Goal: Information Seeking & Learning: Check status

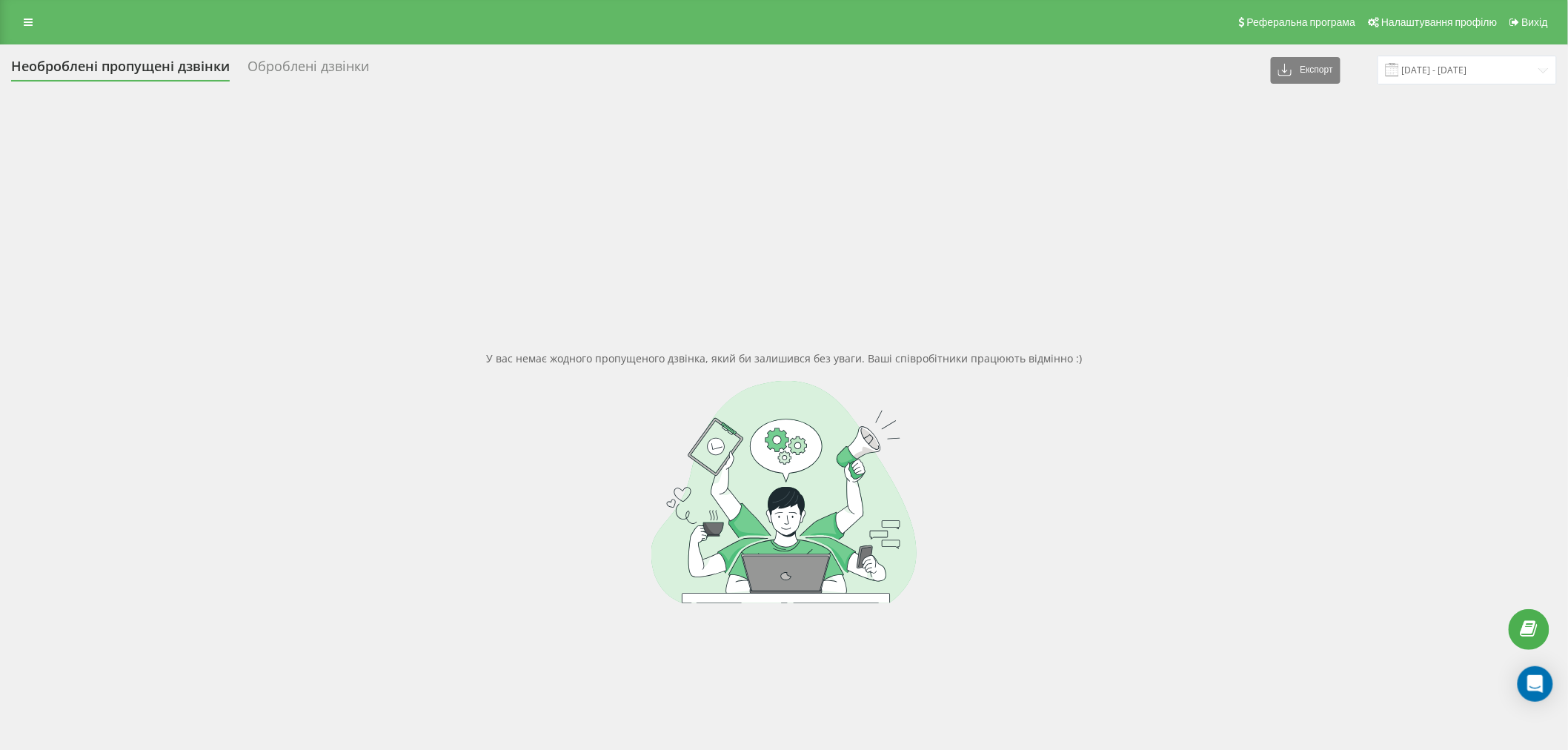
click at [39, 9] on div "Реферальна програма Налаштування профілю Вихід" at bounding box center [784, 22] width 1568 height 44
click at [38, 27] on link at bounding box center [28, 22] width 27 height 21
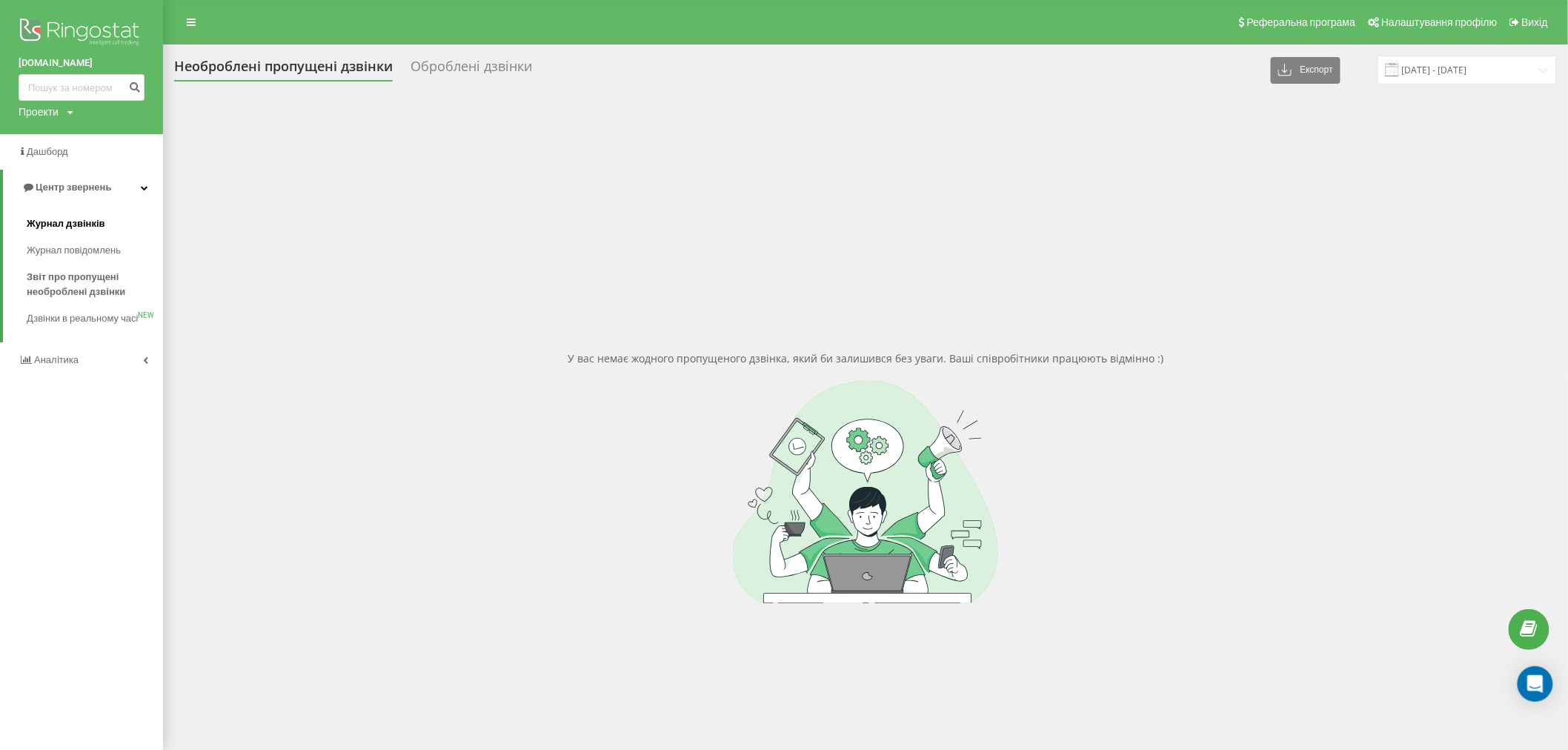
click at [102, 216] on link "Журнал дзвінків" at bounding box center [95, 224] width 136 height 27
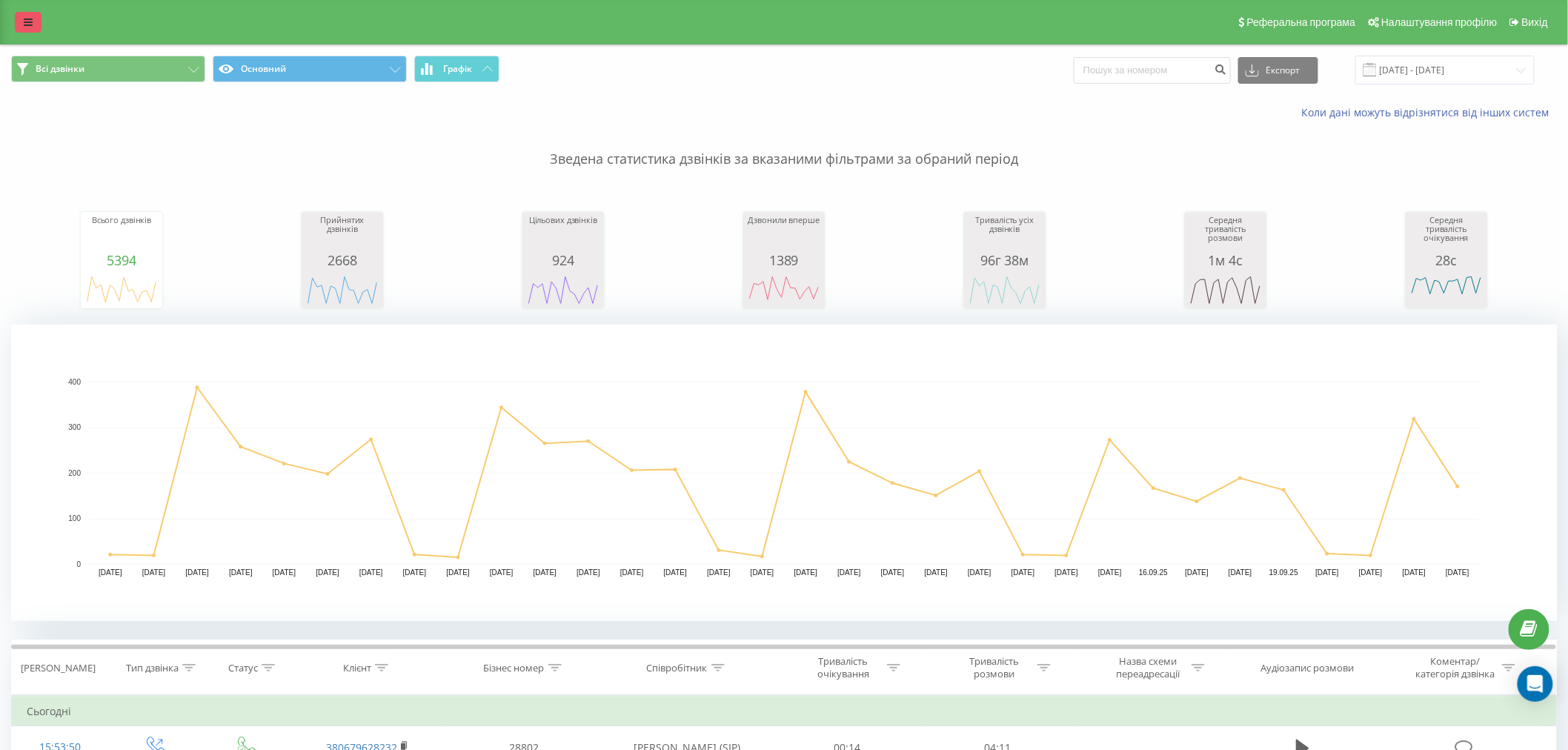
click at [31, 19] on icon at bounding box center [28, 22] width 9 height 10
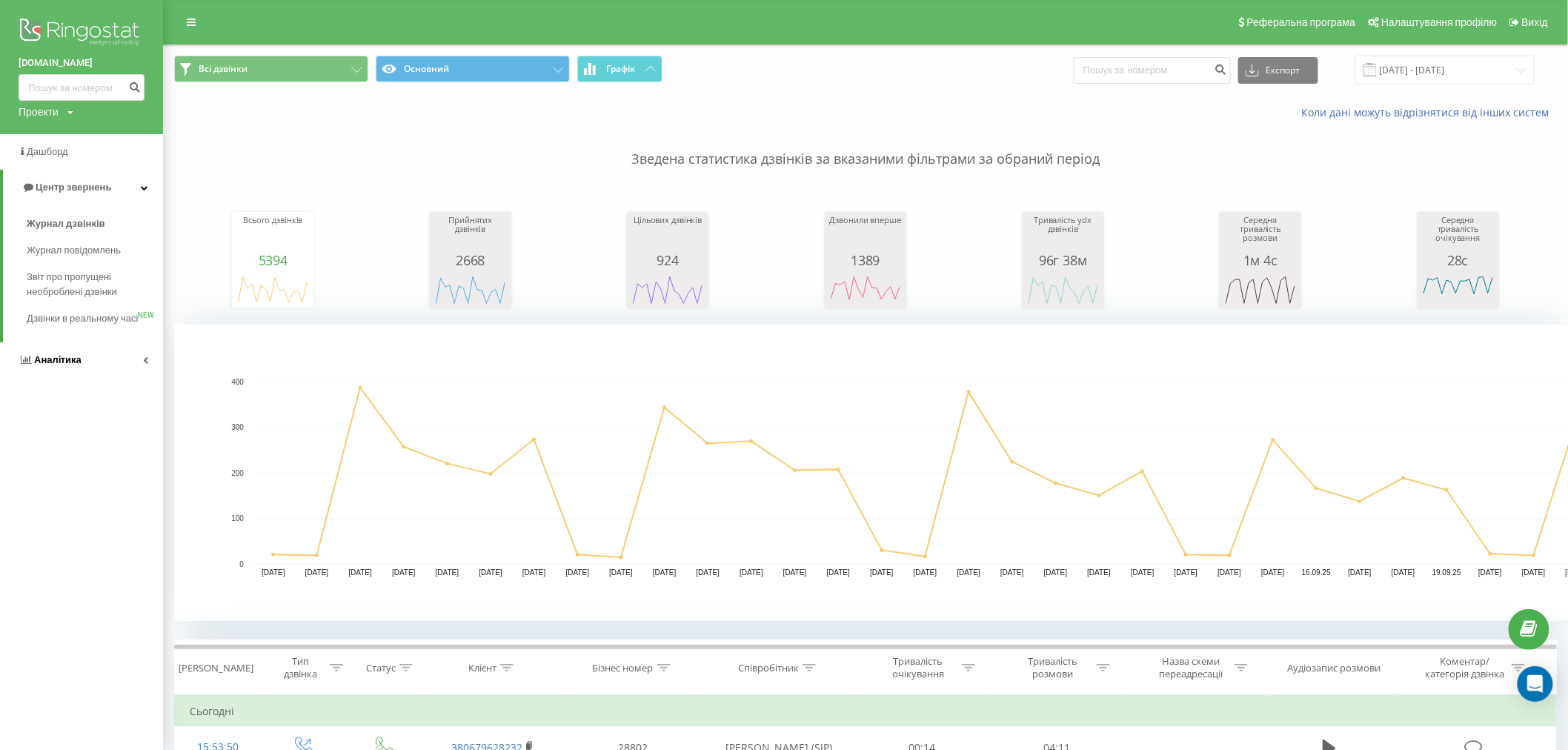
click at [67, 368] on span "Аналiтика" at bounding box center [50, 360] width 63 height 15
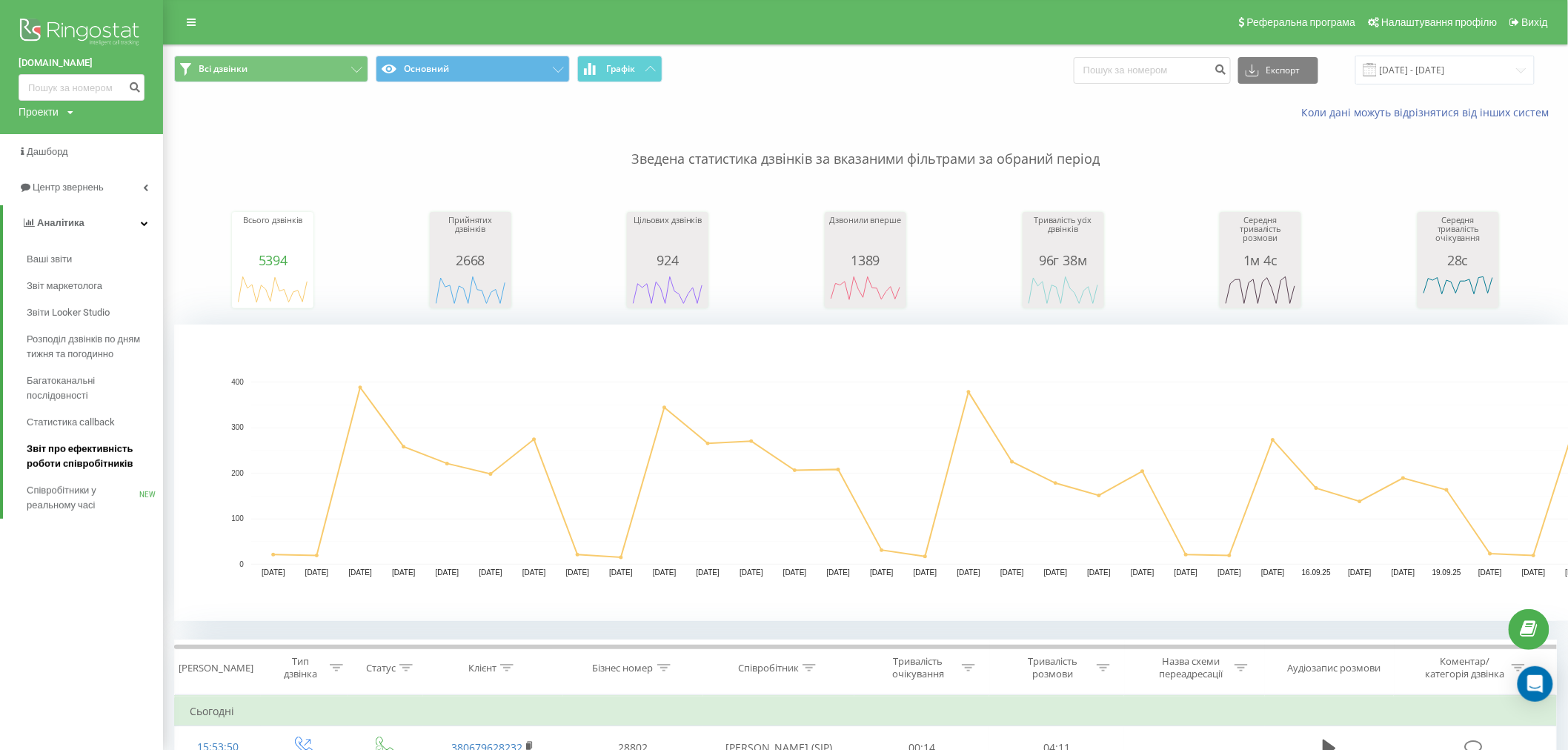
click at [111, 448] on span "Звіт про ефективність роботи співробітників" at bounding box center [91, 456] width 129 height 30
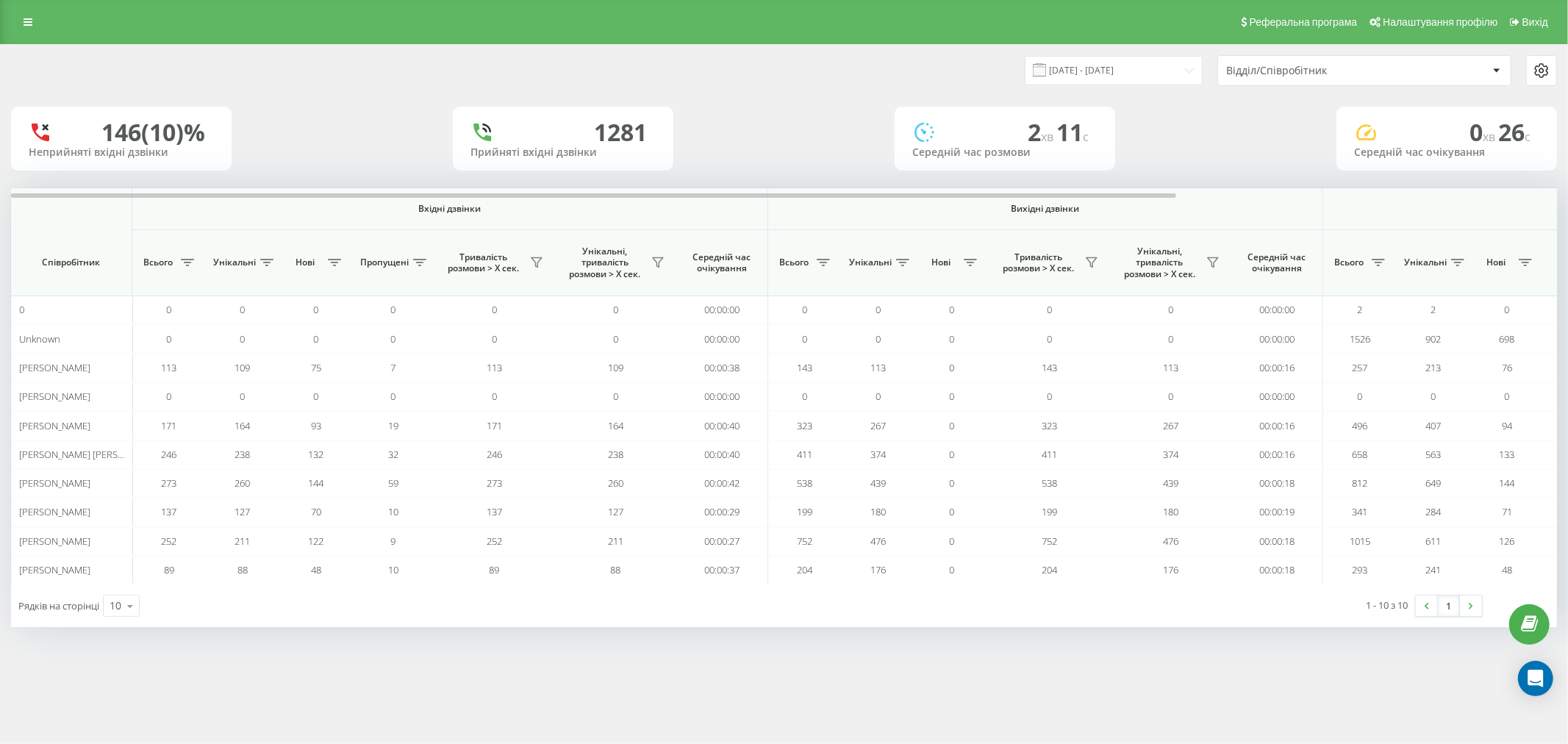
click at [1194, 157] on div "146 (10)% Неприйняті вхідні дзвінки 1281 Прийняті вхідні дзвінки 2 хв 11 c Сере…" at bounding box center [784, 139] width 1546 height 64
click at [890, 636] on div "23.08.2025 - 23.09.2025 Відділ/Співробітник 146 (10)% Неприйняті вхідні дзвінки…" at bounding box center [784, 350] width 1568 height 612
click at [37, 43] on div "Реферальна програма Налаштування профілю Вихід" at bounding box center [784, 21] width 1568 height 44
click at [26, 34] on div "Реферальна програма Налаштування профілю Вихід" at bounding box center [784, 21] width 1568 height 44
click at [26, 30] on link at bounding box center [28, 21] width 26 height 21
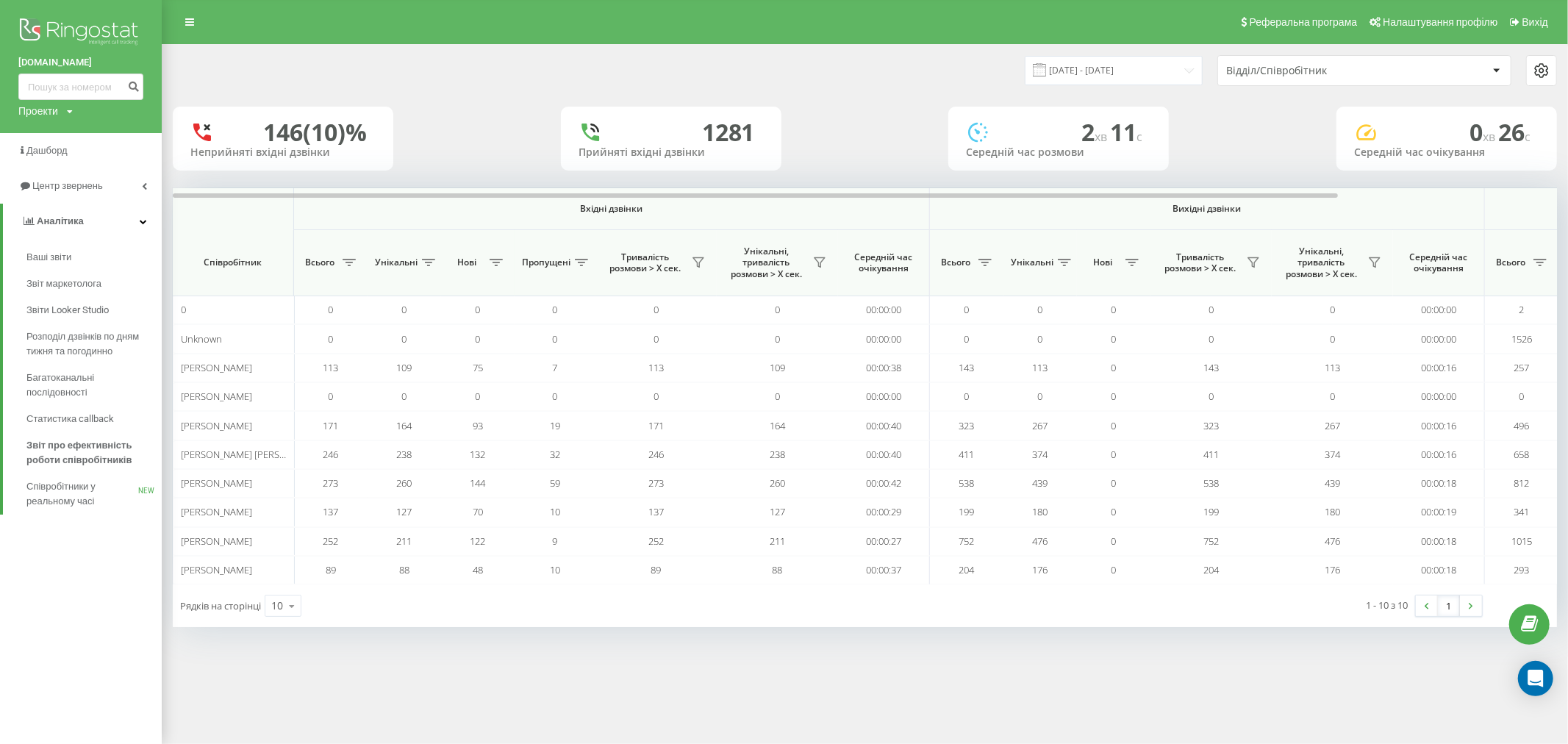
click at [510, 179] on div "23.08.2025 - 23.09.2025 Відділ/Співробітник 146 (10)% Неприйняті вхідні дзвінки…" at bounding box center [864, 336] width 1384 height 582
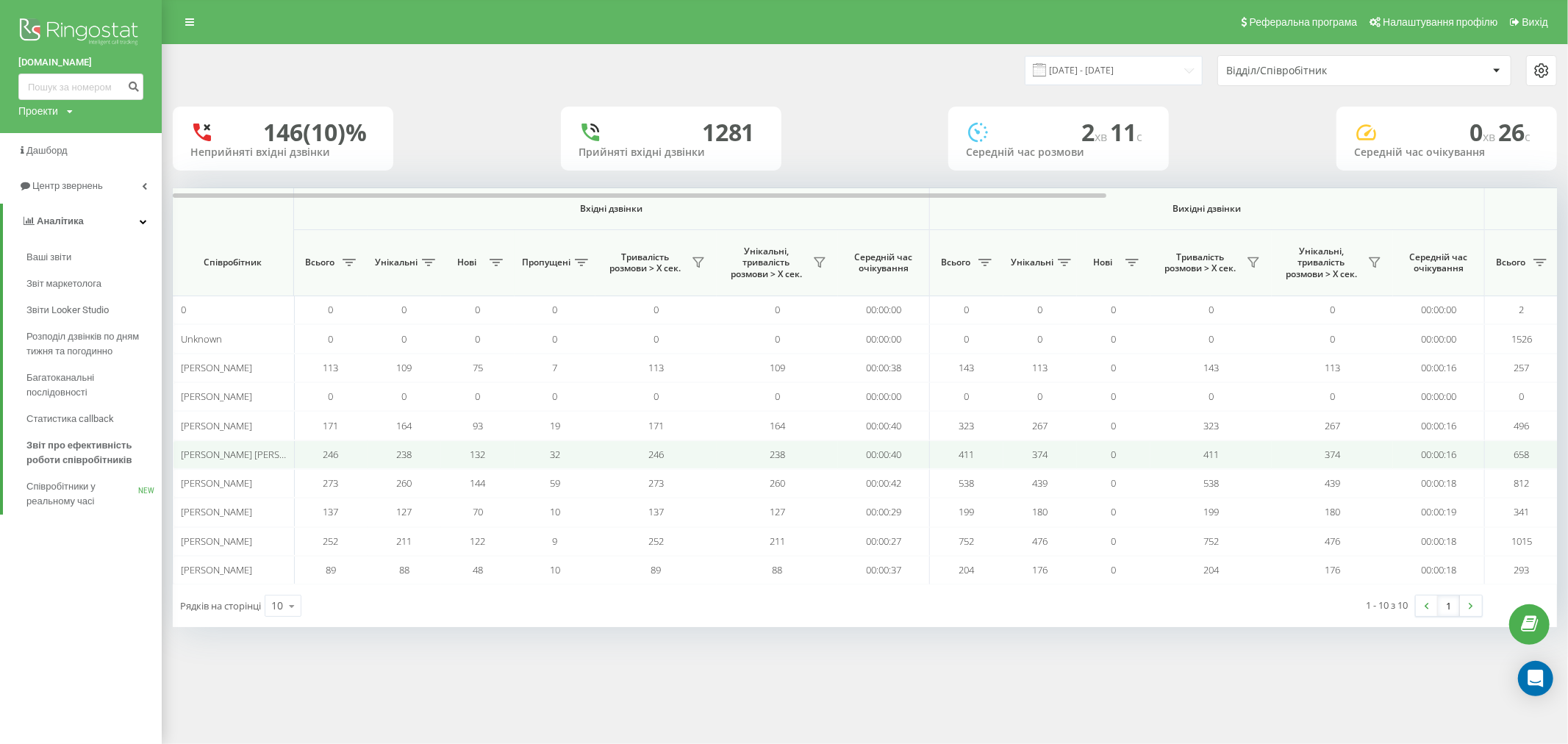
click at [209, 459] on span "Жилова Вельтер Єва Ігорівна" at bounding box center [253, 454] width 145 height 13
click at [251, 458] on span "Жилова Вельтер Єва Ігорівна" at bounding box center [253, 454] width 145 height 13
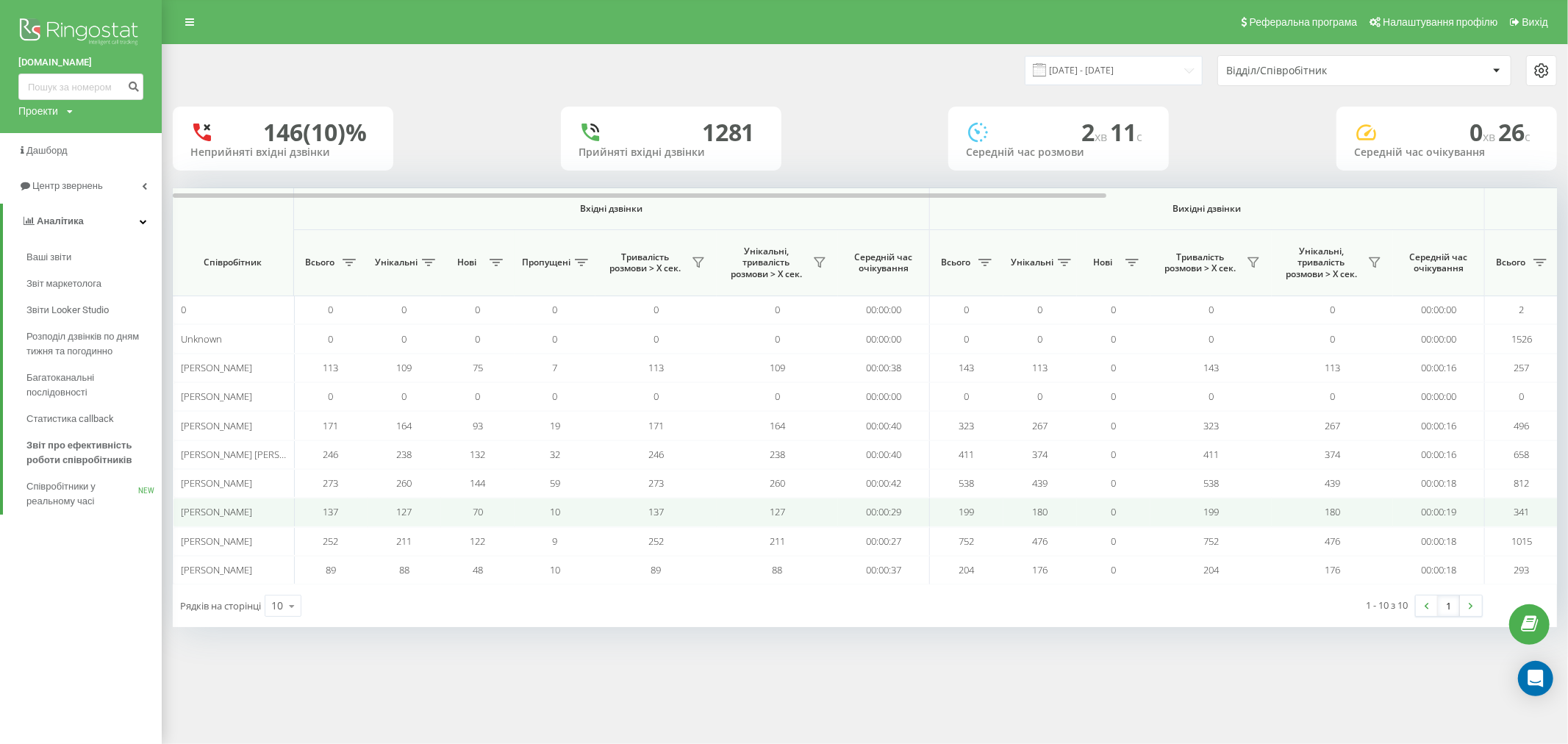
drag, startPoint x: 364, startPoint y: 615, endPoint x: 339, endPoint y: 519, distance: 99.2
click at [362, 598] on div "Рядків на сторінці 10 10 25 50 100" at bounding box center [519, 606] width 693 height 43
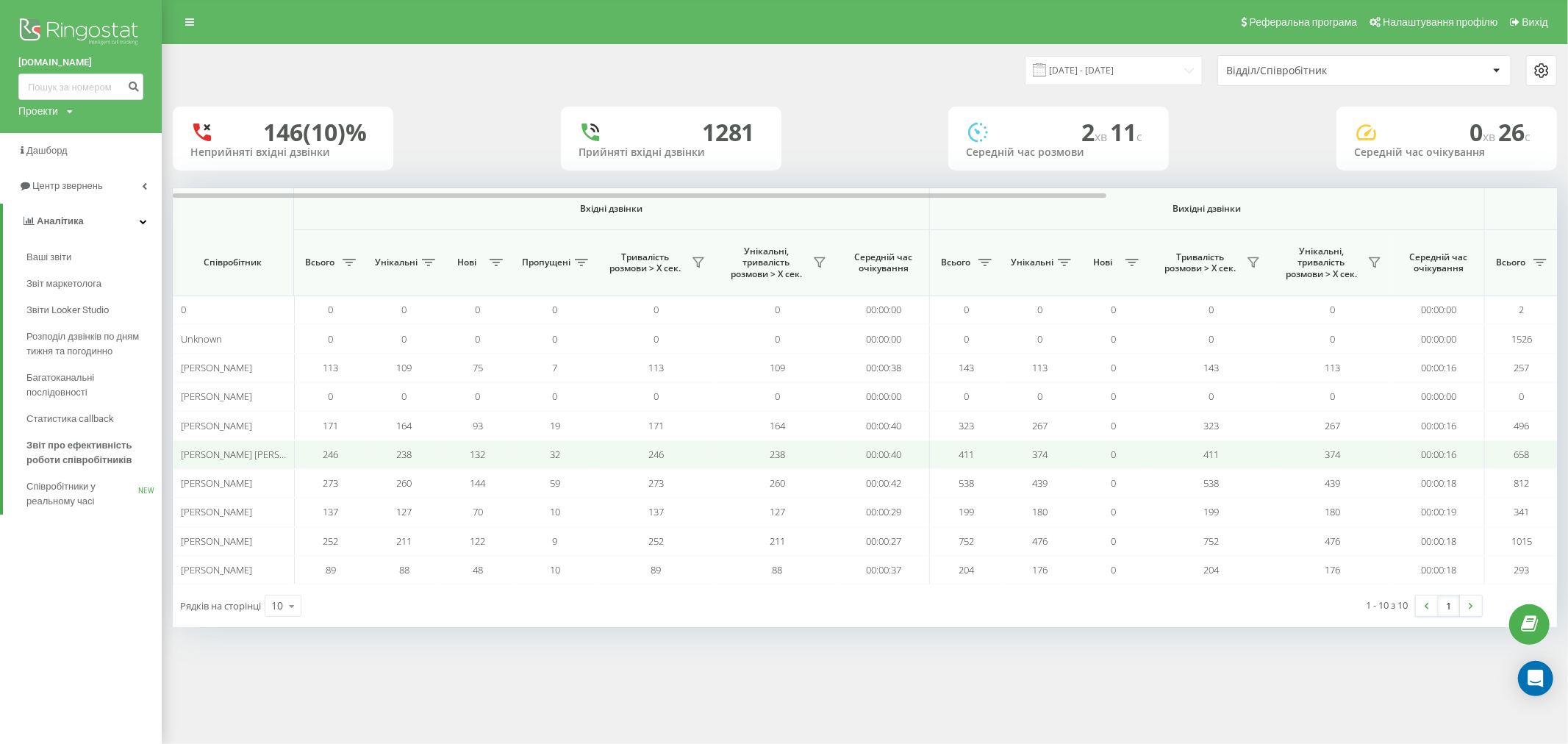
click at [339, 454] on span "246" at bounding box center [331, 454] width 16 height 13
click at [844, 462] on td "00:00:40" at bounding box center [883, 454] width 92 height 29
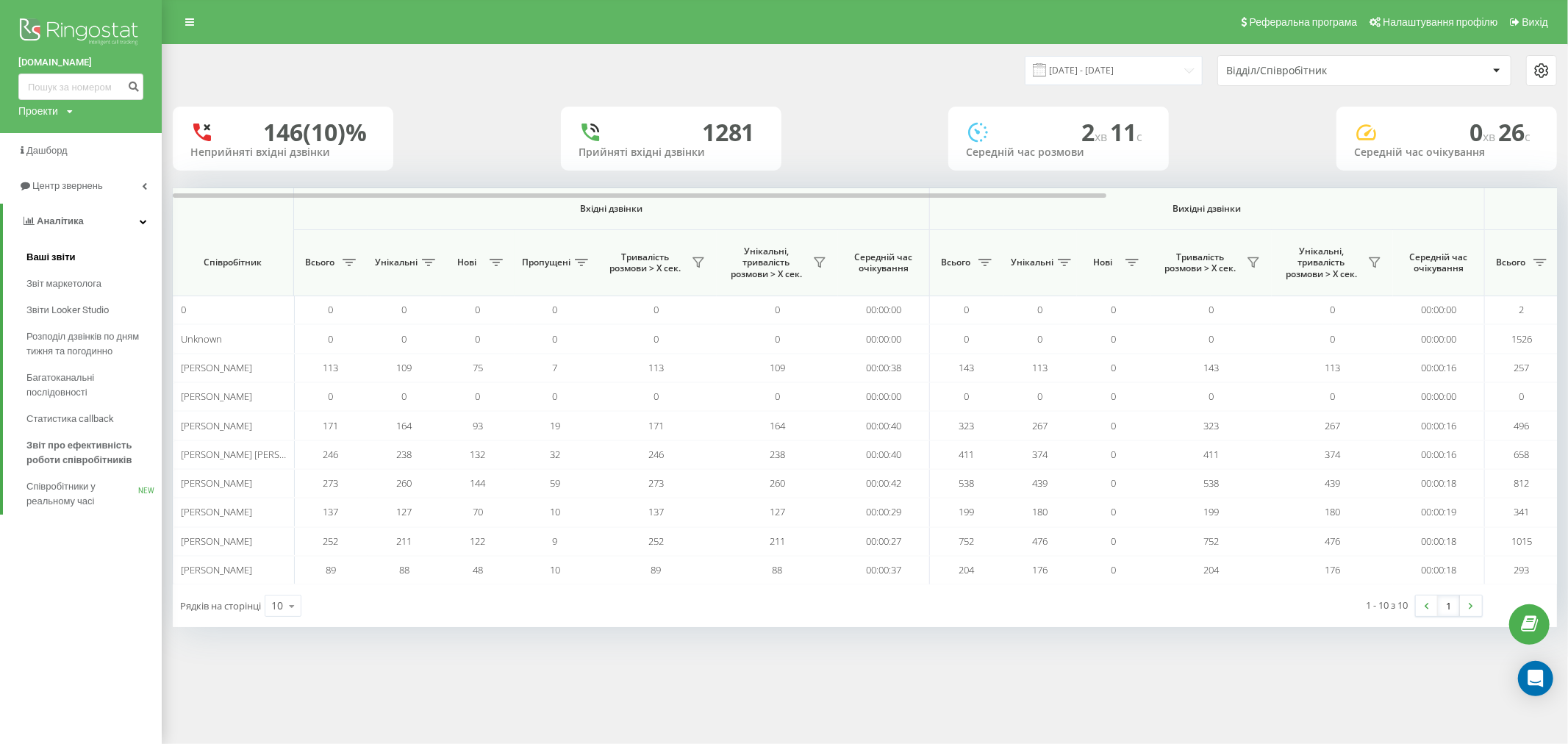
click at [45, 263] on span "Ваші звіти" at bounding box center [51, 257] width 49 height 15
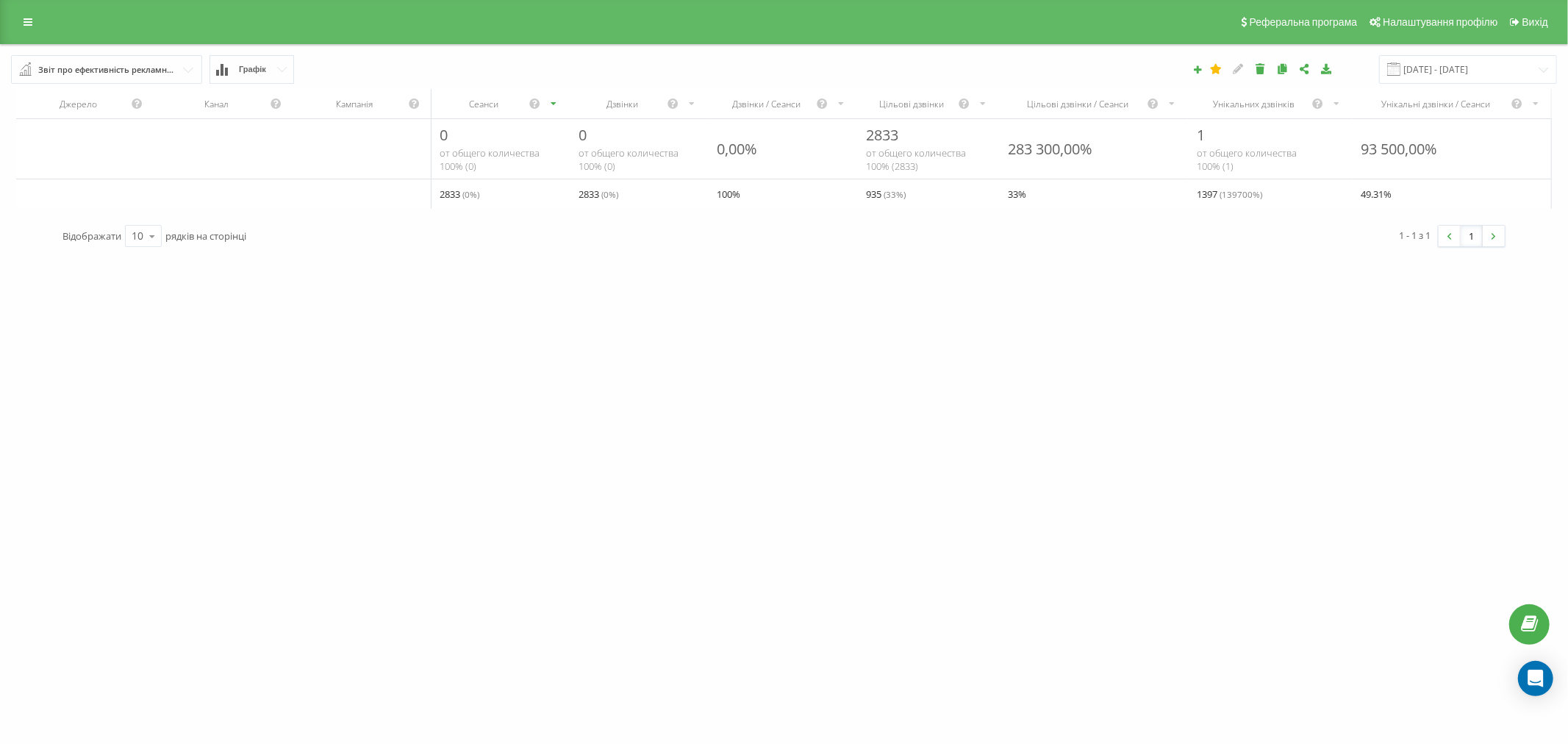
click at [247, 77] on button "Графік" at bounding box center [252, 69] width 85 height 29
click at [283, 92] on div "Звіт про ефективність рекламних кампаній Браузер відвідувачів За сторінкою вихо…" at bounding box center [784, 69] width 1566 height 49
click at [283, 73] on button "Графік" at bounding box center [252, 69] width 85 height 29
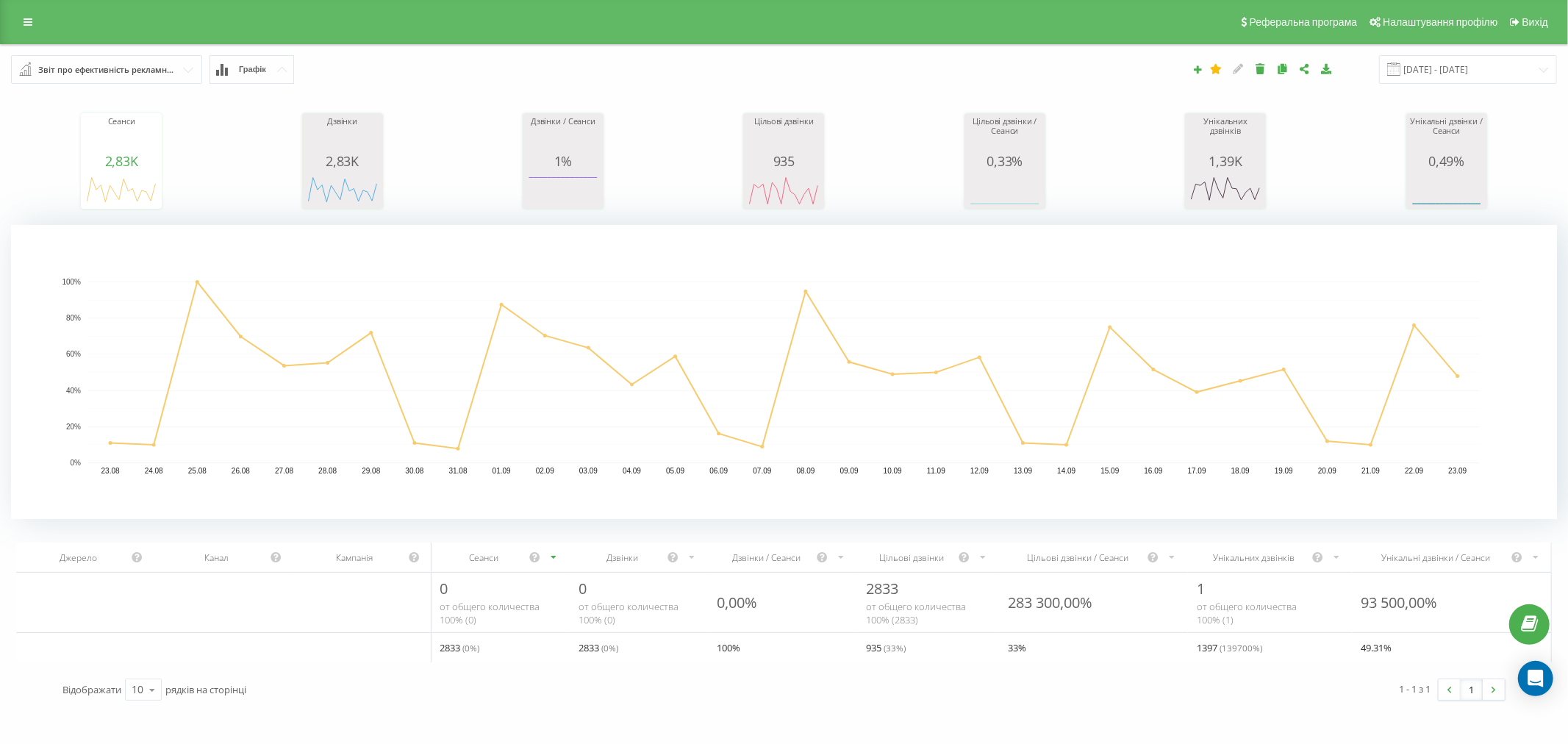
click at [144, 58] on input "text" at bounding box center [107, 69] width 190 height 26
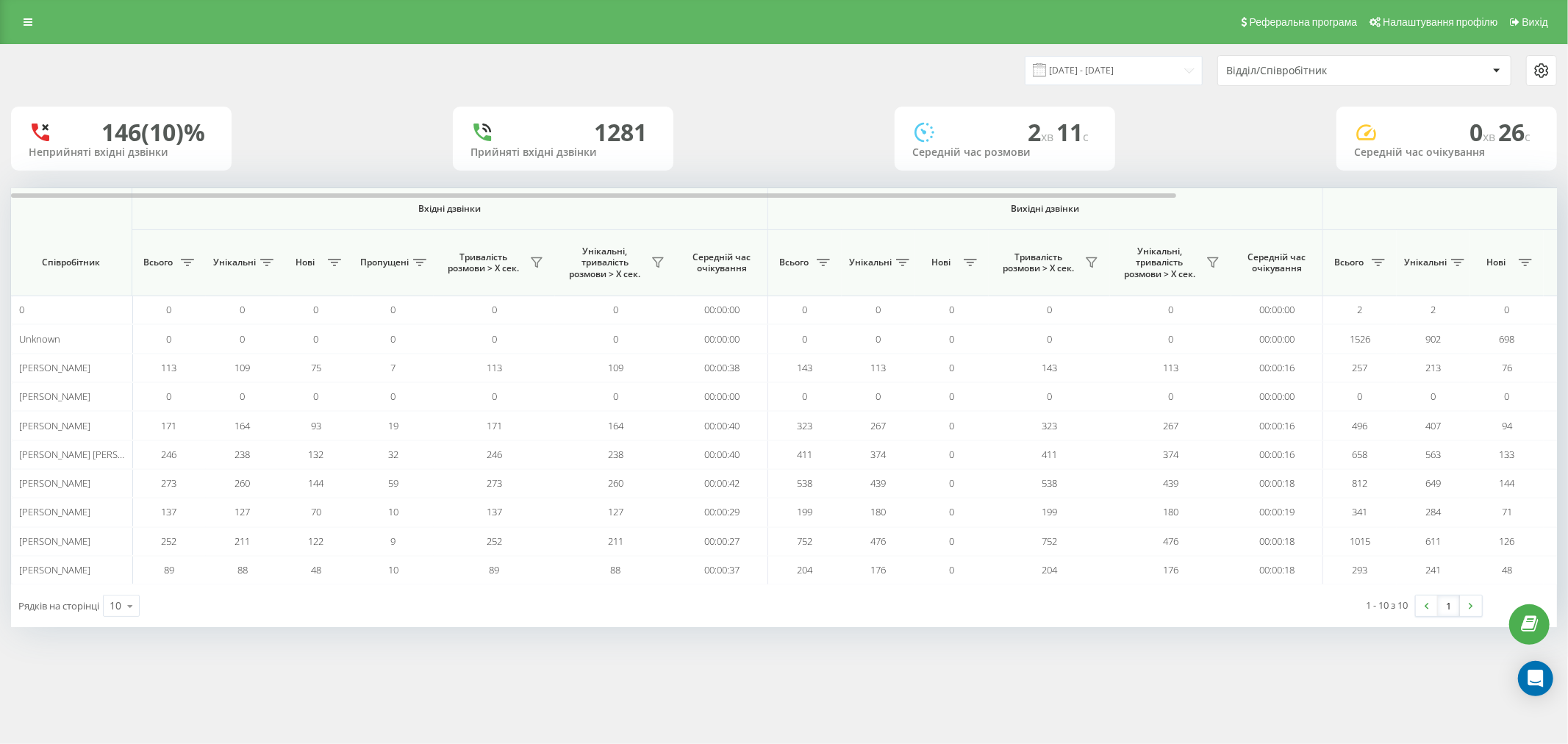
click at [10, 16] on div "Реферальна програма Налаштування профілю Вихід" at bounding box center [784, 21] width 1568 height 44
click at [24, 21] on icon at bounding box center [28, 22] width 9 height 10
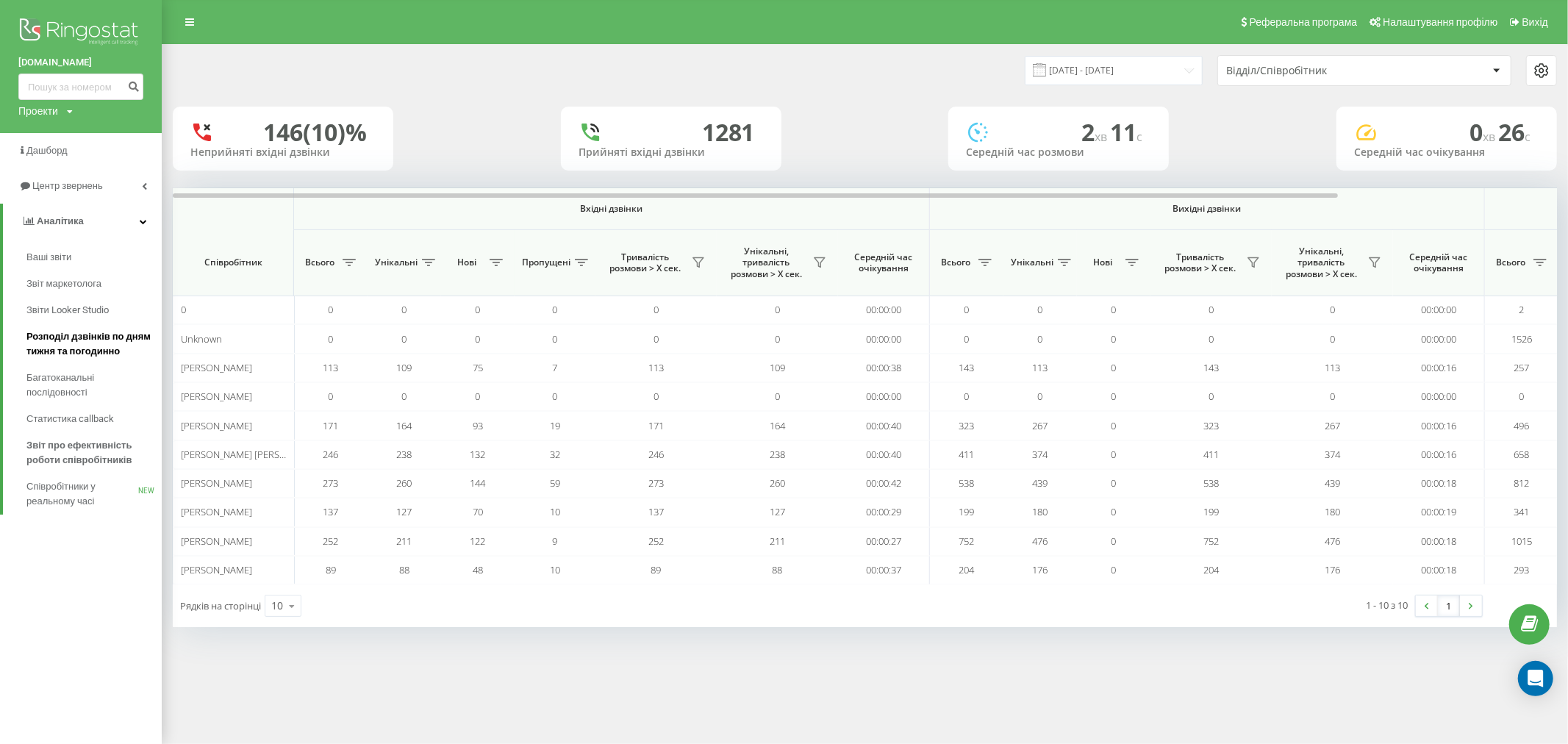
click at [79, 354] on span "Розподіл дзвінків по дням тижня та погодинно" at bounding box center [90, 344] width 128 height 30
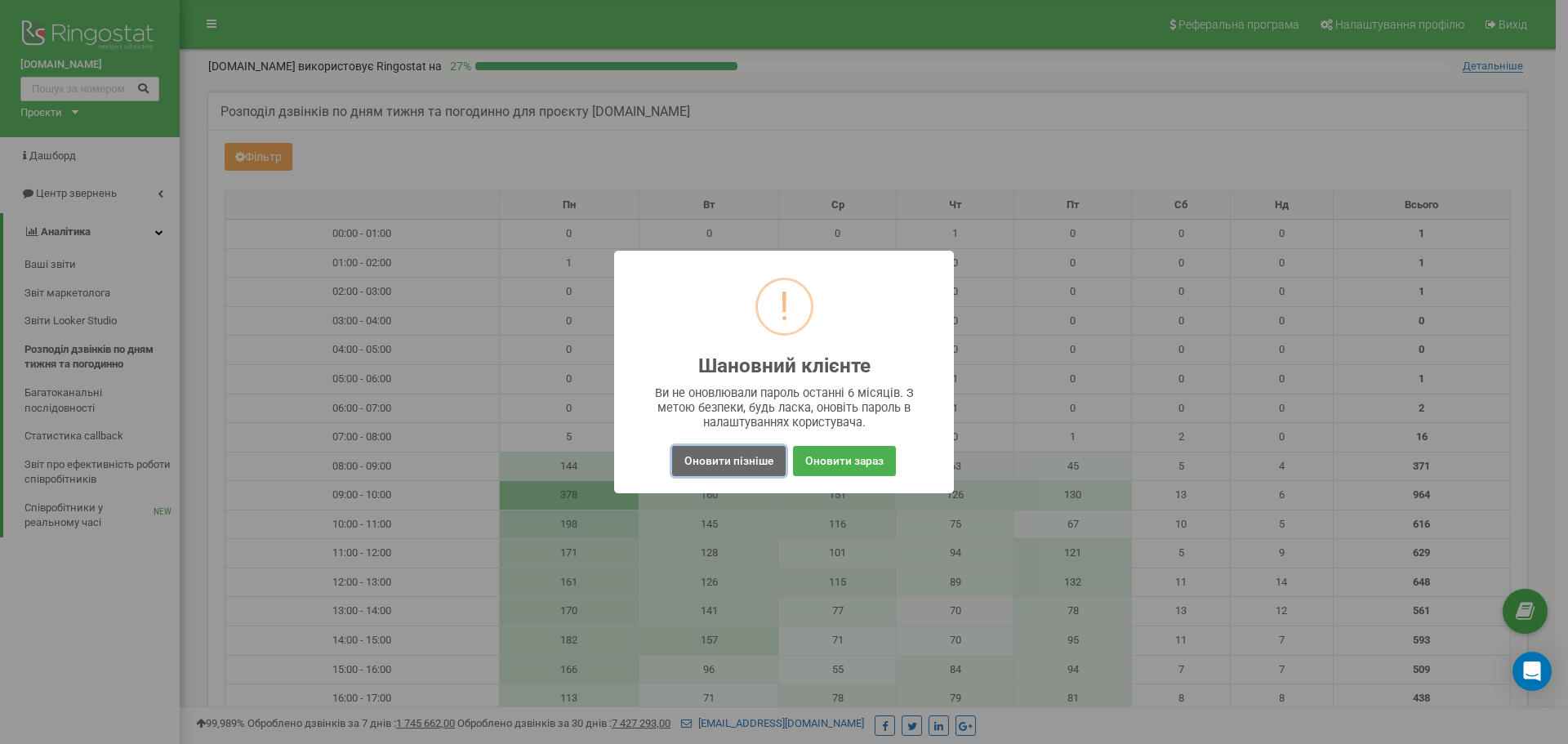
click at [732, 464] on button "Оновити пізніше" at bounding box center [729, 461] width 114 height 30
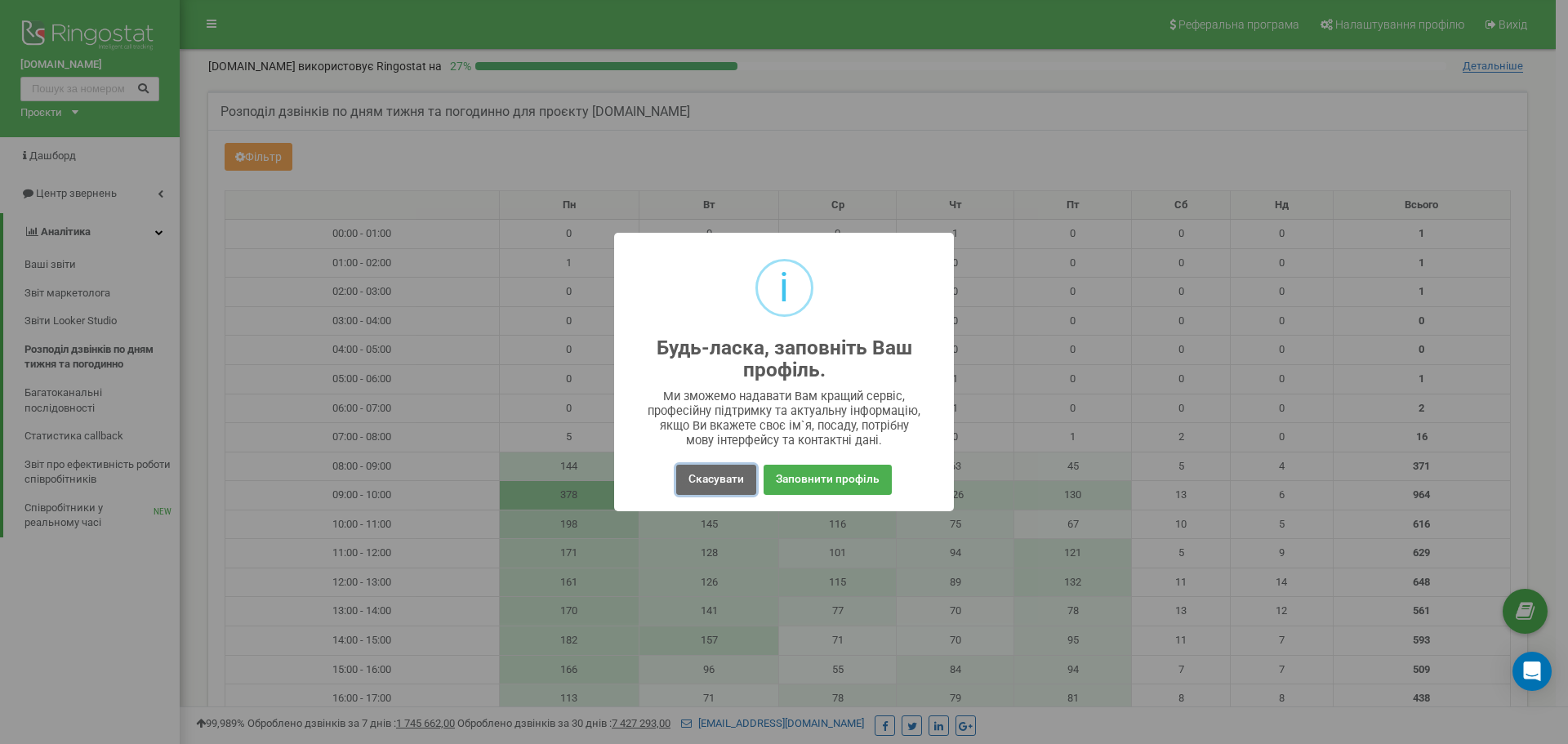
click at [726, 488] on button "Скасувати" at bounding box center [716, 479] width 80 height 30
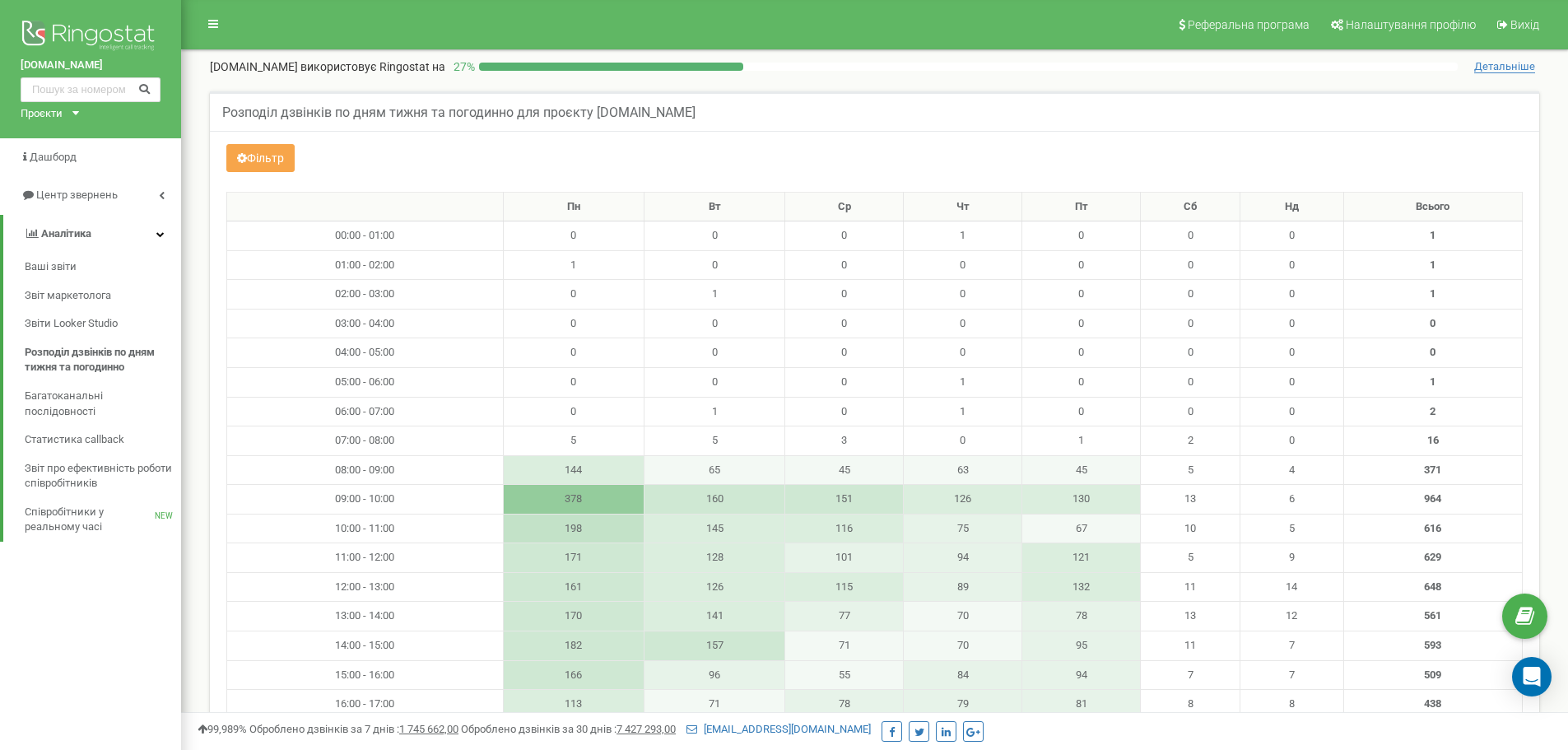
click at [241, 152] on icon at bounding box center [242, 158] width 10 height 11
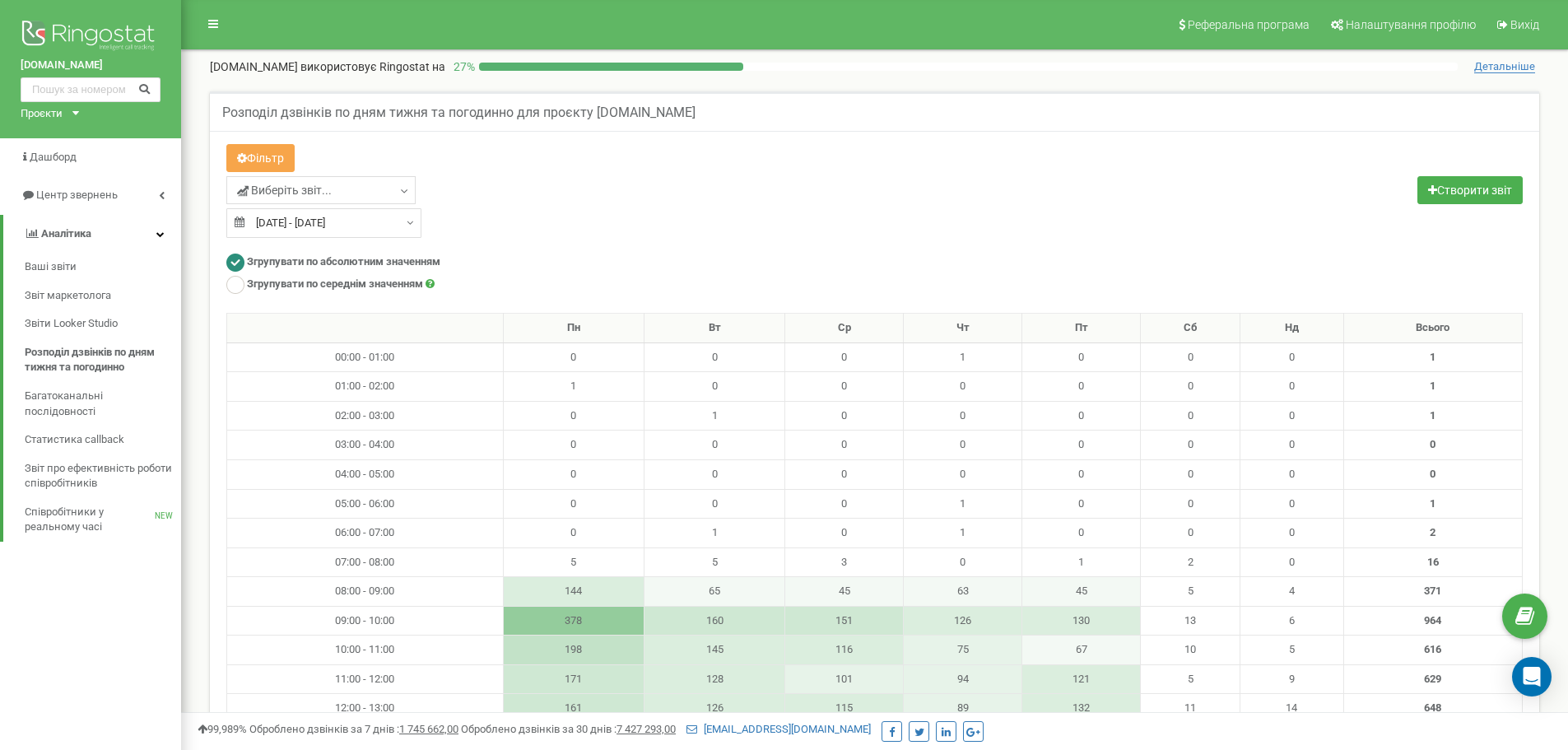
click at [241, 152] on icon at bounding box center [242, 158] width 10 height 11
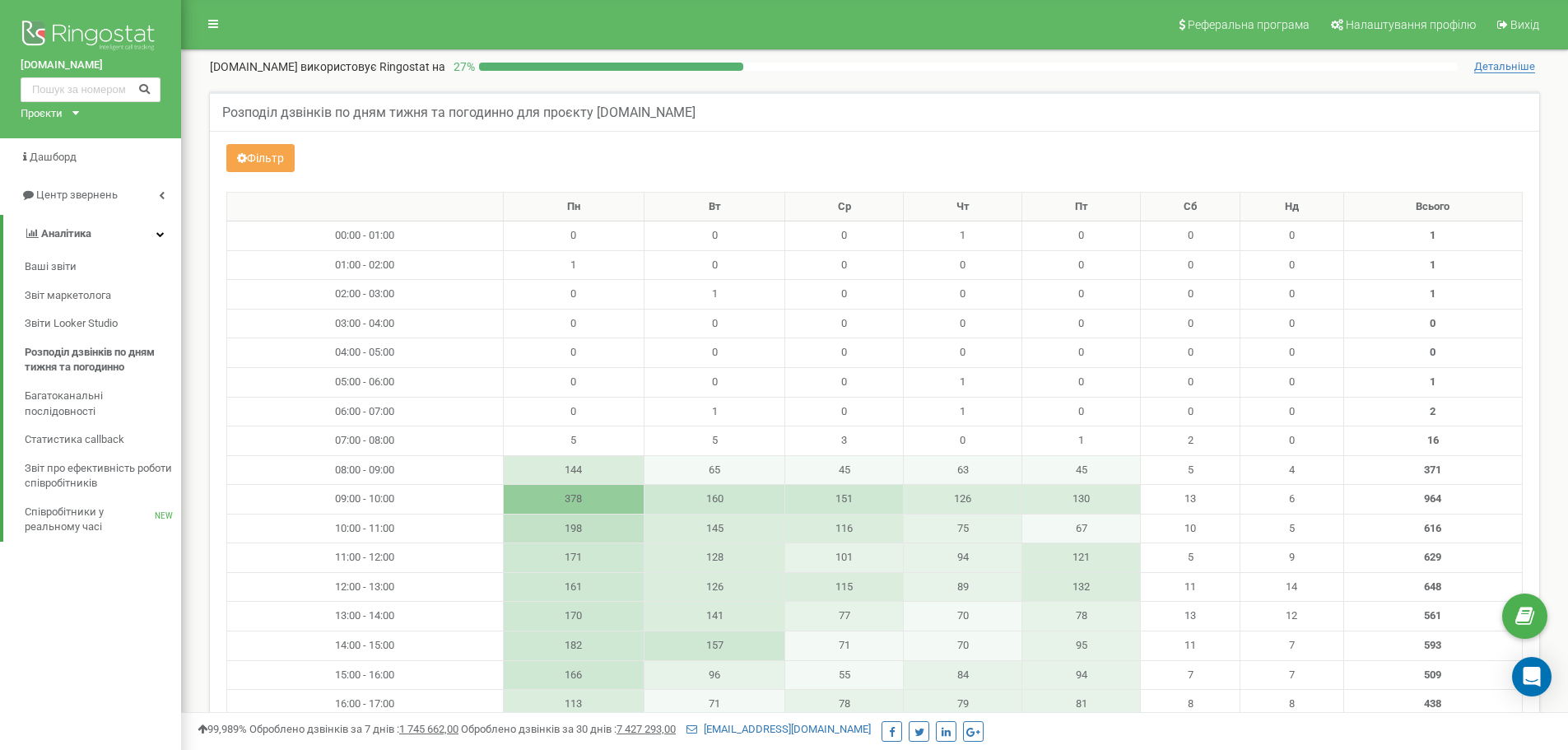
click at [241, 152] on icon at bounding box center [242, 158] width 10 height 11
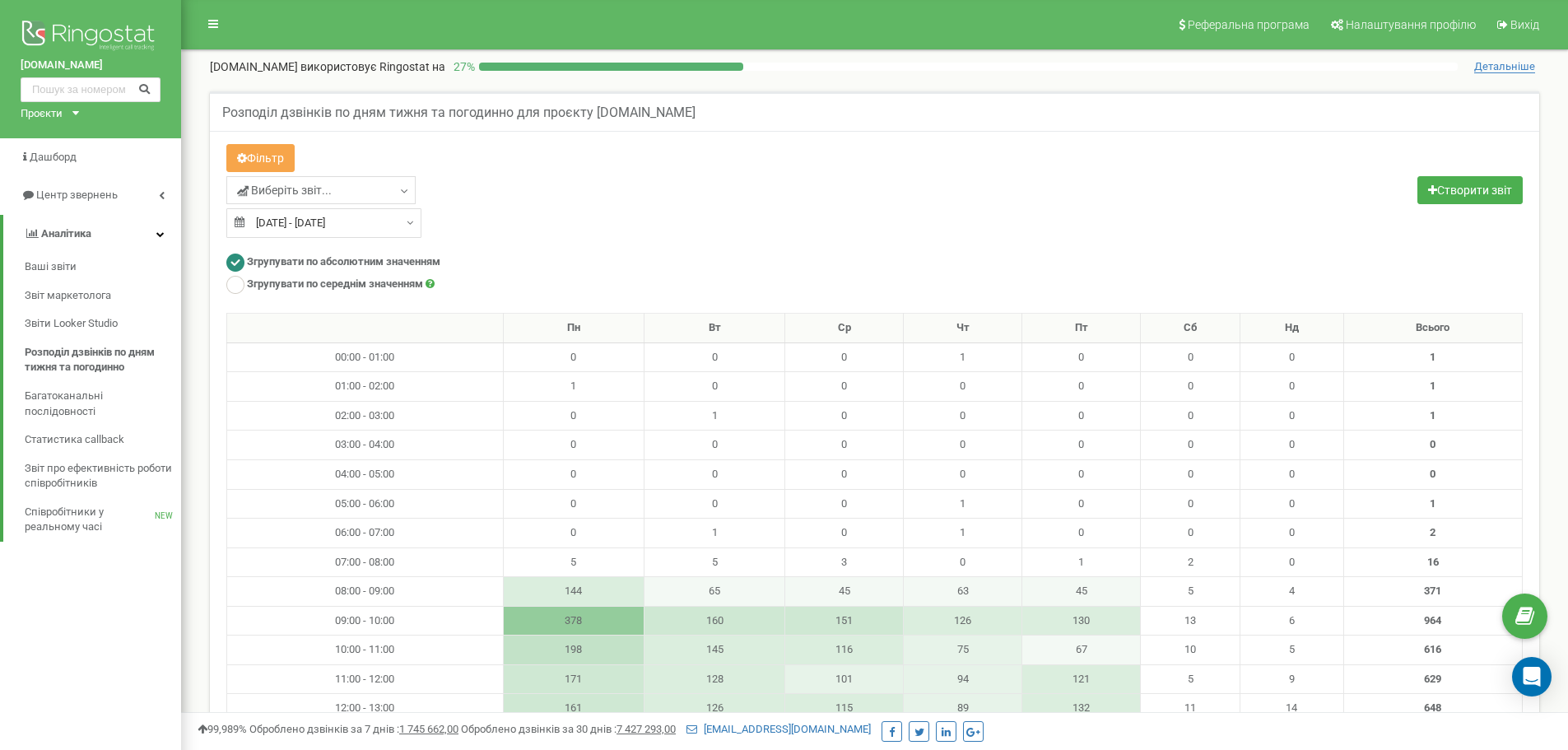
click at [241, 152] on icon at bounding box center [242, 158] width 10 height 11
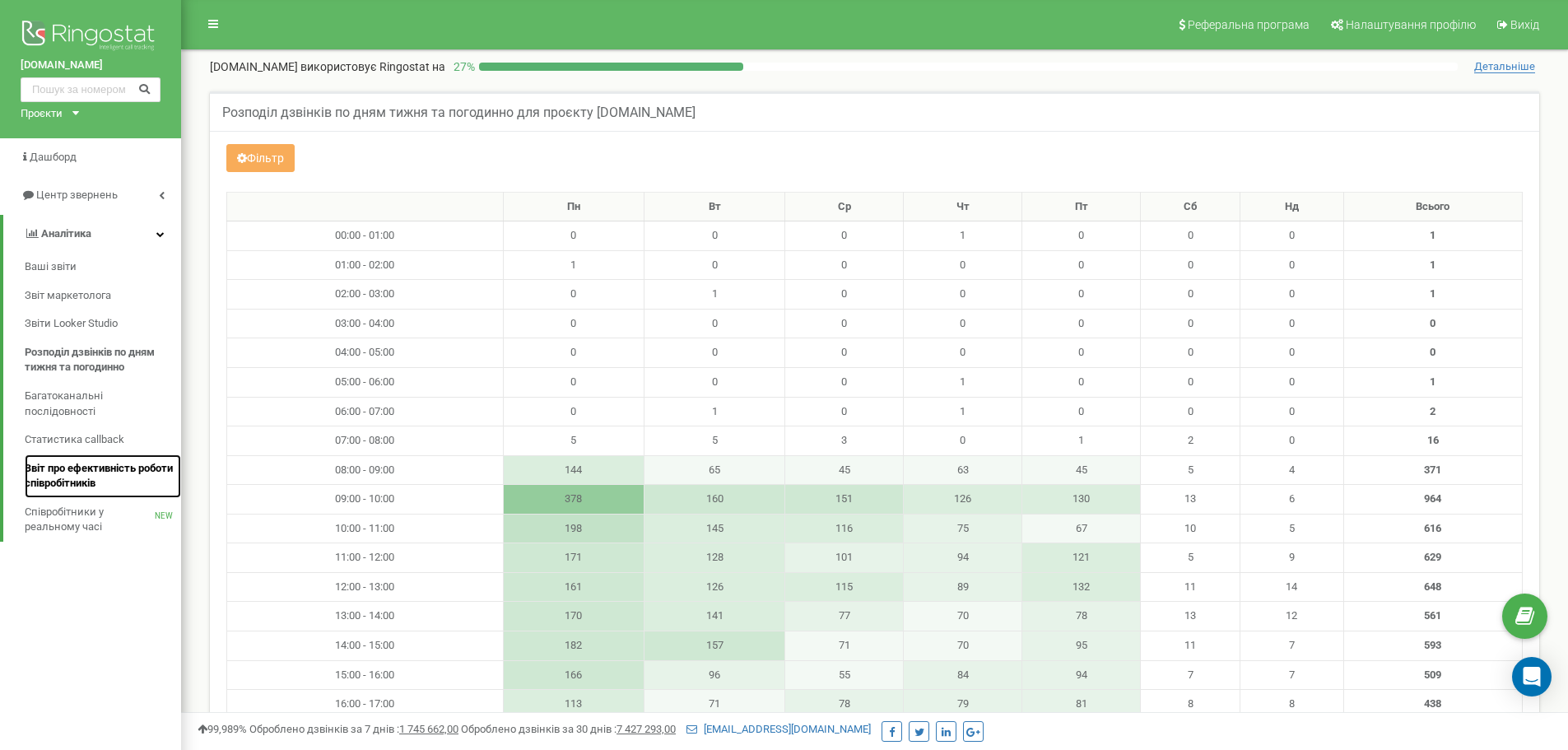
click at [90, 488] on span "Звіт про ефективність роботи співробітників" at bounding box center [99, 476] width 148 height 30
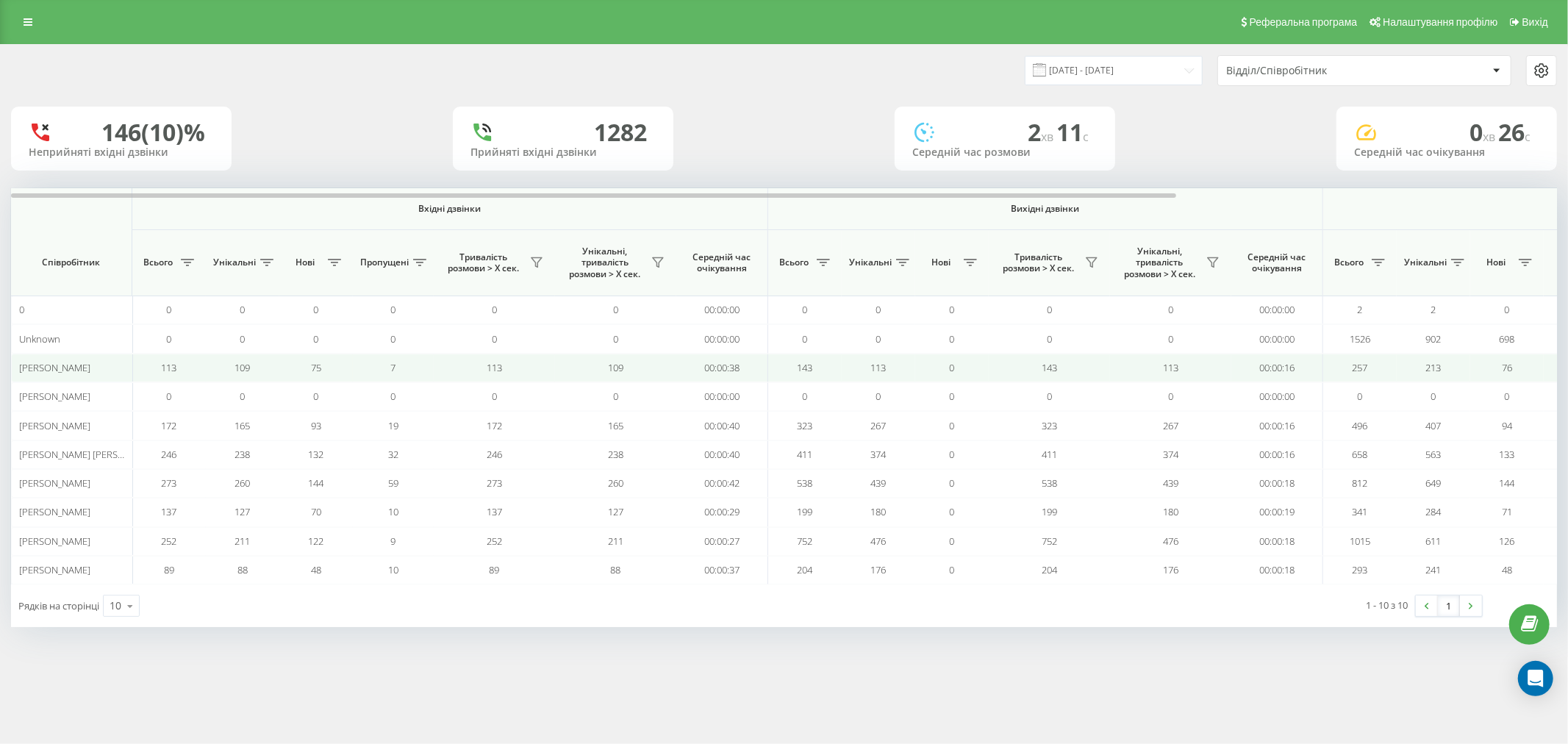
click at [88, 375] on td "[PERSON_NAME]" at bounding box center [71, 368] width 121 height 29
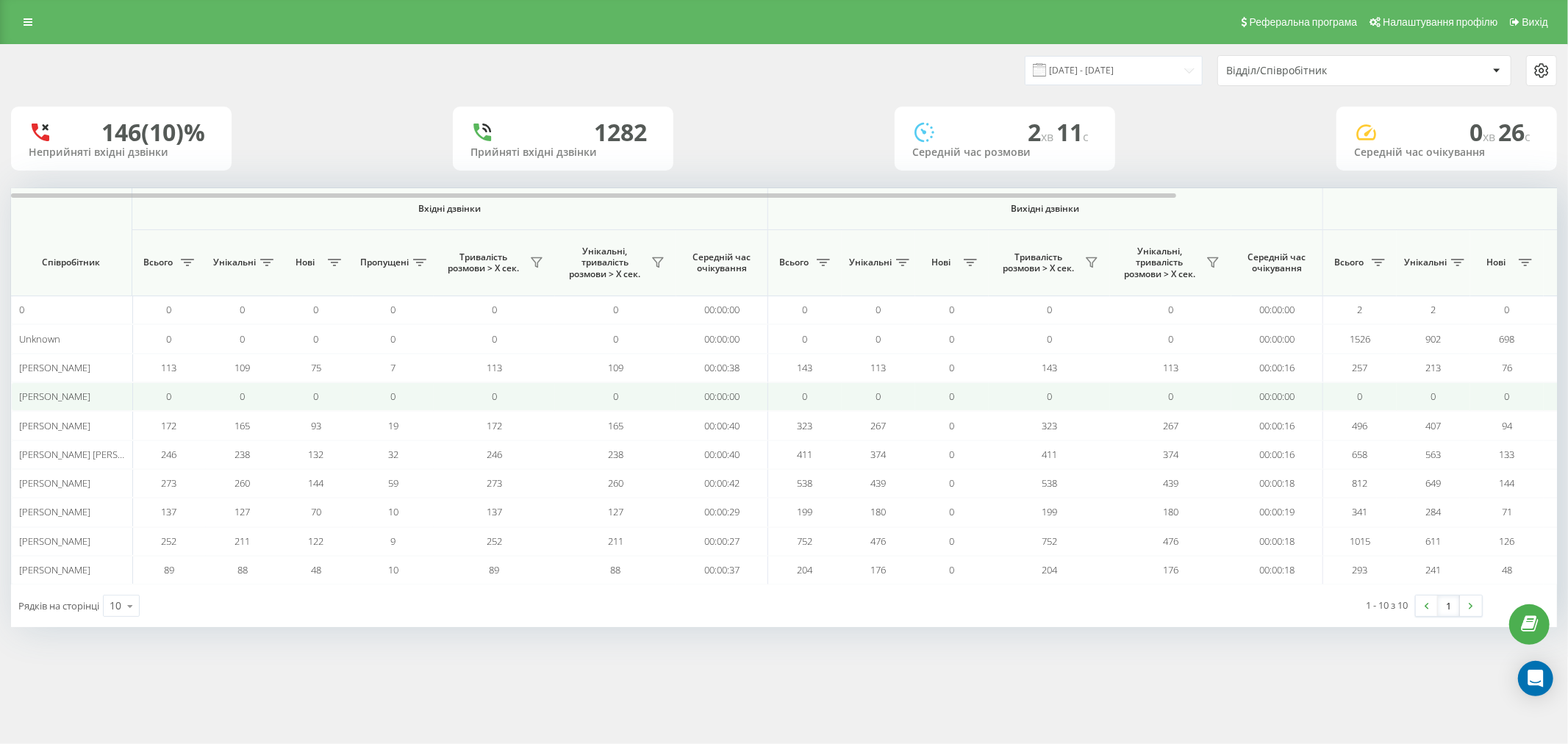
click at [725, 388] on td "00:00:00" at bounding box center [722, 396] width 92 height 29
drag, startPoint x: 725, startPoint y: 388, endPoint x: 600, endPoint y: 405, distance: 126.2
click at [598, 407] on td "0" at bounding box center [615, 396] width 121 height 29
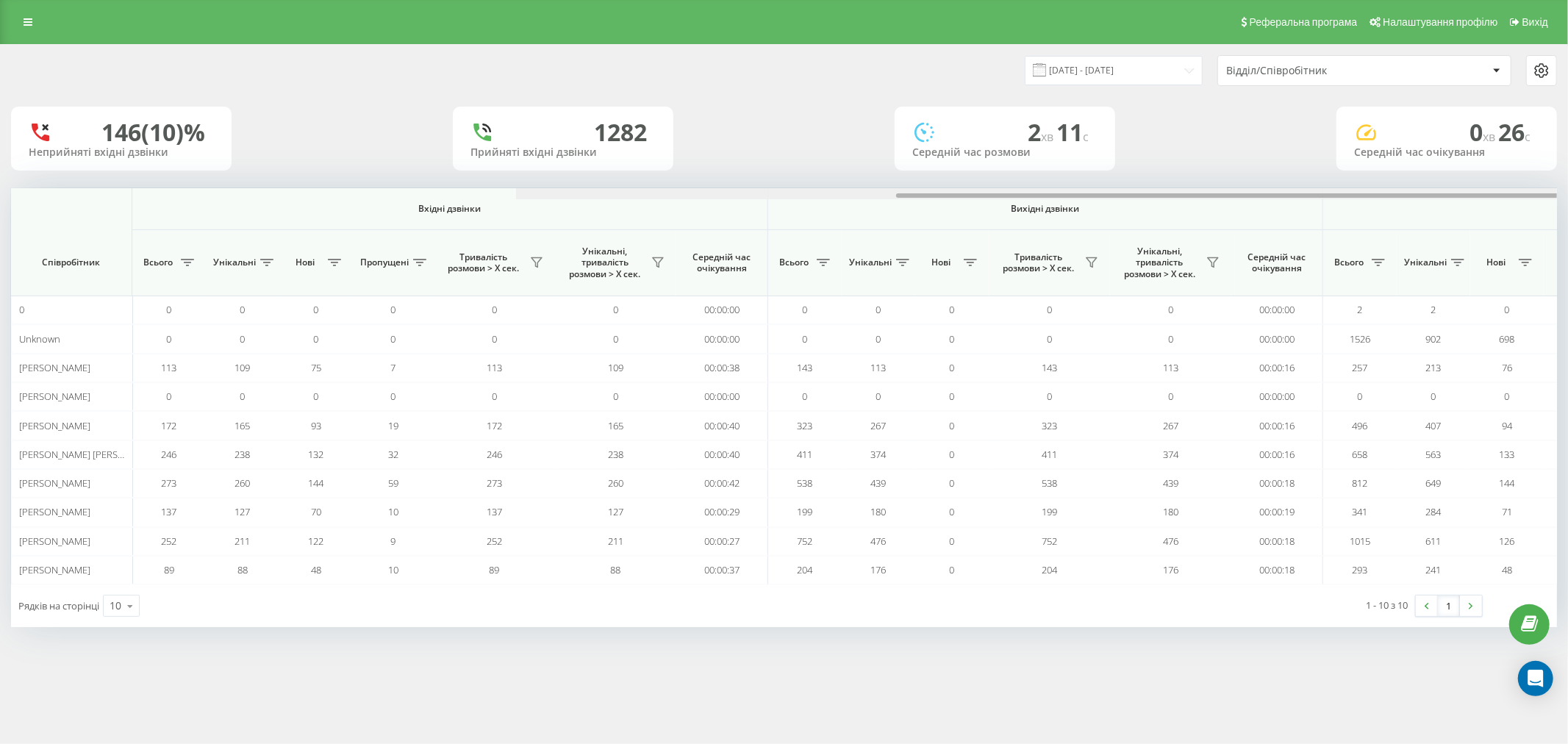
scroll to position [0, 504]
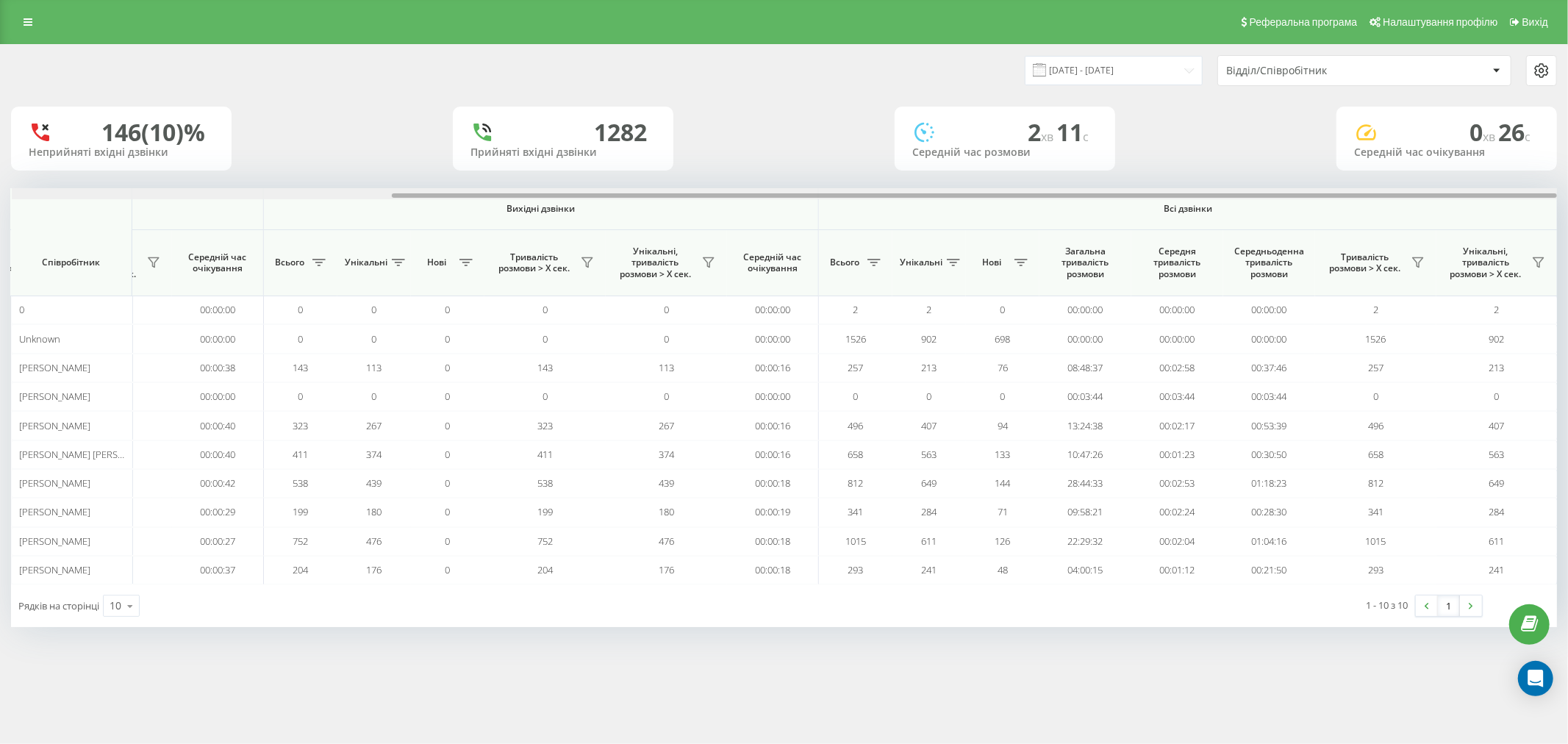
drag, startPoint x: 1026, startPoint y: 190, endPoint x: 1510, endPoint y: 196, distance: 484.0
click at [1510, 196] on div at bounding box center [784, 193] width 1546 height 11
click at [77, 127] on div "146 (10)%" at bounding box center [121, 133] width 186 height 28
click at [1495, 89] on div "[DATE] - [DATE] Відділ/Співробітник" at bounding box center [784, 70] width 1566 height 51
click at [1494, 84] on div "Відділ/Співробітник" at bounding box center [1364, 71] width 293 height 30
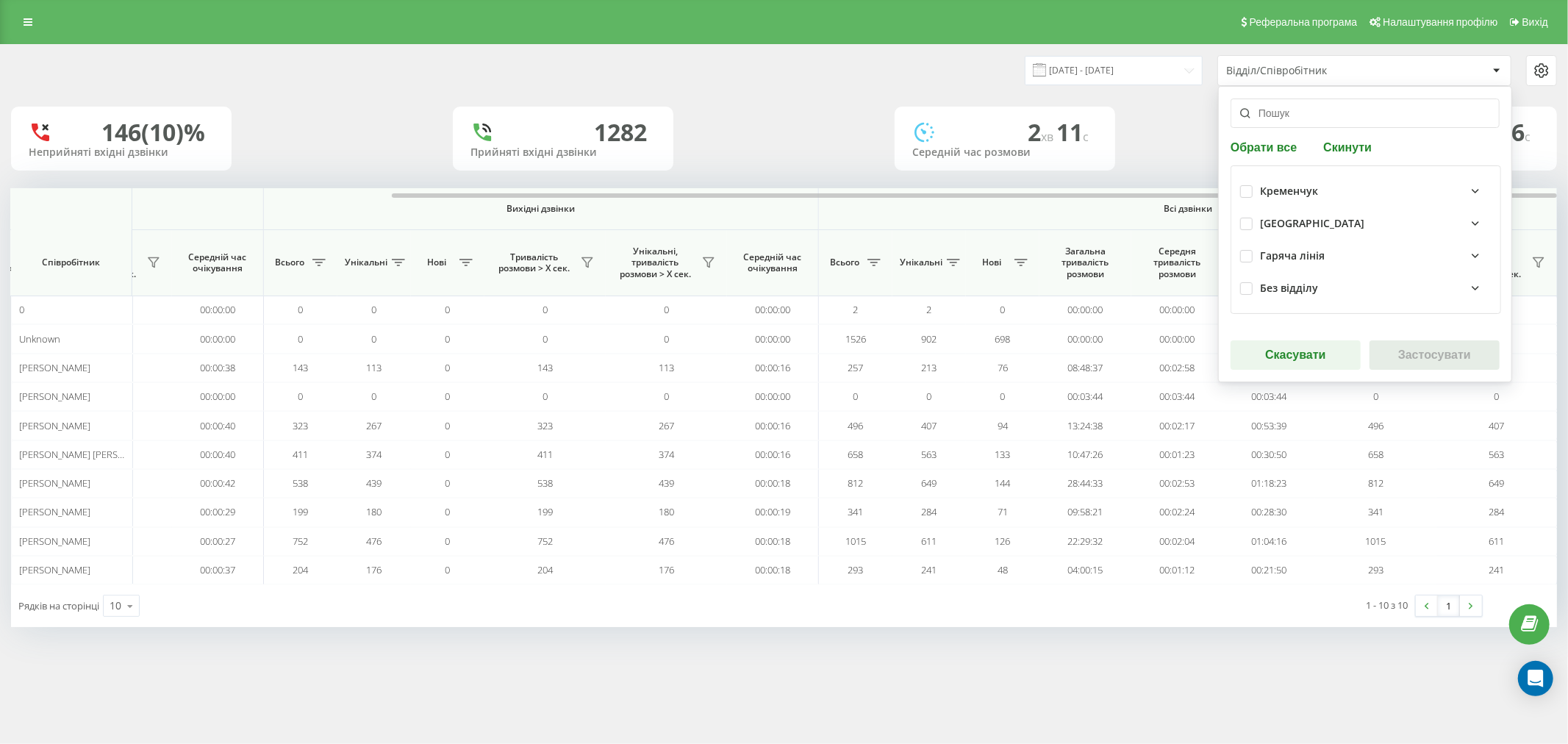
click at [1490, 78] on div at bounding box center [1496, 70] width 17 height 17
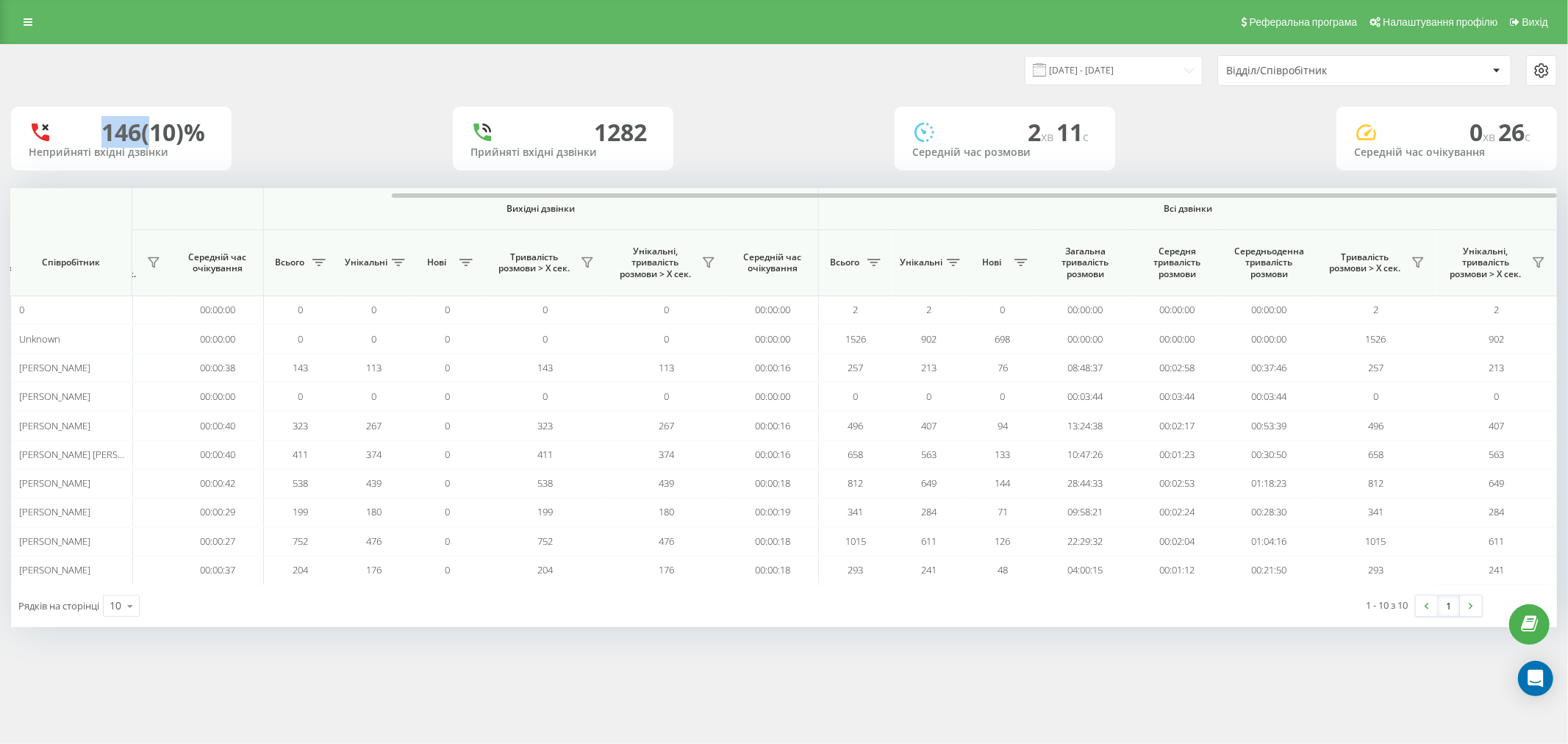
click at [1490, 78] on div at bounding box center [1496, 70] width 17 height 17
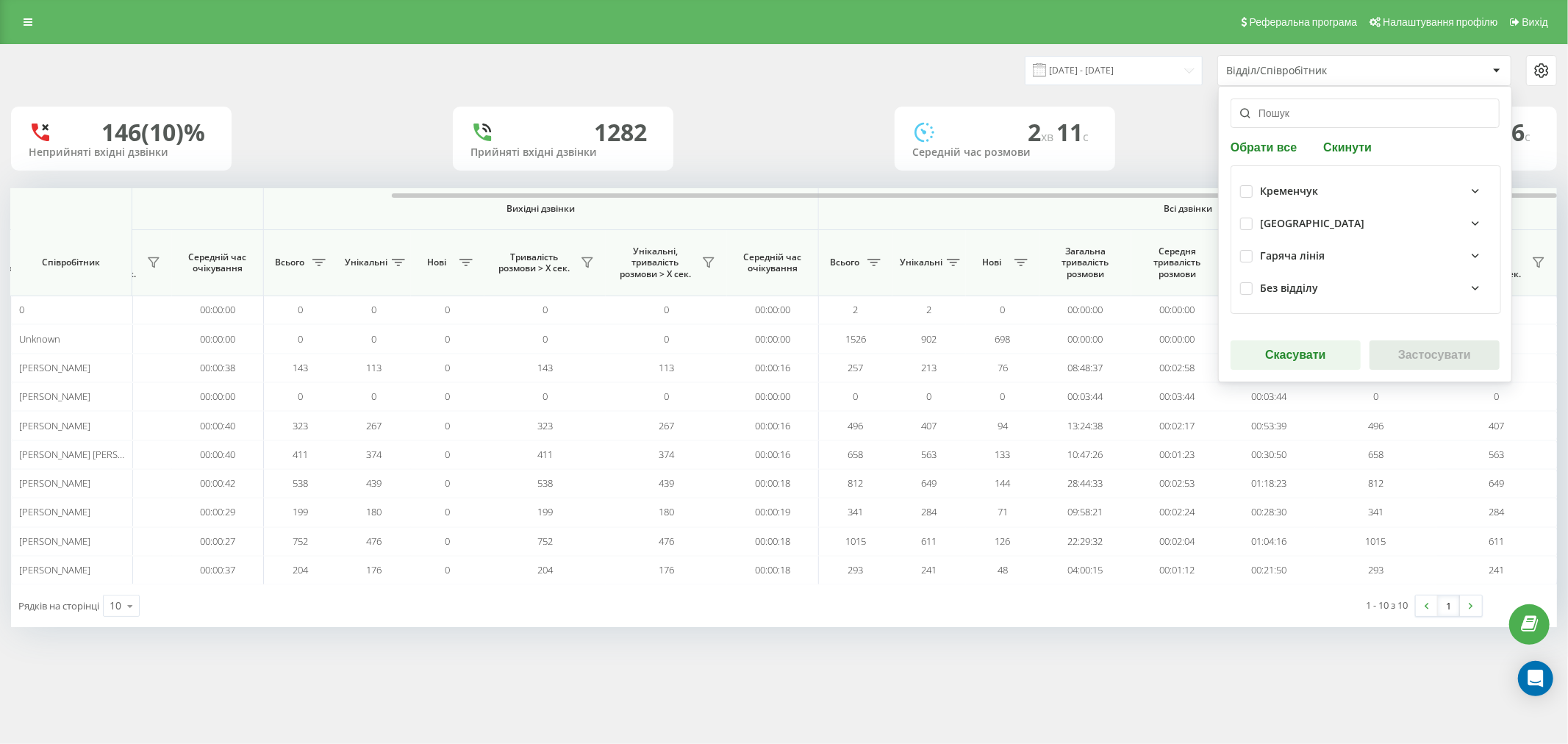
click at [1414, 186] on div "Кременчук" at bounding box center [1376, 191] width 232 height 17
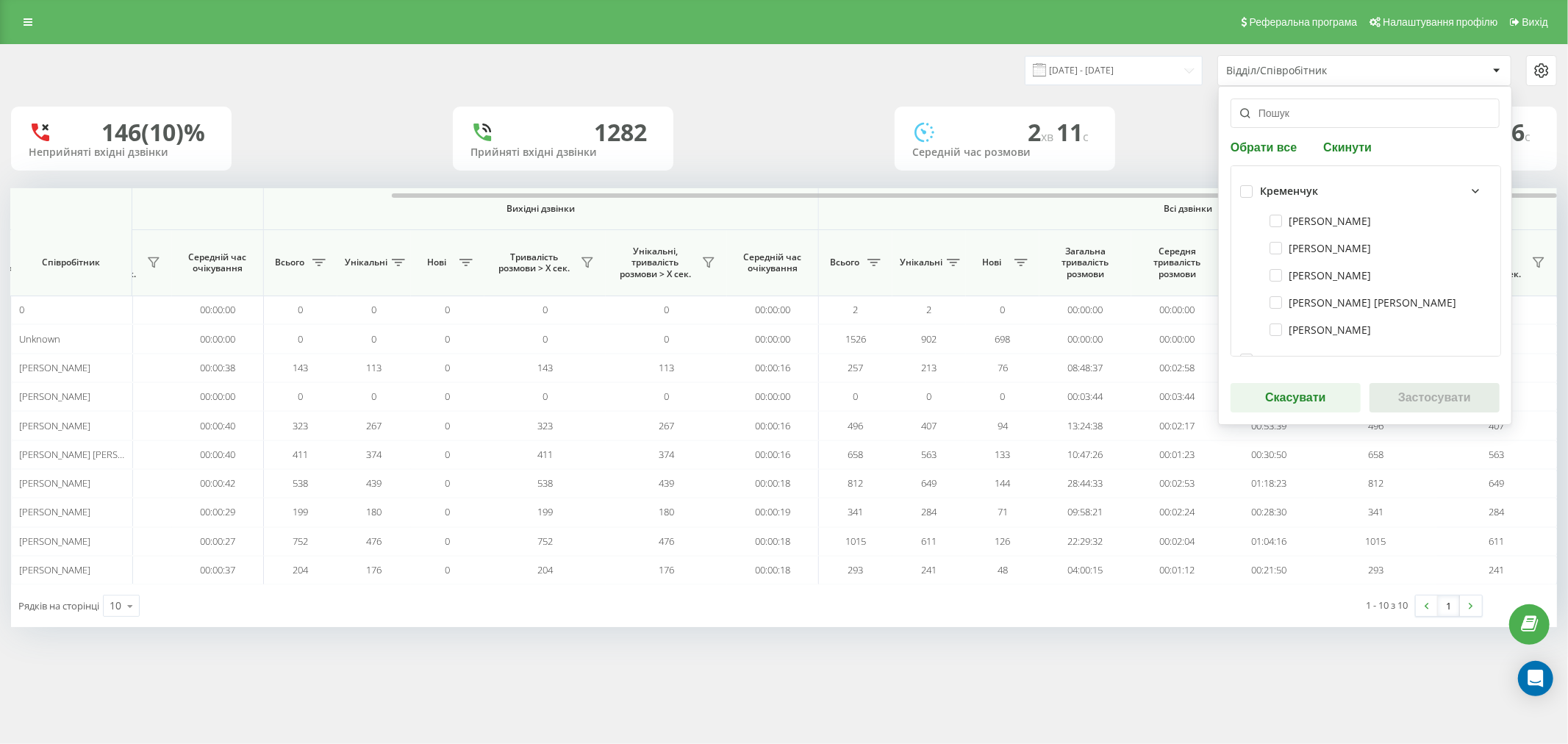
click at [1262, 192] on div "Кременчук" at bounding box center [1289, 191] width 58 height 12
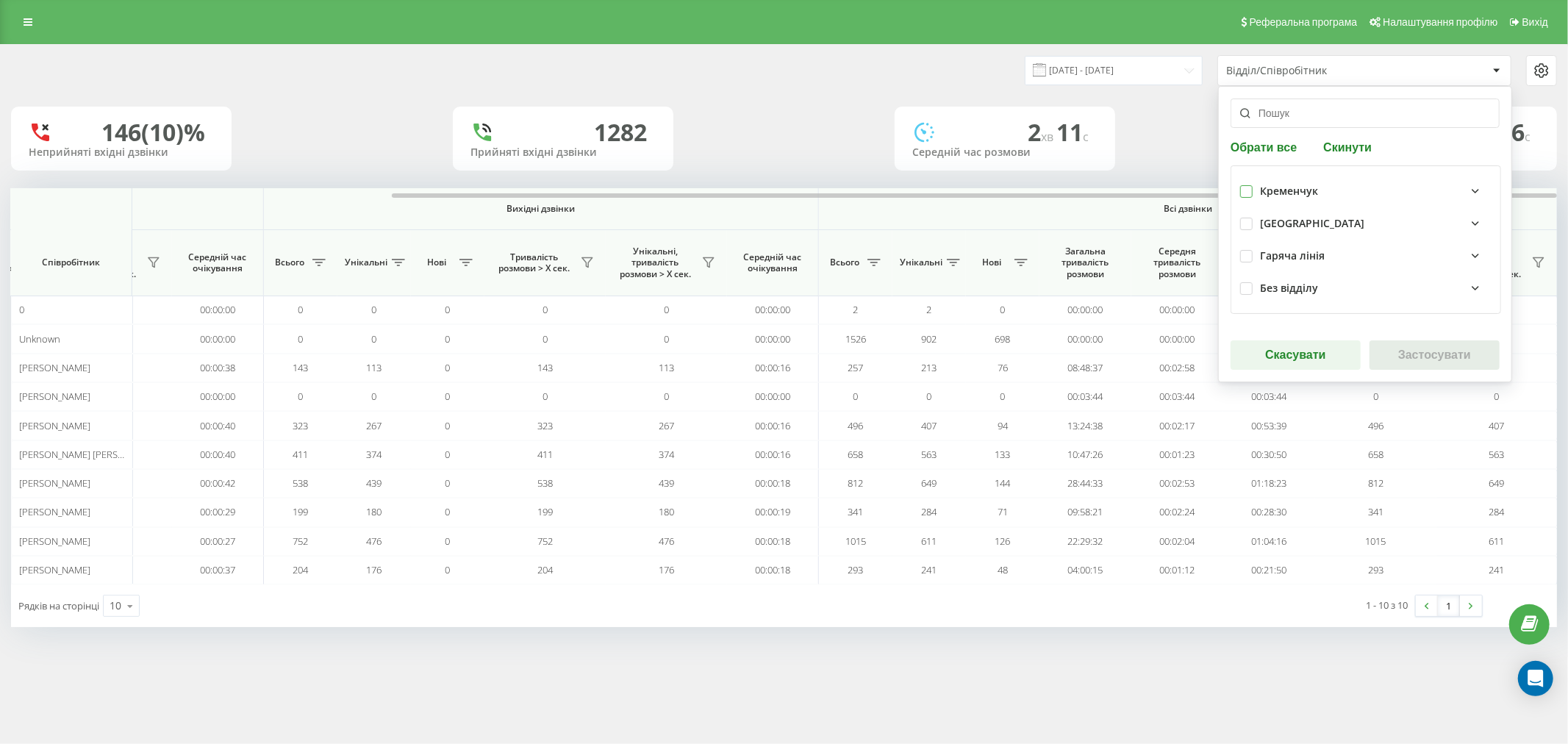
click at [1251, 186] on label at bounding box center [1246, 186] width 12 height 0
checkbox input "true"
click at [1444, 361] on button "Застосувати" at bounding box center [1435, 356] width 130 height 30
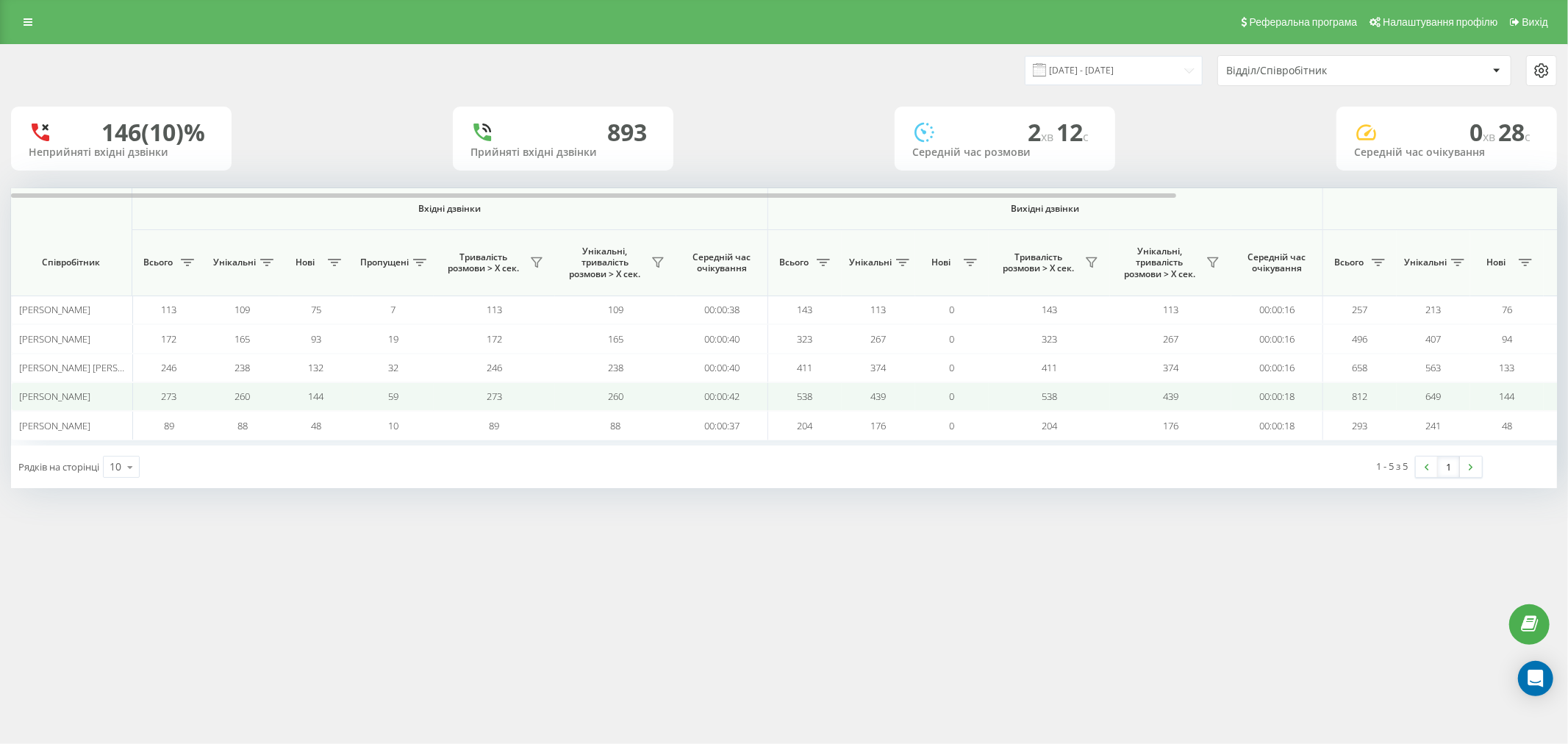
click at [86, 399] on span "Красікова Руслана Олегівна" at bounding box center [54, 396] width 71 height 13
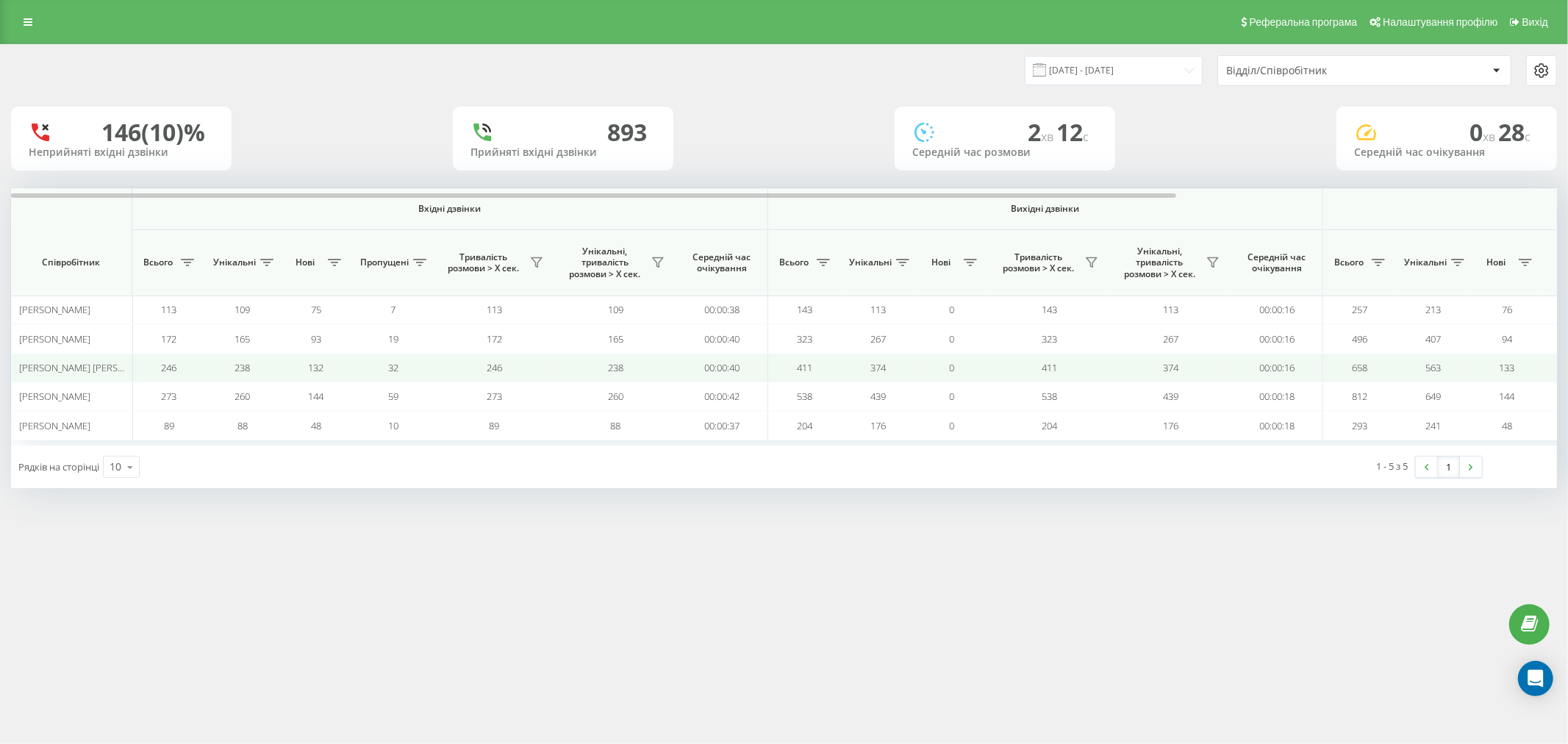
click at [54, 363] on span "Жилова Вельтер Єва Ігорівна" at bounding box center [92, 368] width 145 height 13
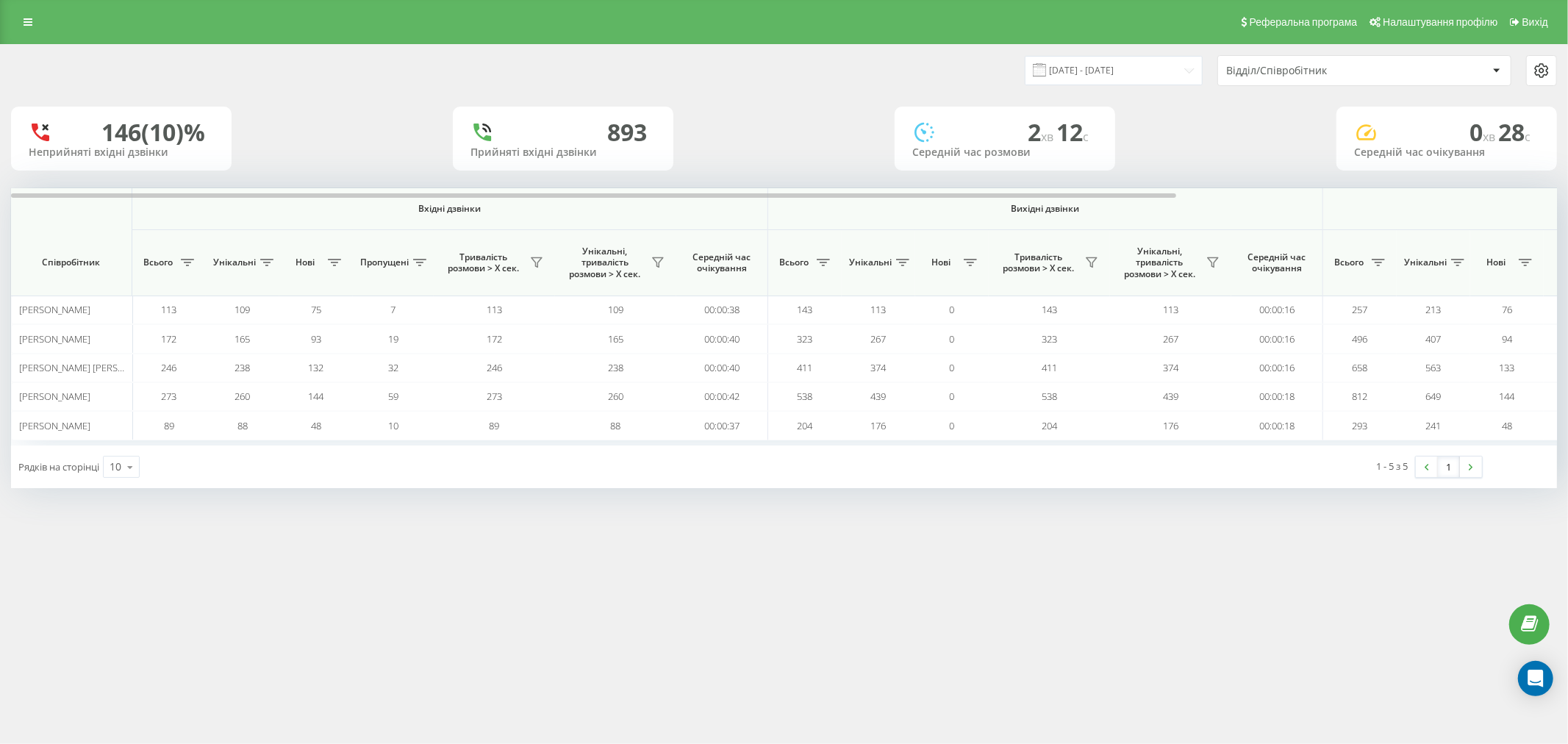
click at [59, 332] on td "Батрак Наталя Євгенівна" at bounding box center [71, 338] width 121 height 29
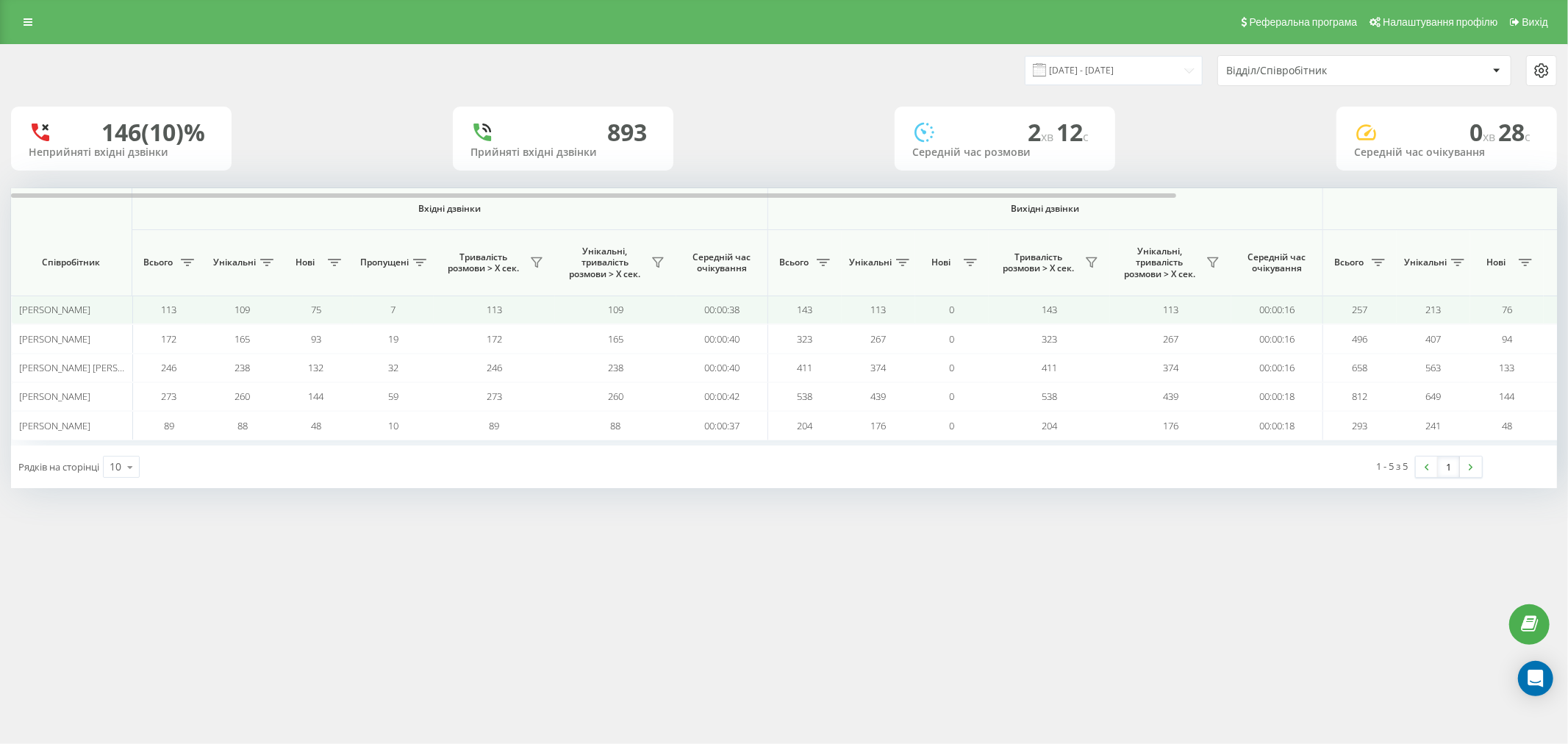
click at [62, 303] on td "Івко Олена Сергіївна" at bounding box center [71, 309] width 121 height 29
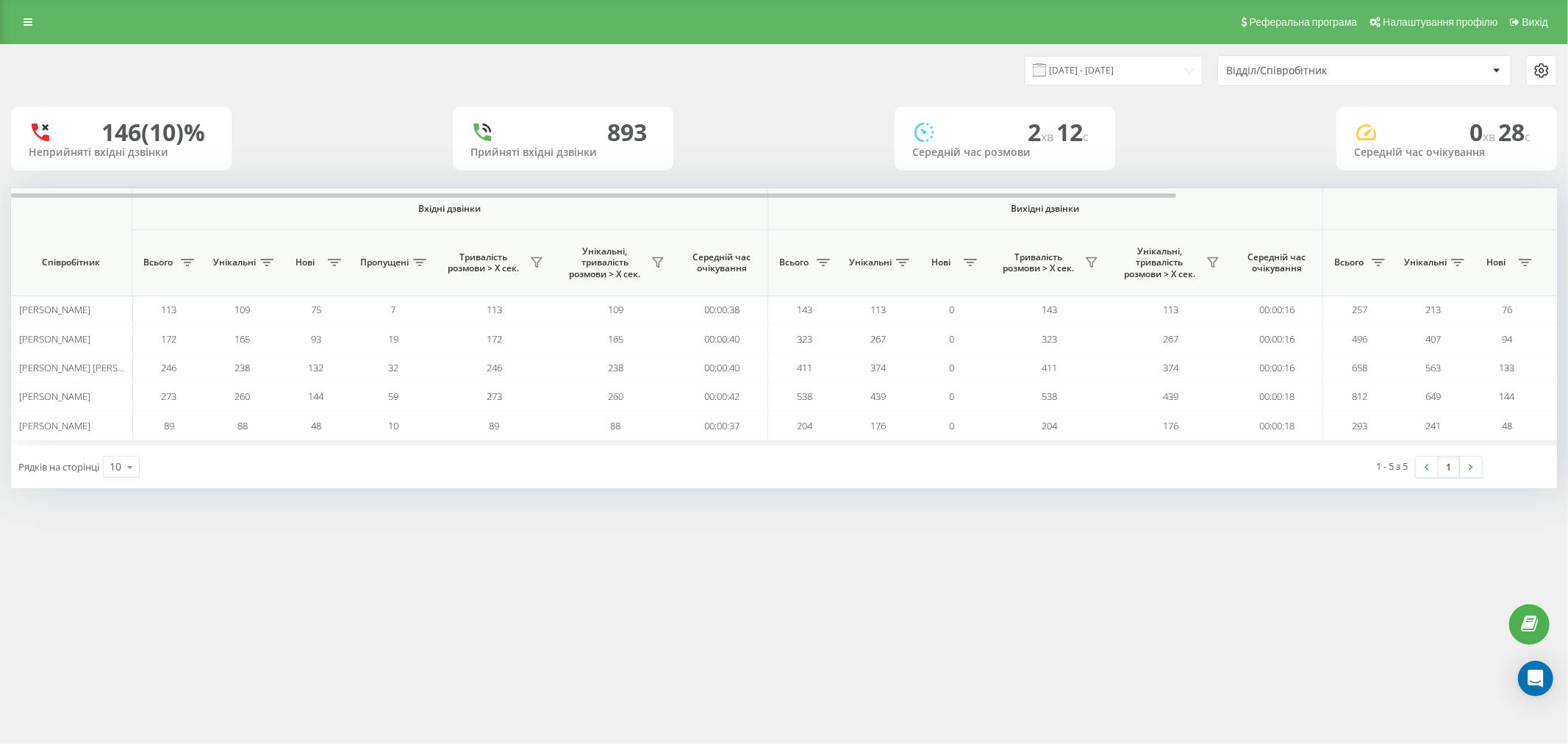
click at [82, 278] on th "Співробітник" at bounding box center [71, 263] width 121 height 66
click at [193, 256] on button at bounding box center [187, 262] width 22 height 24
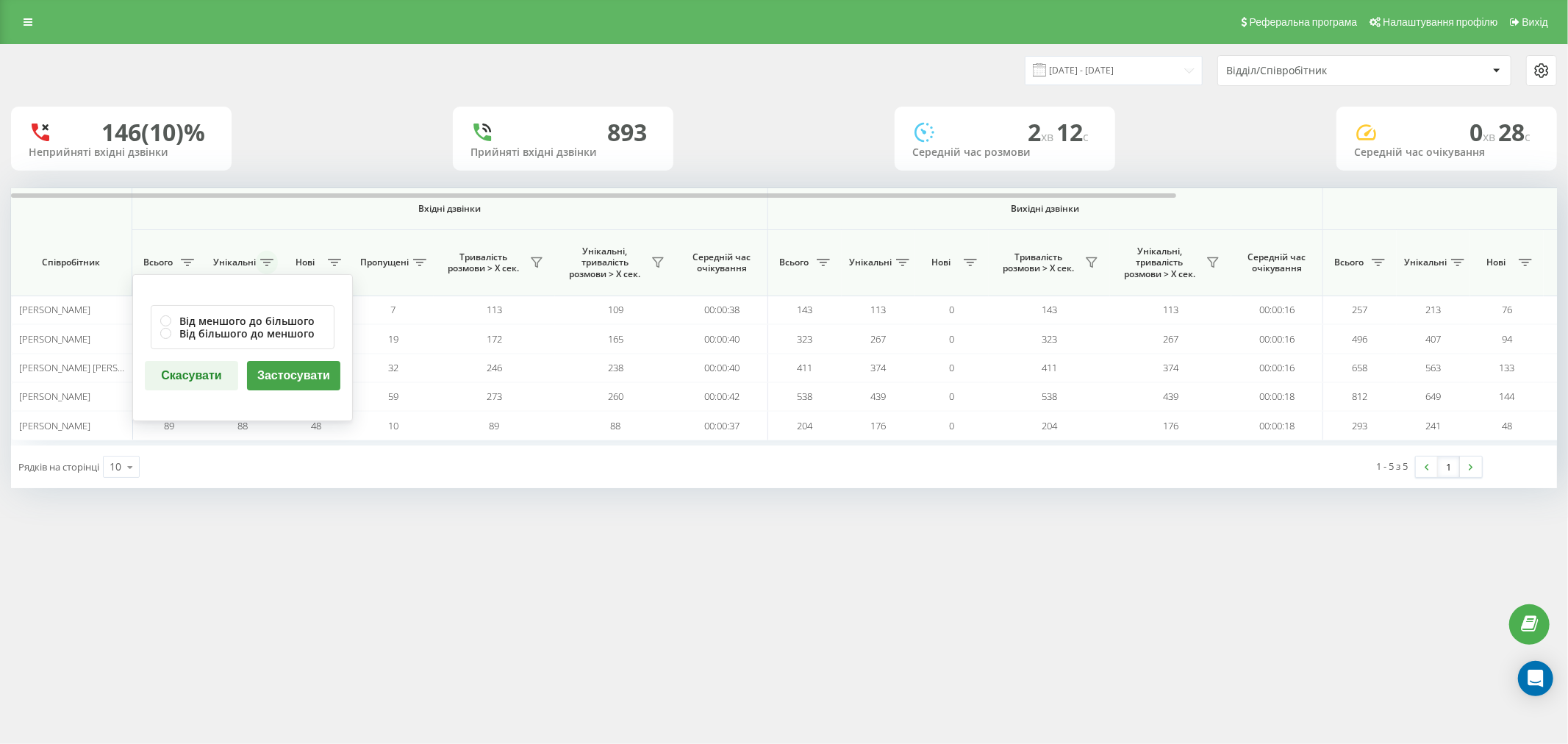
click at [267, 261] on icon at bounding box center [267, 262] width 13 height 7
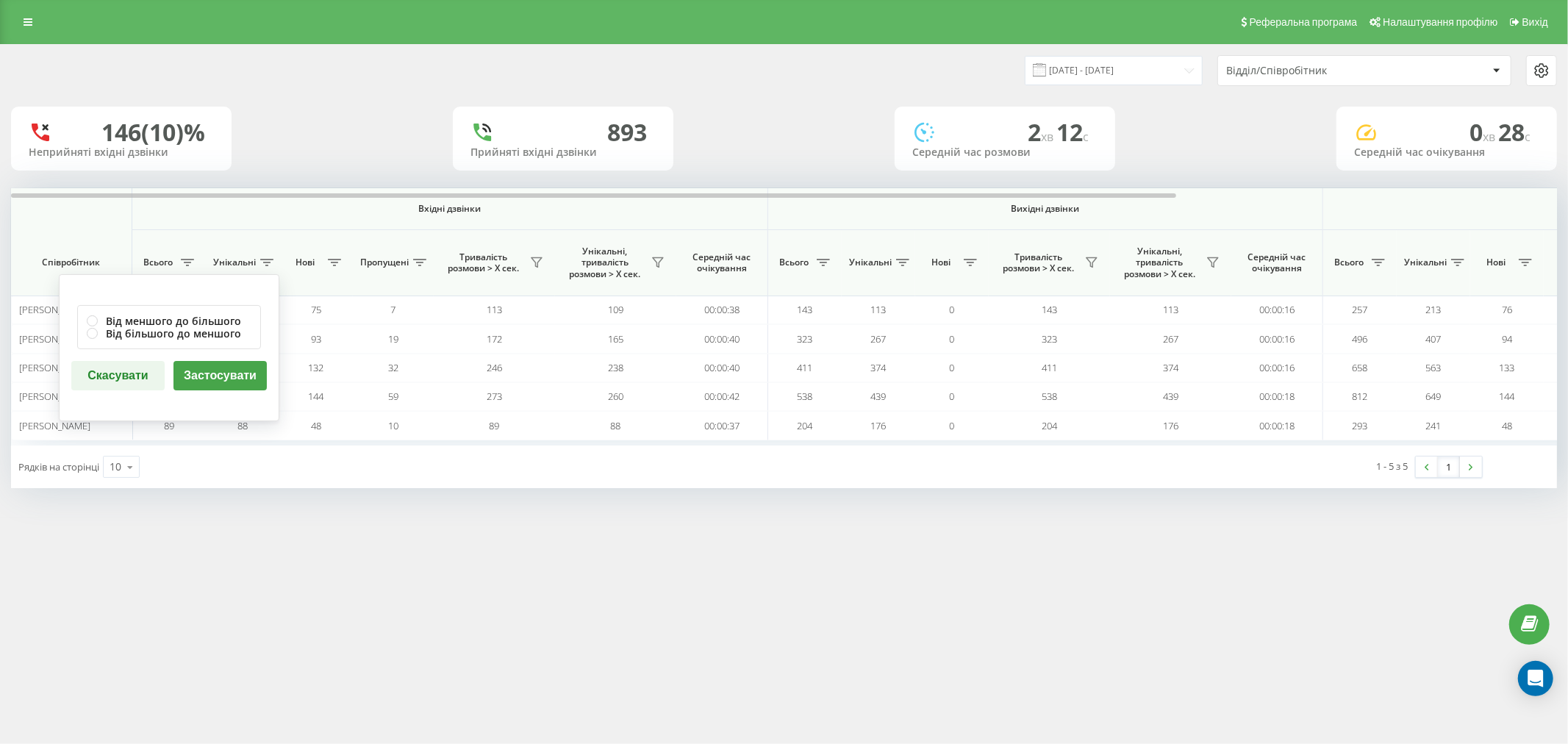
click at [532, 232] on th "Тривалість розмови > Х сек." at bounding box center [494, 263] width 121 height 66
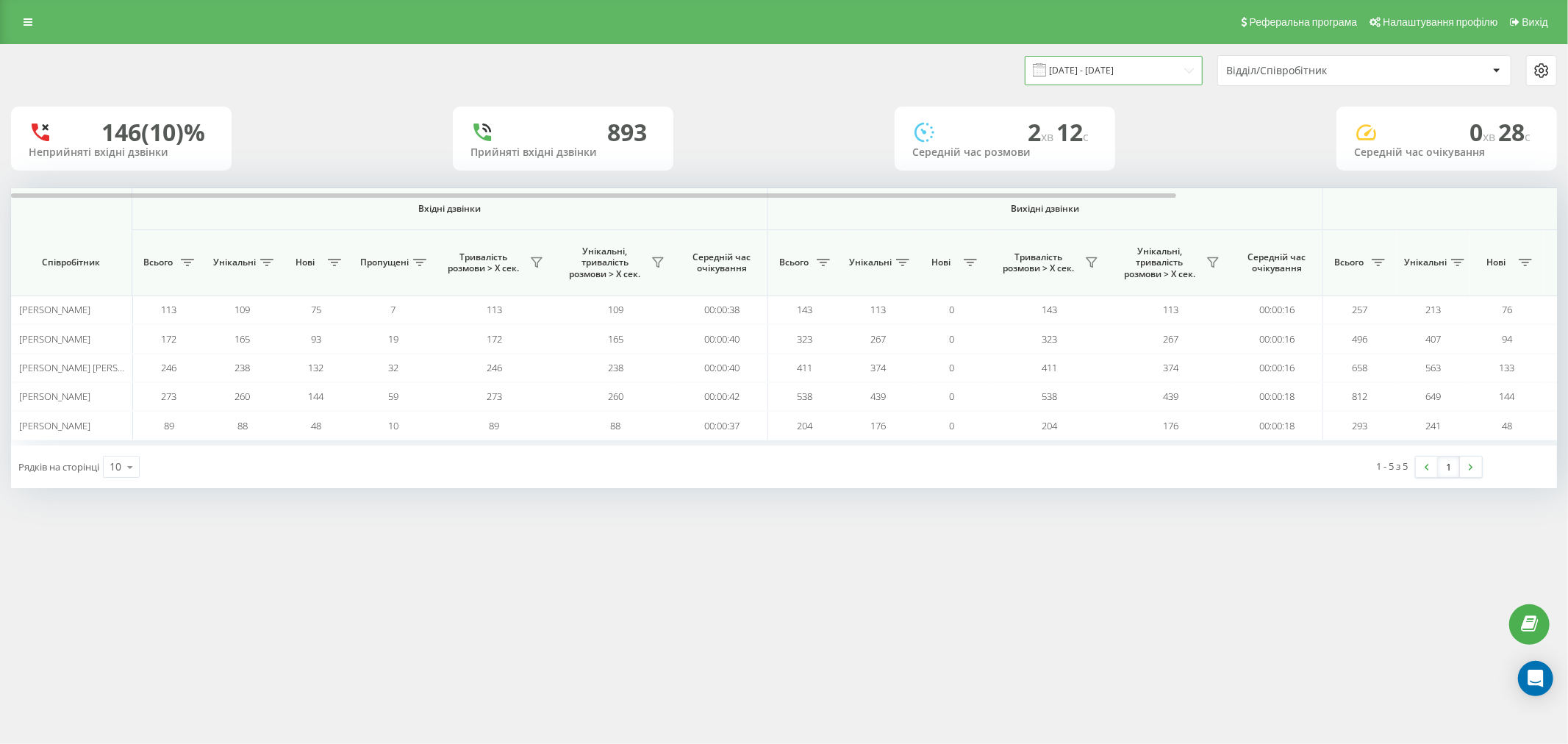
click at [1174, 68] on input "[DATE] - [DATE]" at bounding box center [1114, 70] width 178 height 29
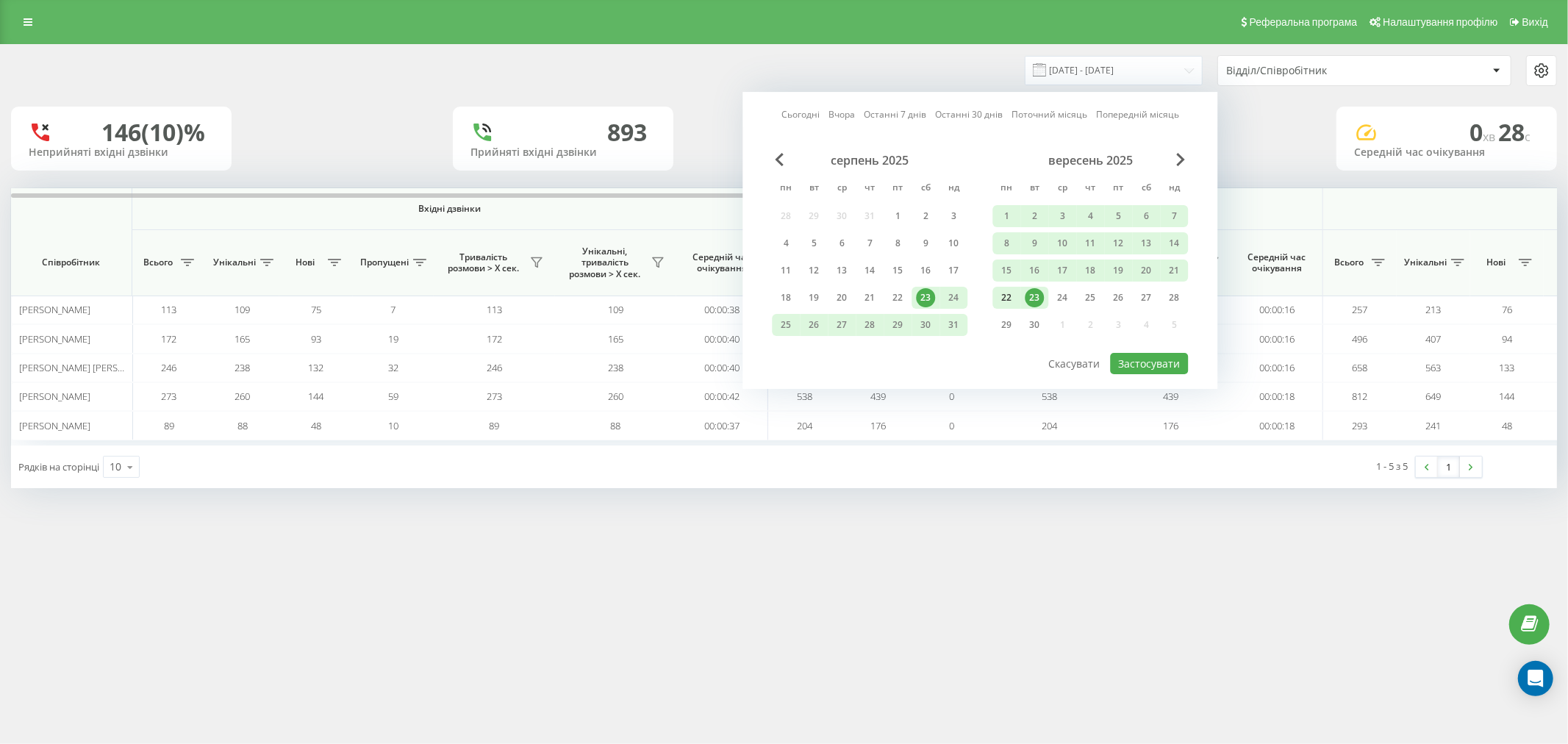
click at [1013, 289] on div "22" at bounding box center [1006, 297] width 19 height 19
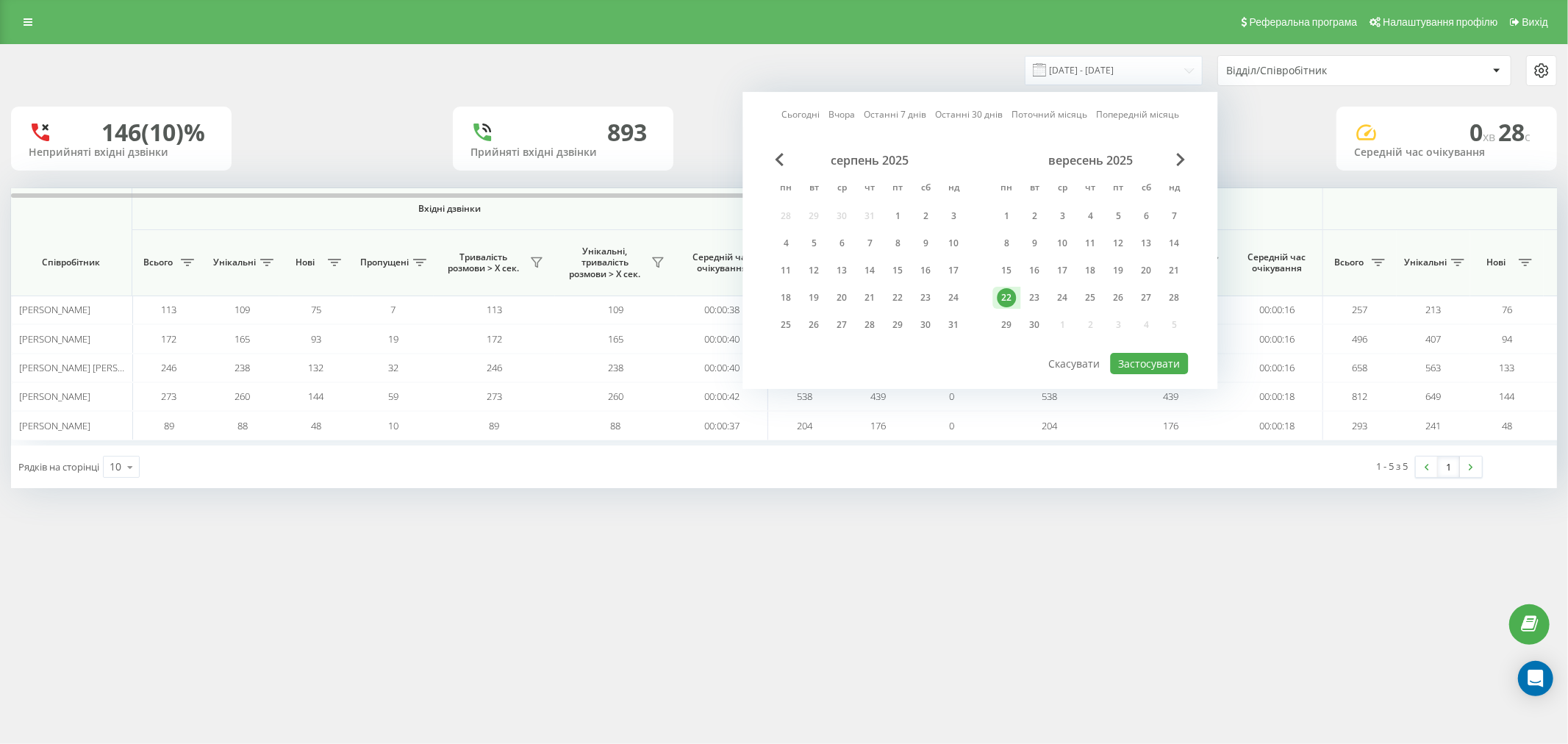
drag, startPoint x: 1121, startPoint y: 21, endPoint x: 1126, endPoint y: 54, distance: 33.4
click at [1123, 31] on div "Реферальна програма Налаштування профілю Вихід" at bounding box center [784, 21] width 1568 height 44
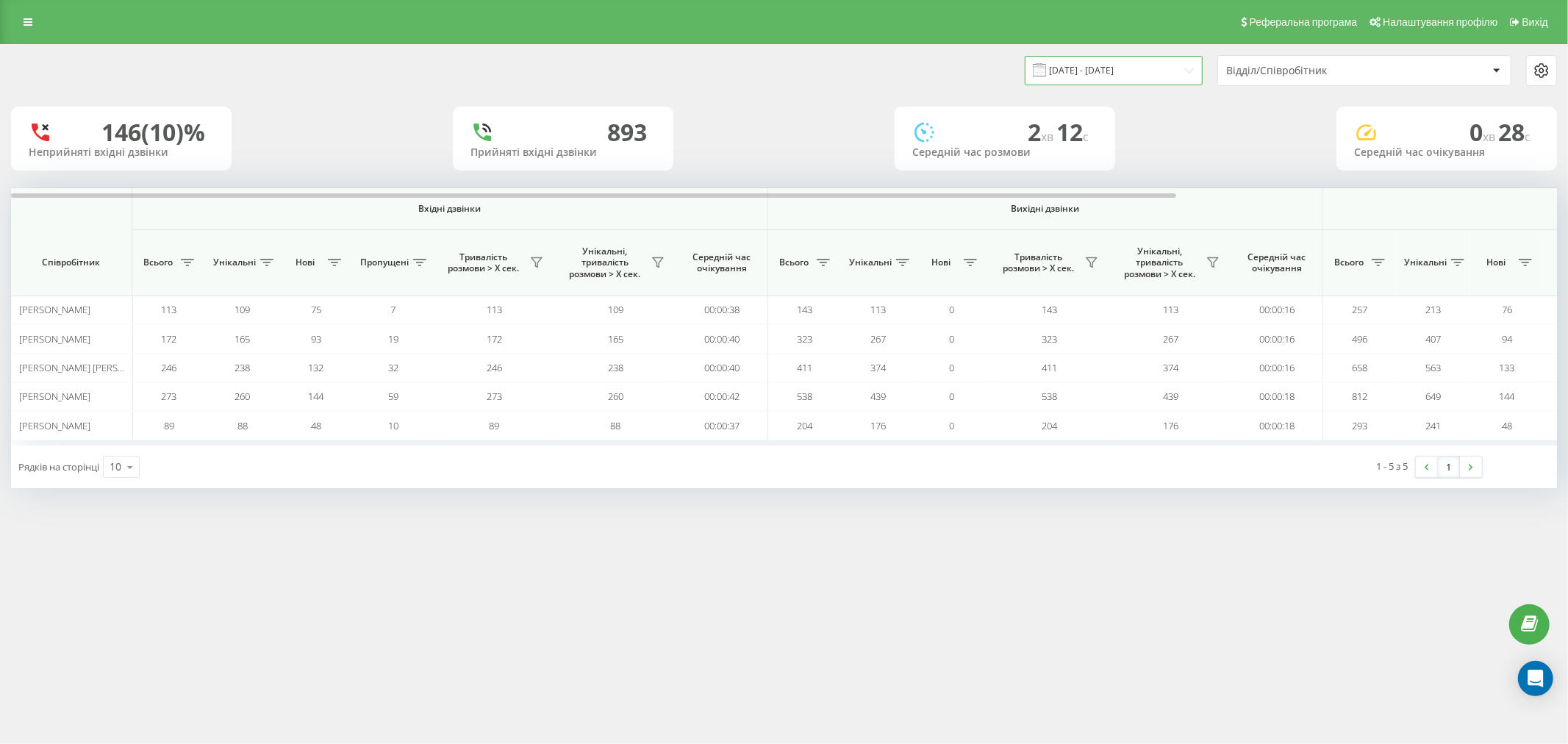
click at [1128, 68] on input "23.08.2025 - 23.09.2025" at bounding box center [1114, 70] width 178 height 29
drag, startPoint x: 49, startPoint y: 98, endPoint x: 59, endPoint y: 92, distance: 11.7
click at [51, 97] on div "23.08.2025 - 23.09.2025 Відділ/Співробітник 146 (10)% Неприйняті вхідні дзвінки…" at bounding box center [784, 266] width 1546 height 443
click at [12, 16] on div "Реферальна програма Налаштування профілю Вихід" at bounding box center [784, 21] width 1568 height 44
click at [30, 30] on link at bounding box center [28, 21] width 26 height 21
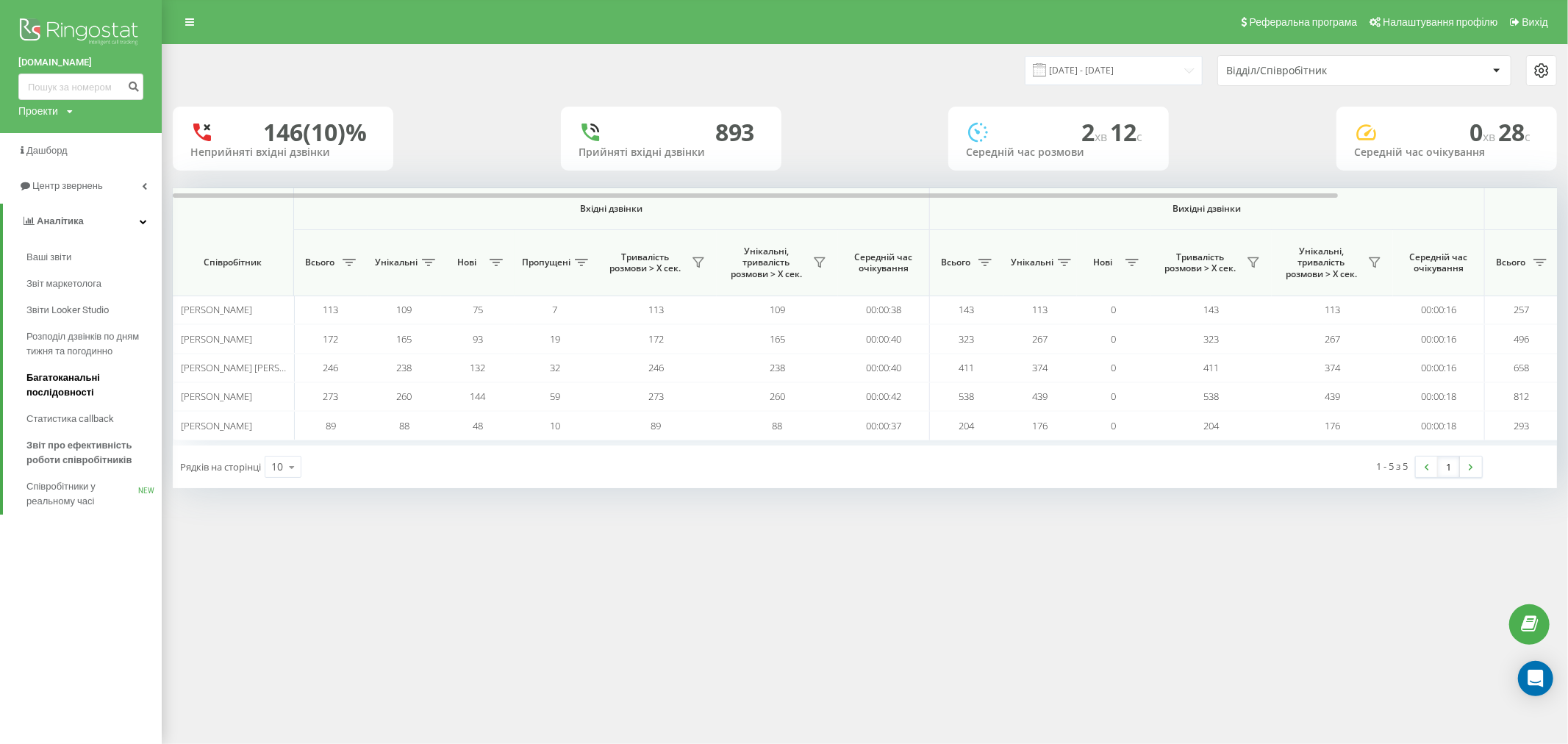
click at [71, 395] on span "Багатоканальні послідовності" at bounding box center [90, 385] width 128 height 30
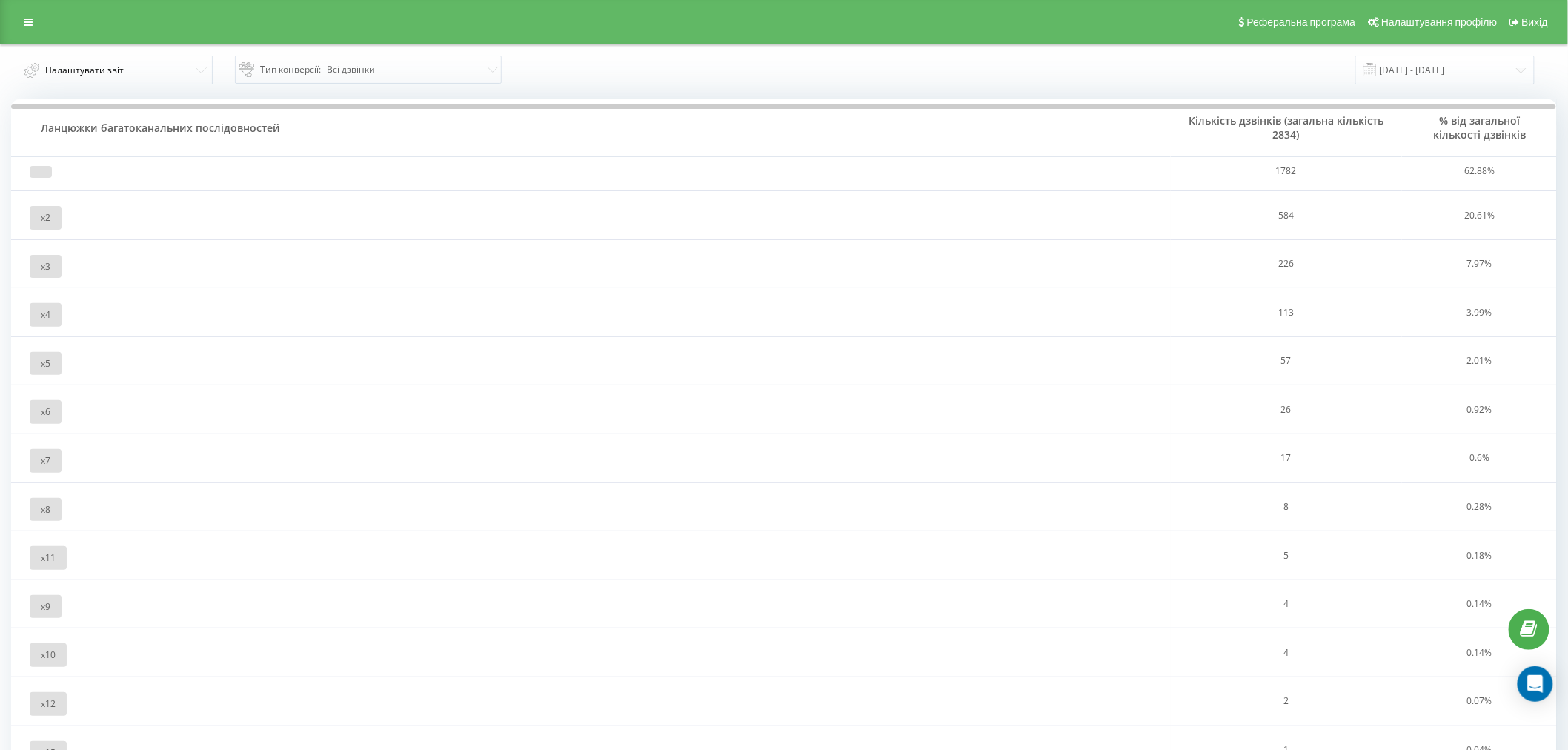
click at [21, 33] on div "Реферальна програма Налаштування профілю Вихід" at bounding box center [784, 22] width 1568 height 44
click at [22, 23] on link at bounding box center [28, 22] width 27 height 21
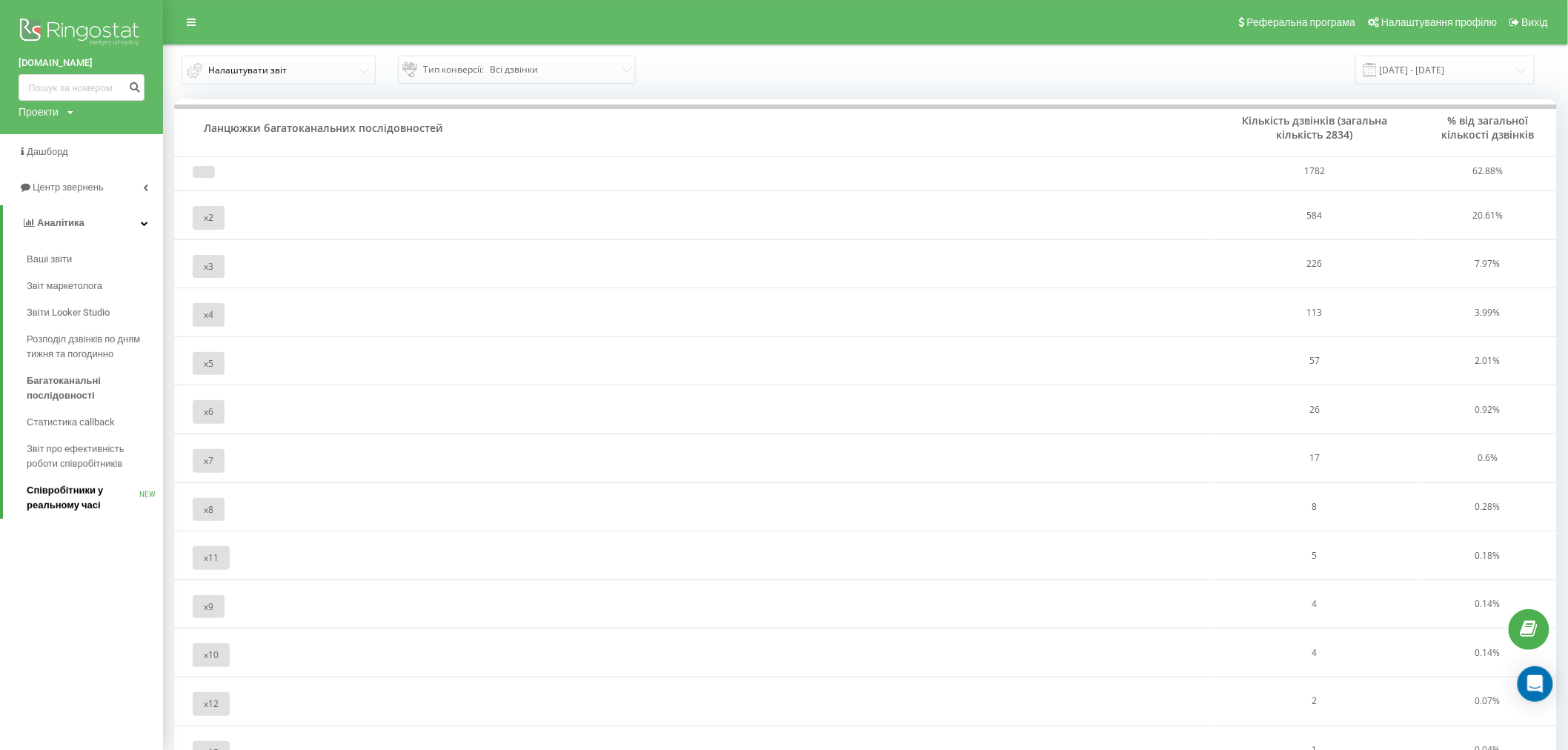
click at [76, 495] on span "Співробітники у реальному часі" at bounding box center [82, 498] width 112 height 30
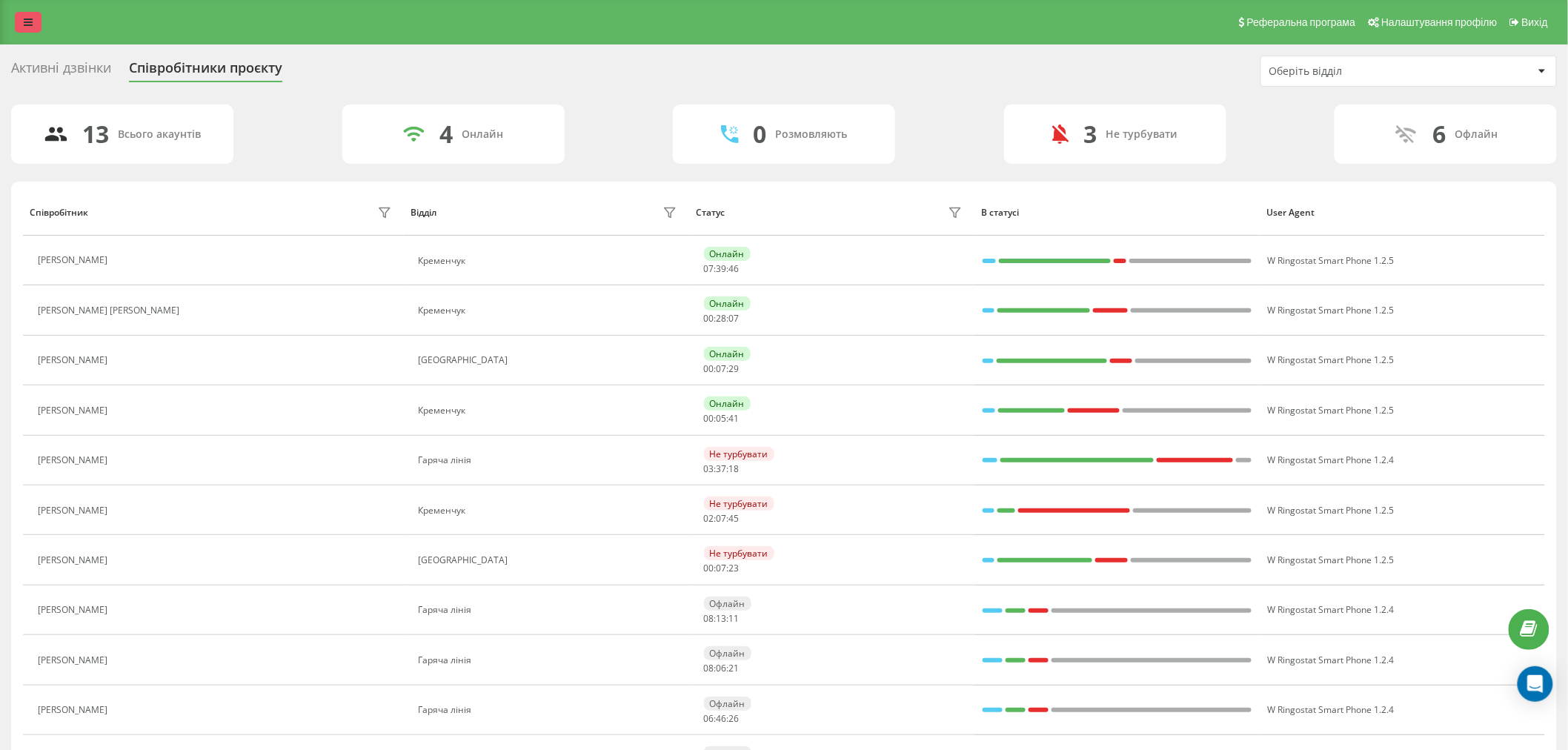
click at [26, 13] on link at bounding box center [28, 22] width 27 height 21
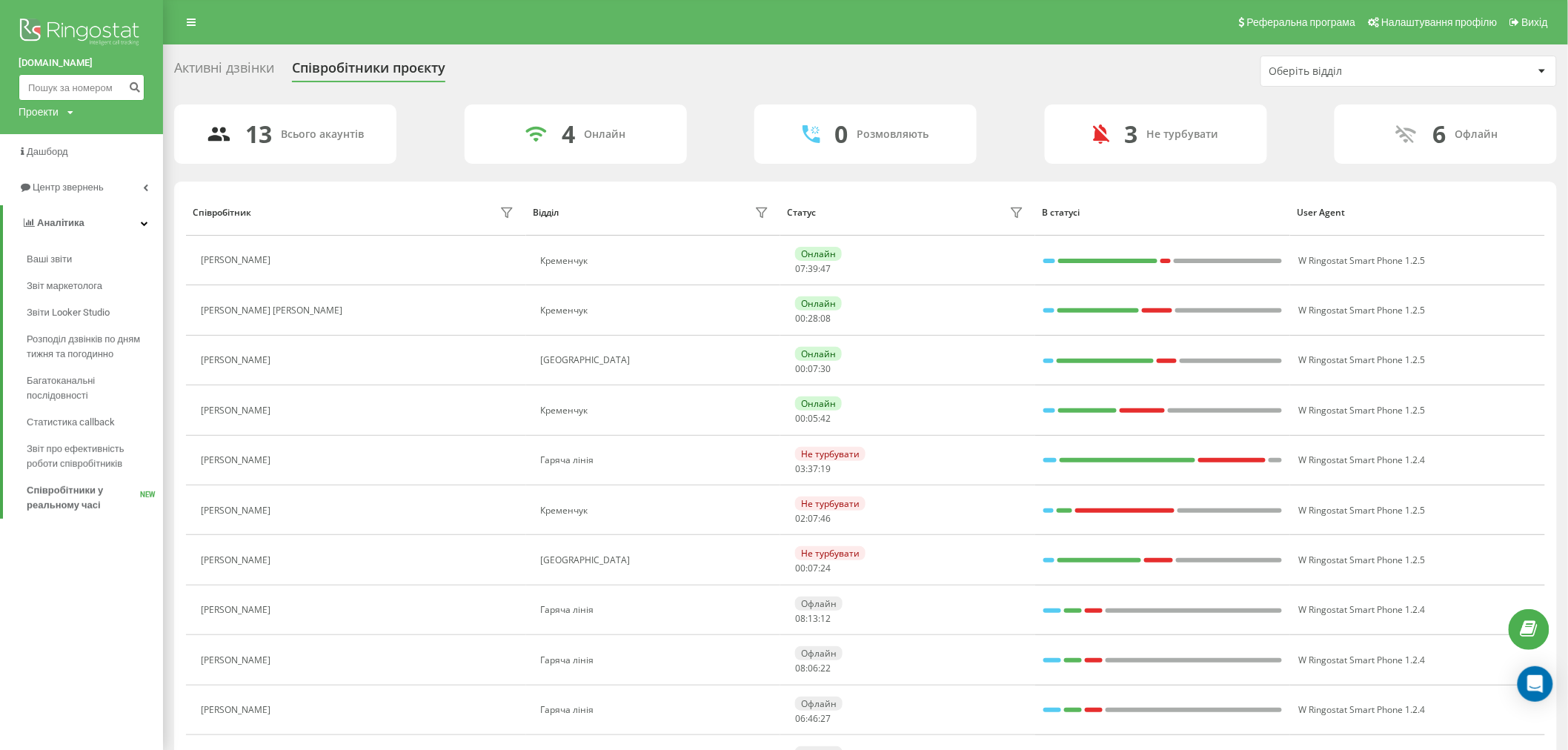
click at [76, 77] on input at bounding box center [81, 87] width 126 height 27
paste input "0665494022"
click at [120, 91] on input "0665494022" at bounding box center [81, 87] width 126 height 27
type input "0665494022"
click at [129, 90] on icon "submit" at bounding box center [134, 85] width 12 height 9
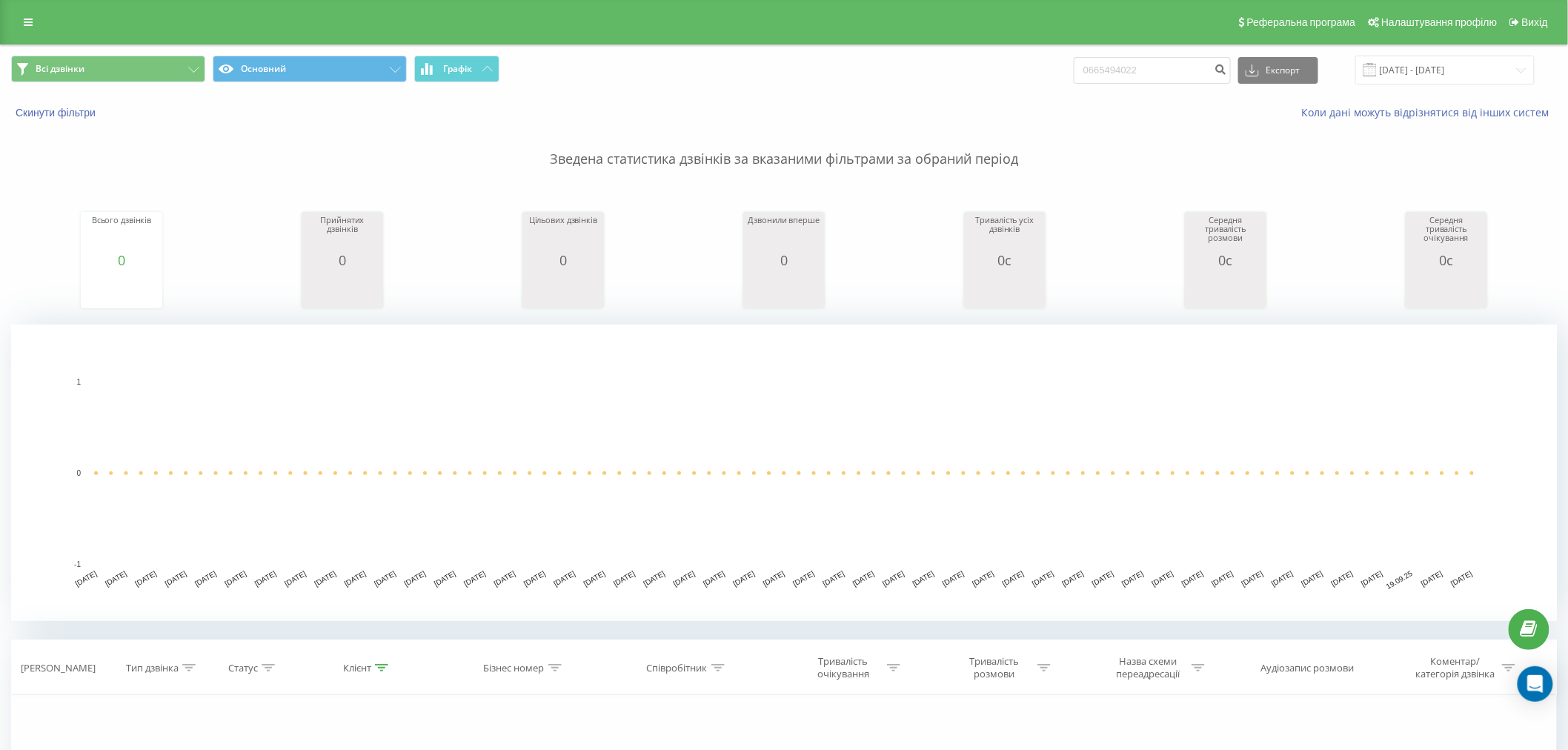
click at [7, 17] on div "Реферальна програма Налаштування профілю Вихід" at bounding box center [784, 22] width 1568 height 44
click at [11, 20] on div "Реферальна програма Налаштування профілю Вихід" at bounding box center [784, 22] width 1568 height 44
click at [18, 20] on link at bounding box center [28, 22] width 27 height 21
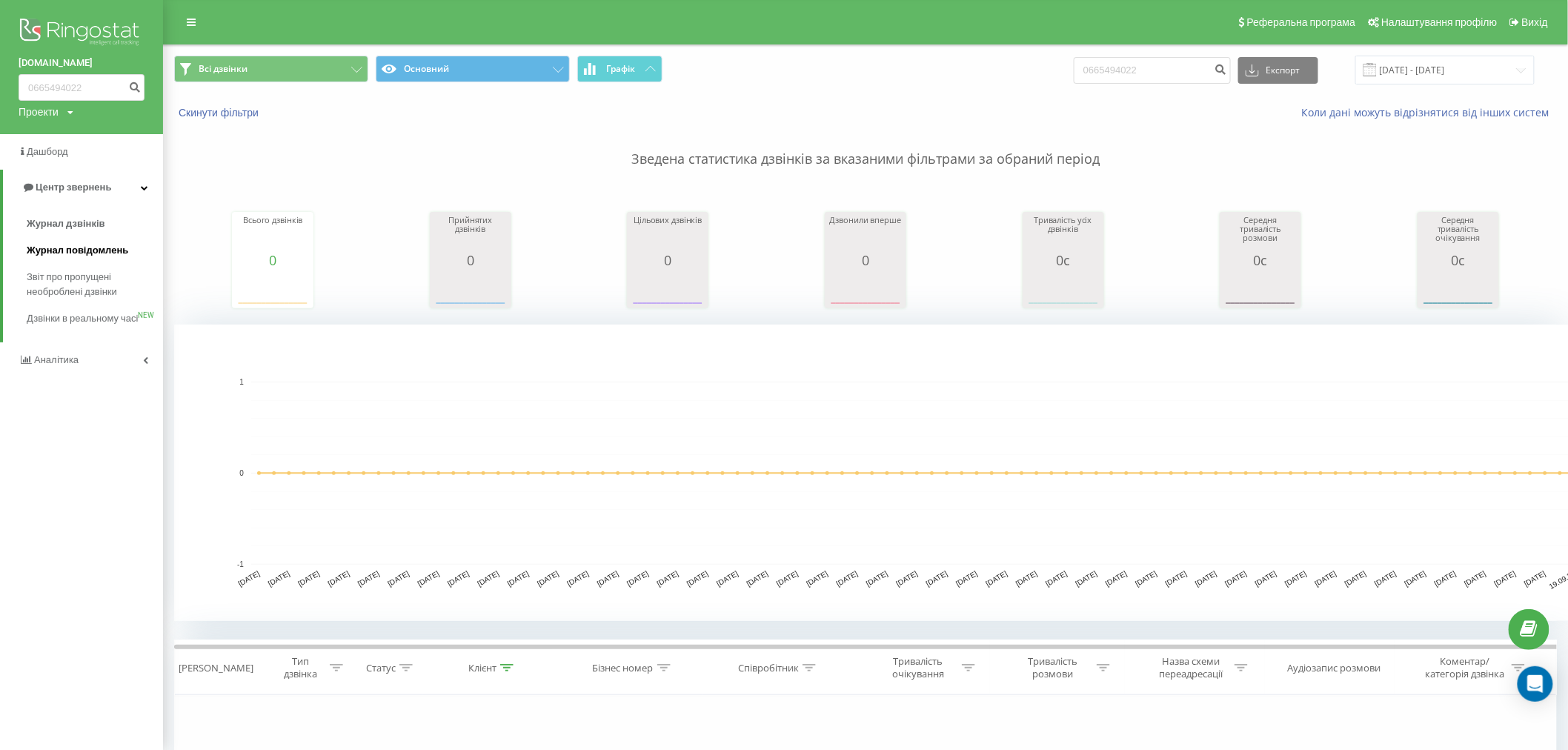
click at [46, 261] on link "Журнал повідомлень" at bounding box center [95, 250] width 136 height 27
click at [46, 279] on span "Звіт про пропущені необроблені дзвінки" at bounding box center [91, 284] width 129 height 30
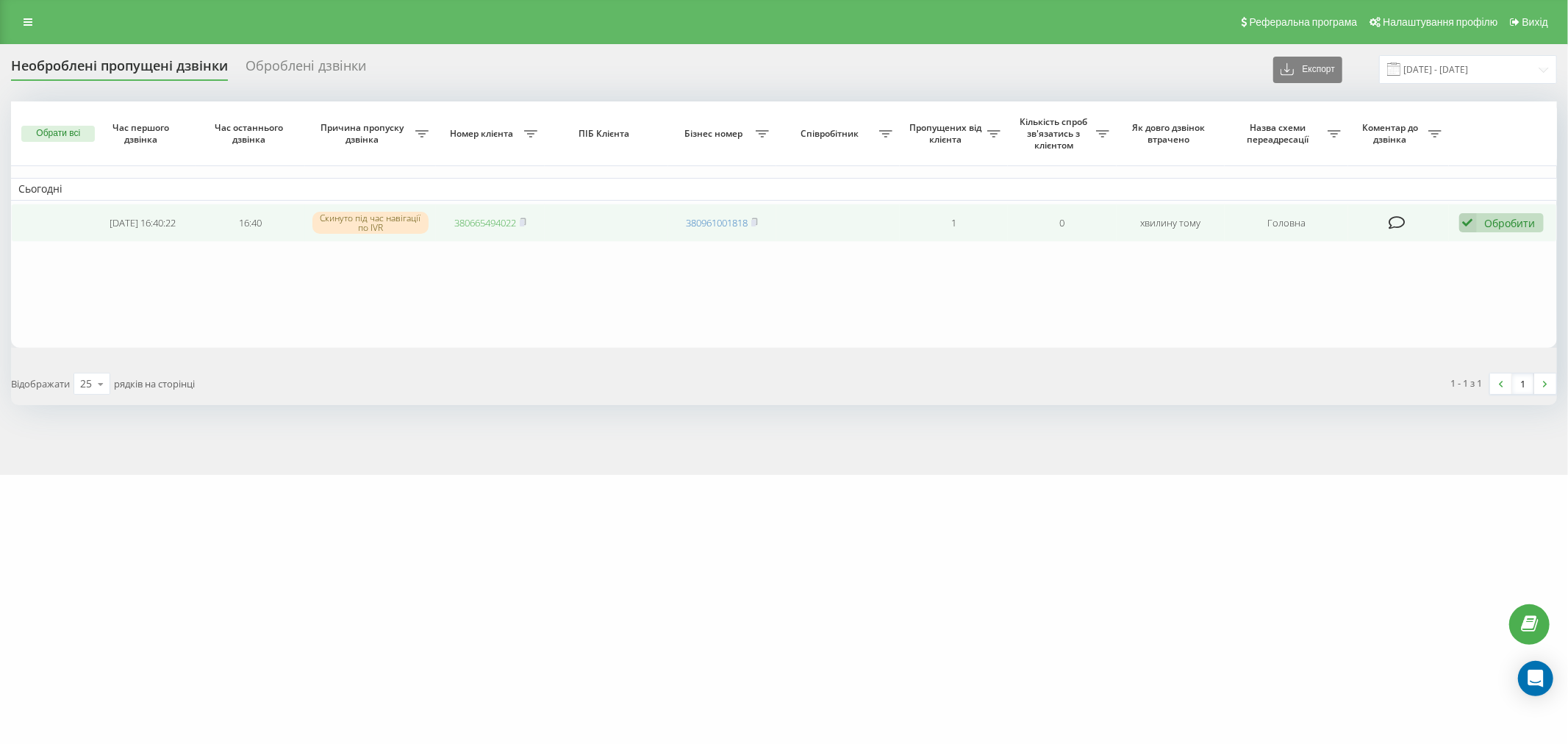
click at [502, 228] on link "380665494022" at bounding box center [485, 223] width 62 height 13
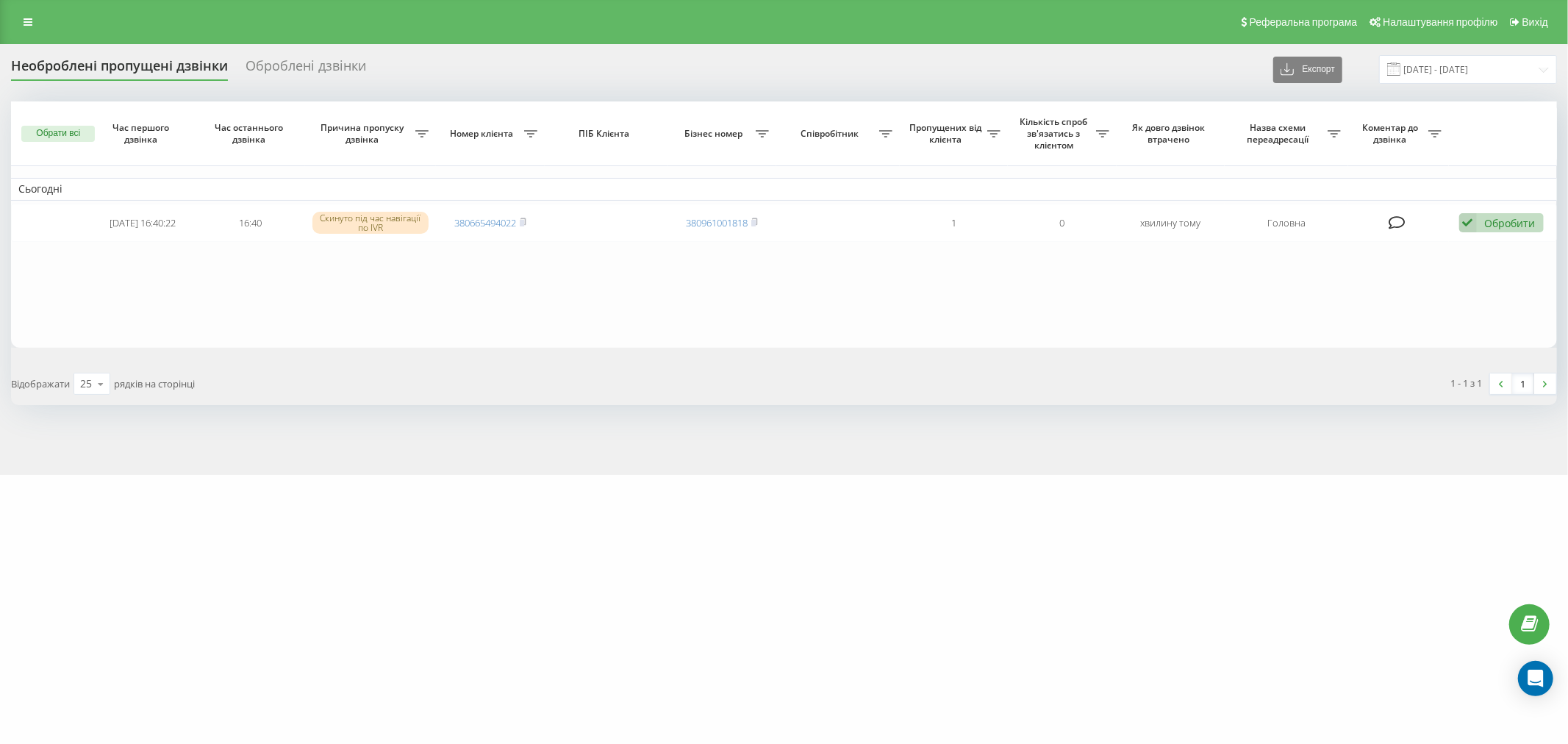
click at [960, 415] on div "Необроблені пропущені дзвінки Оброблені дзвінки Експорт .csv .xlsx [DATE] - [DA…" at bounding box center [784, 259] width 1568 height 431
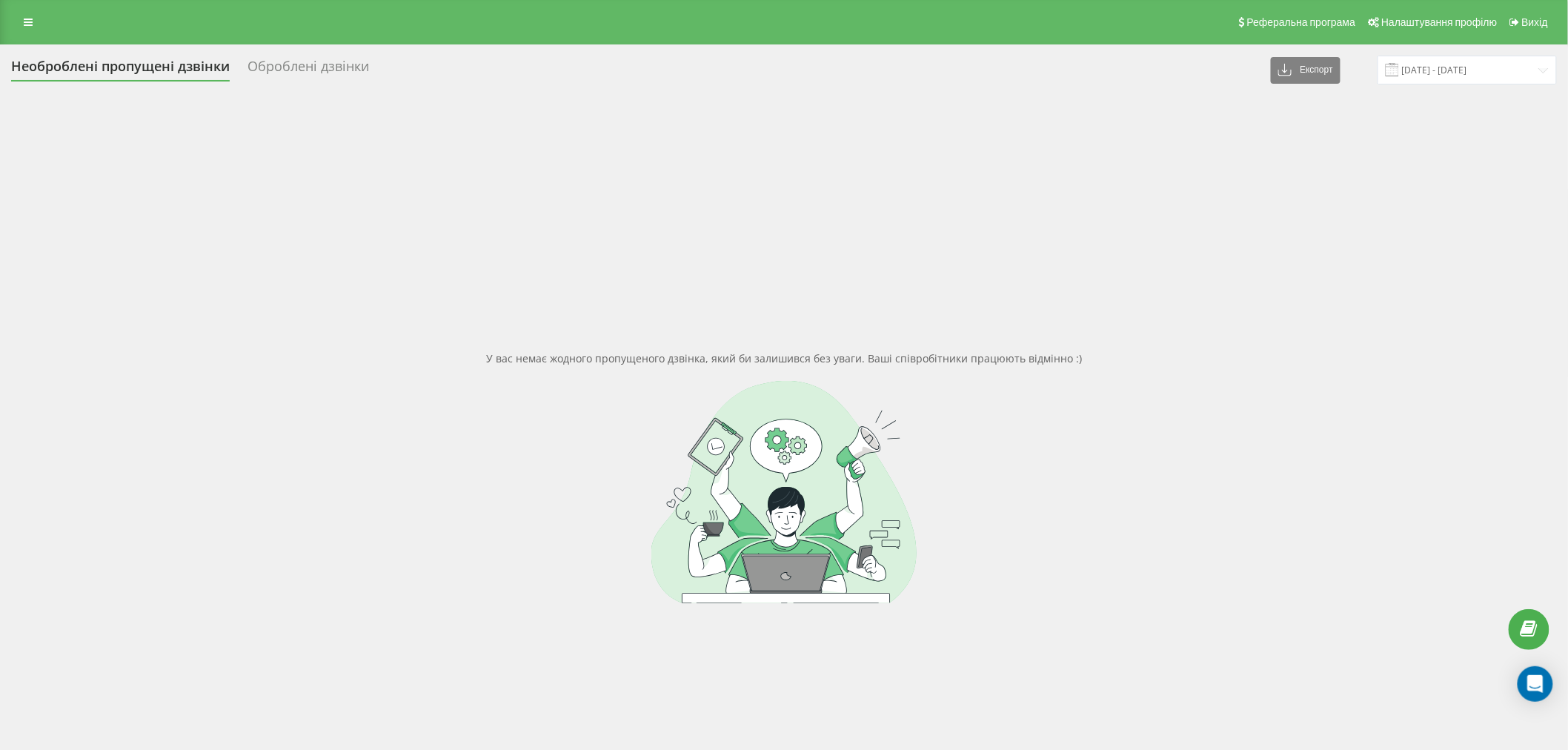
click at [336, 83] on div "Необроблені пропущені дзвінки Оброблені дзвінки Експорт .csv .xlsx 23.08.2025 -…" at bounding box center [783, 70] width 1546 height 29
click at [320, 70] on div "Оброблені дзвінки" at bounding box center [308, 70] width 121 height 23
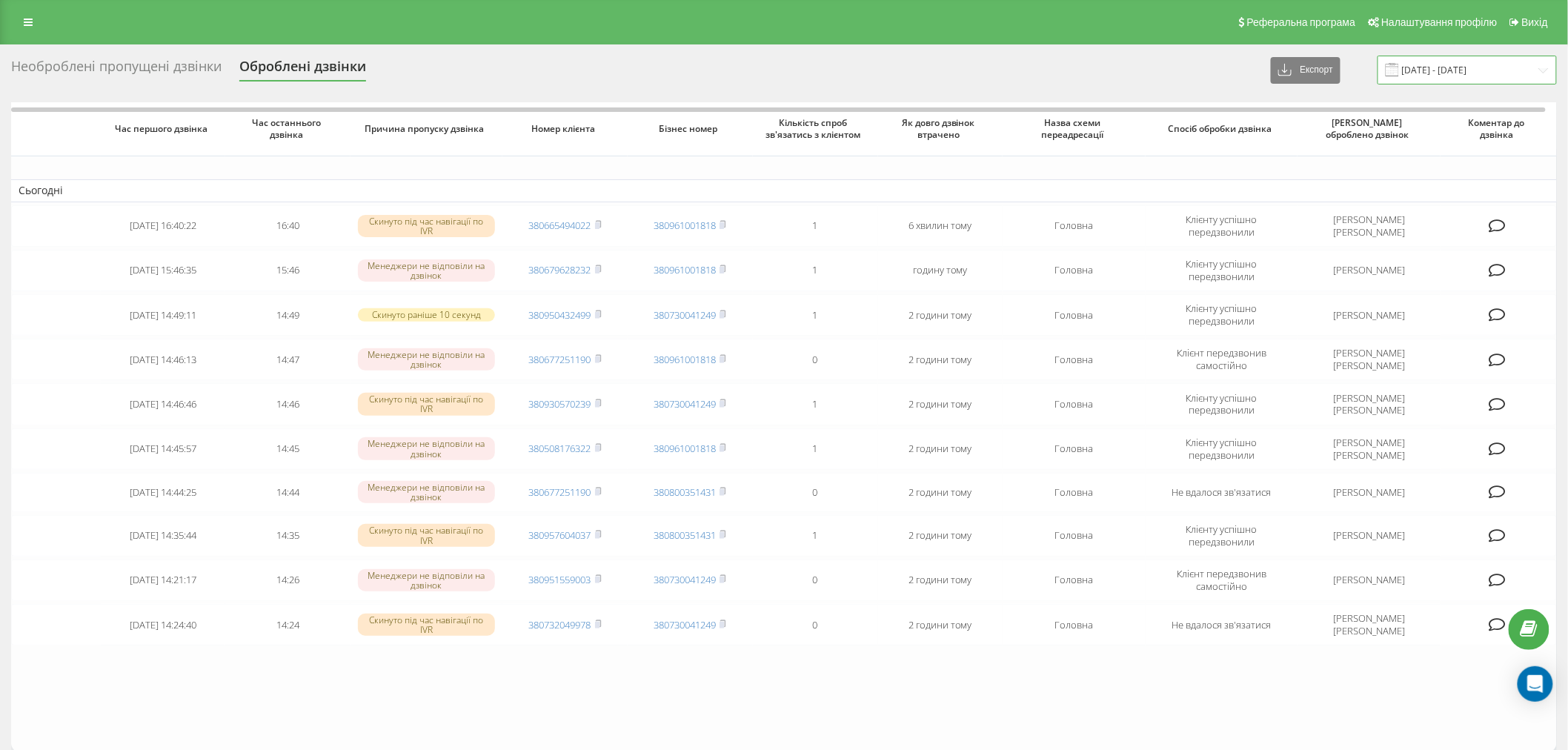
click at [1423, 75] on input "23.08.2025 - 23.09.2025" at bounding box center [1467, 70] width 180 height 29
click at [570, 129] on span "Номер клієнта" at bounding box center [565, 129] width 99 height 12
click at [26, 52] on div "Необроблені пропущені дзвінки Оброблені дзвінки Експорт .csv .xlsx 23.08.2025 -…" at bounding box center [784, 461] width 1568 height 836
click at [33, 17] on link at bounding box center [28, 22] width 27 height 21
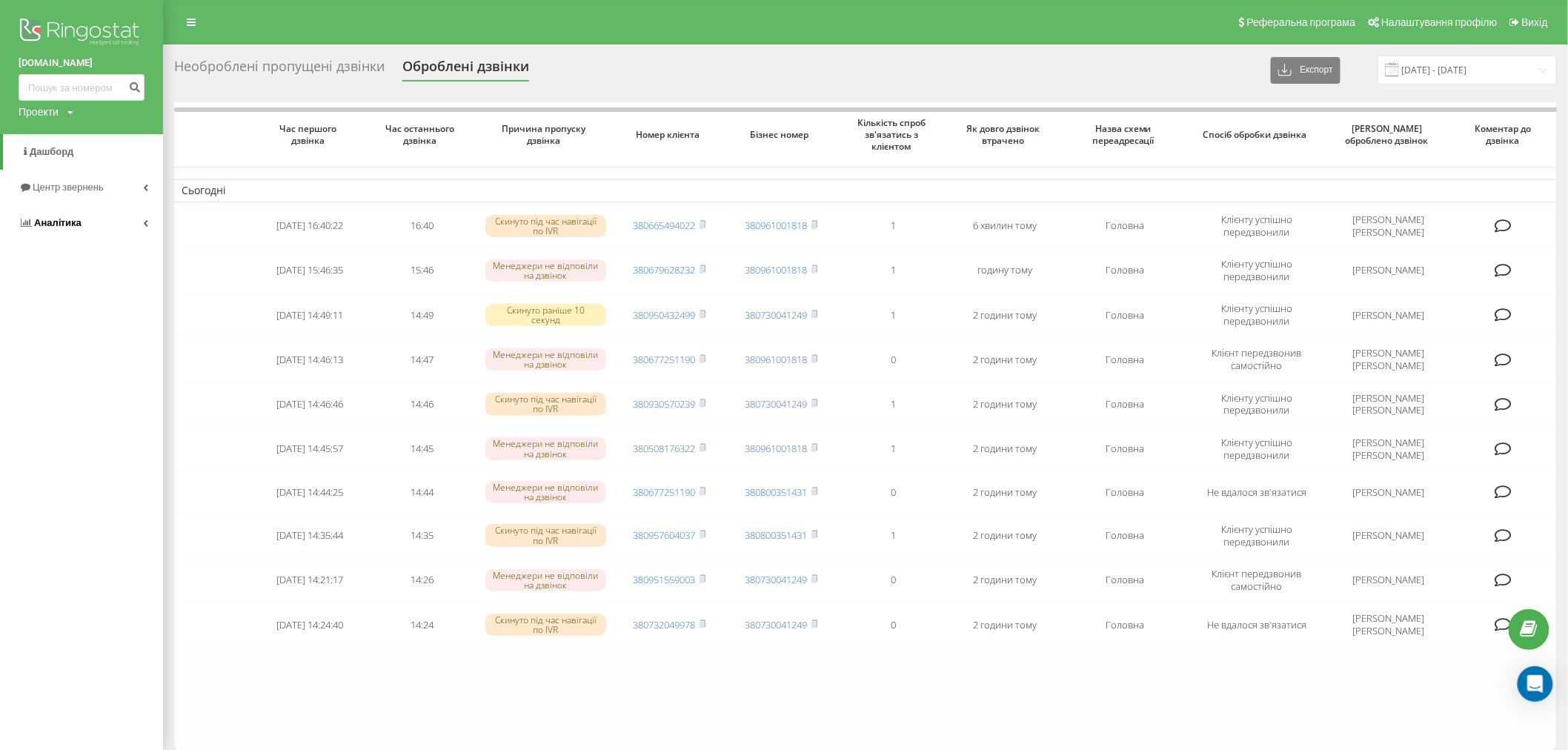
click at [58, 234] on link "Аналiтика" at bounding box center [81, 223] width 163 height 36
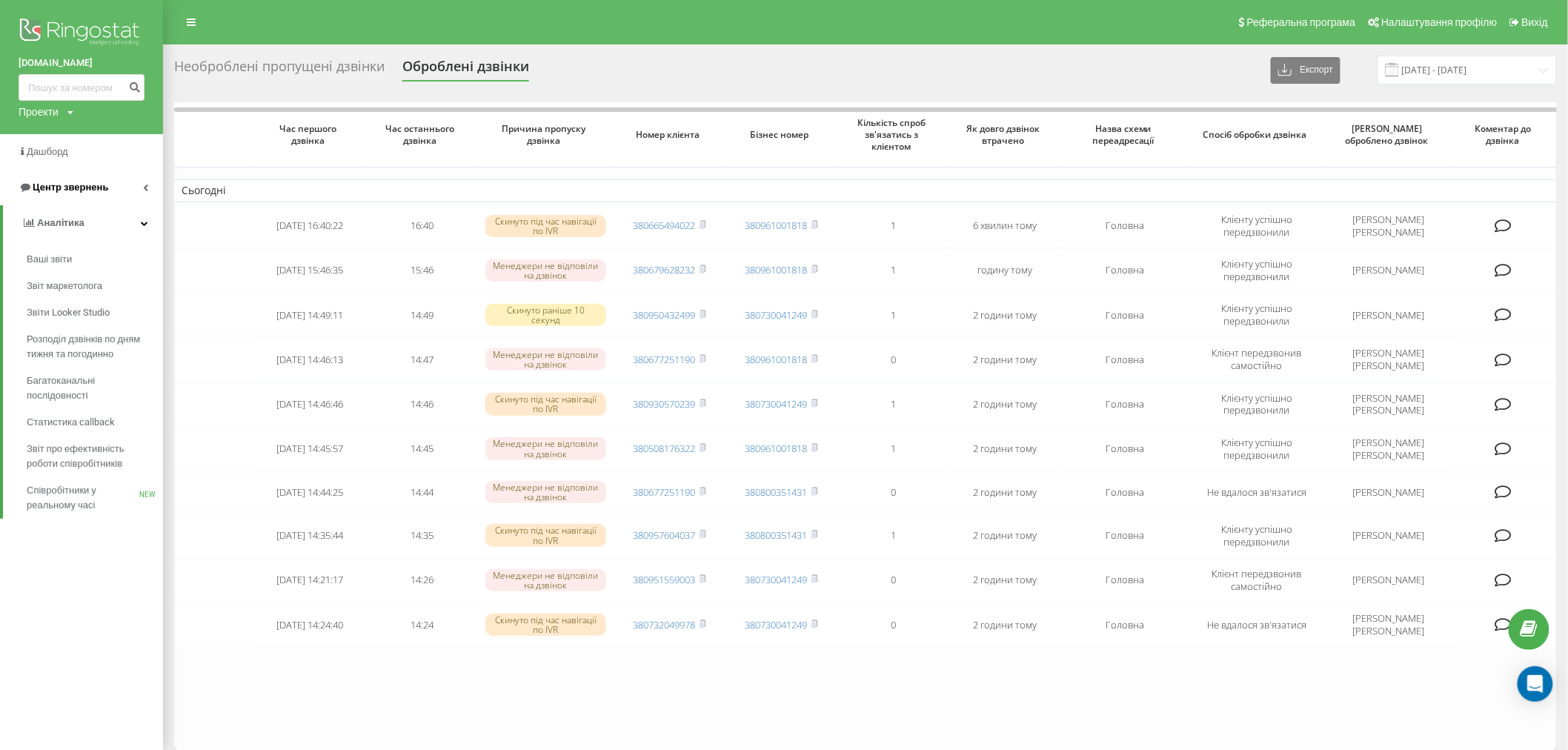
click at [60, 190] on span "Центр звернень" at bounding box center [70, 186] width 76 height 11
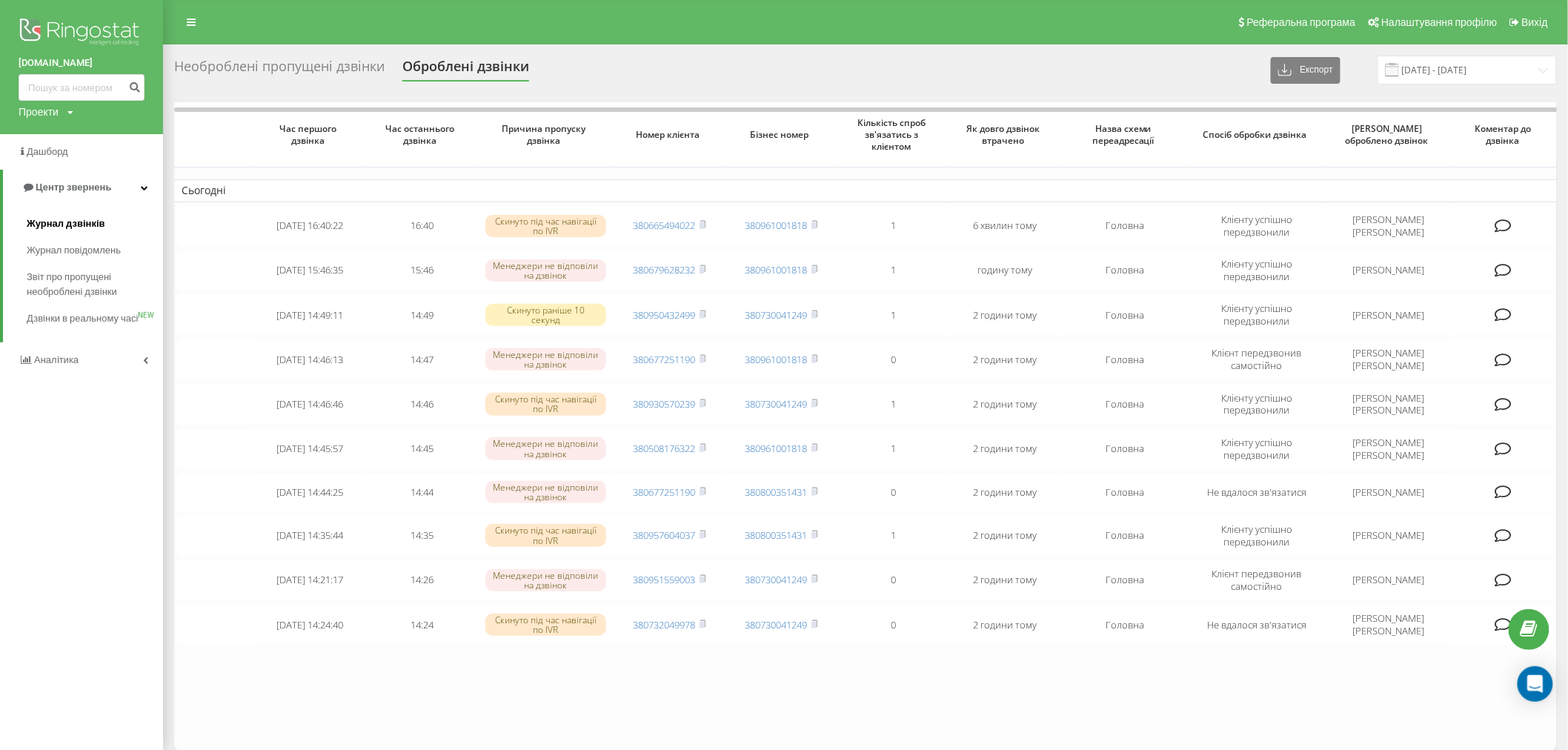
click at [64, 227] on span "Журнал дзвінків" at bounding box center [66, 224] width 78 height 15
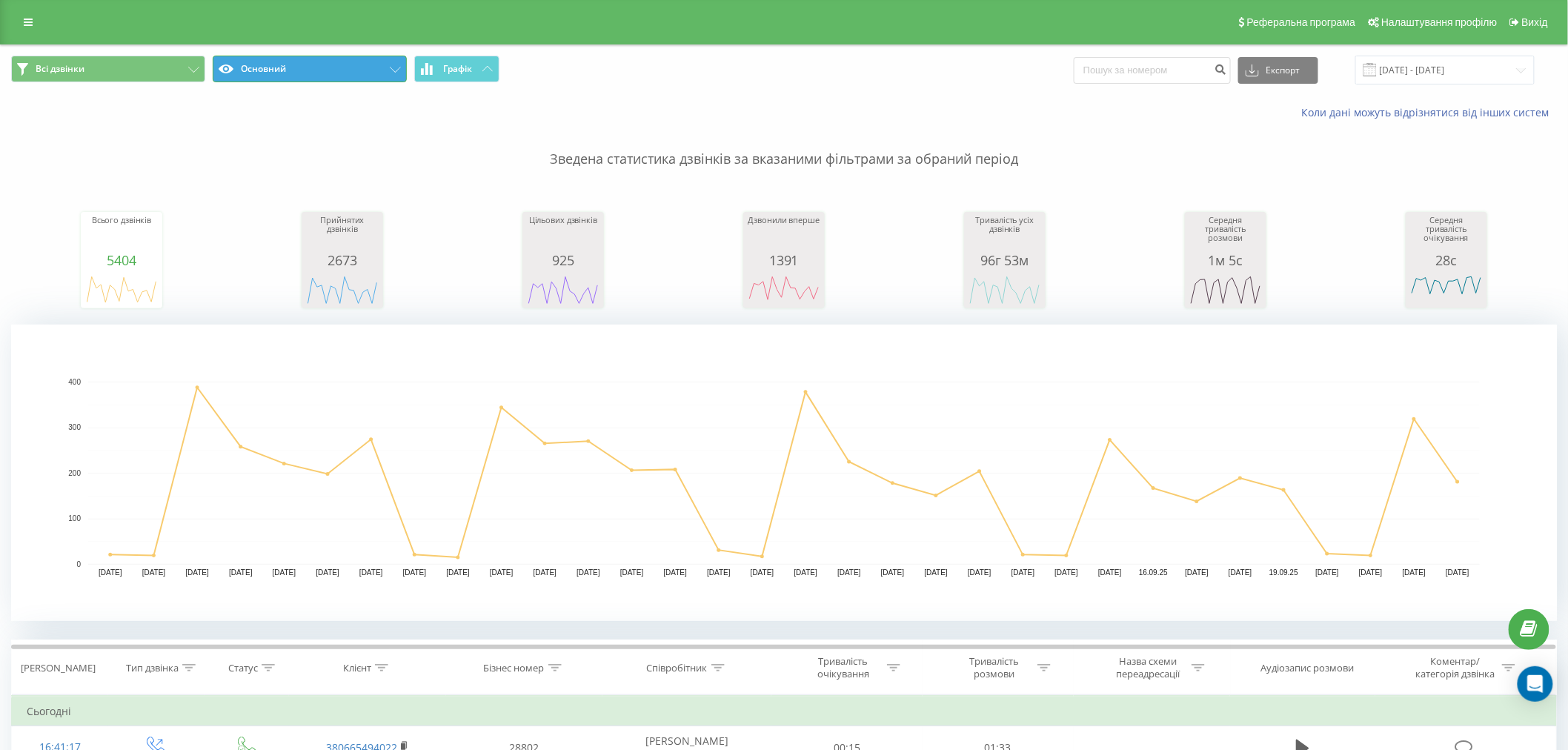
click at [291, 72] on button "Основний" at bounding box center [310, 69] width 195 height 27
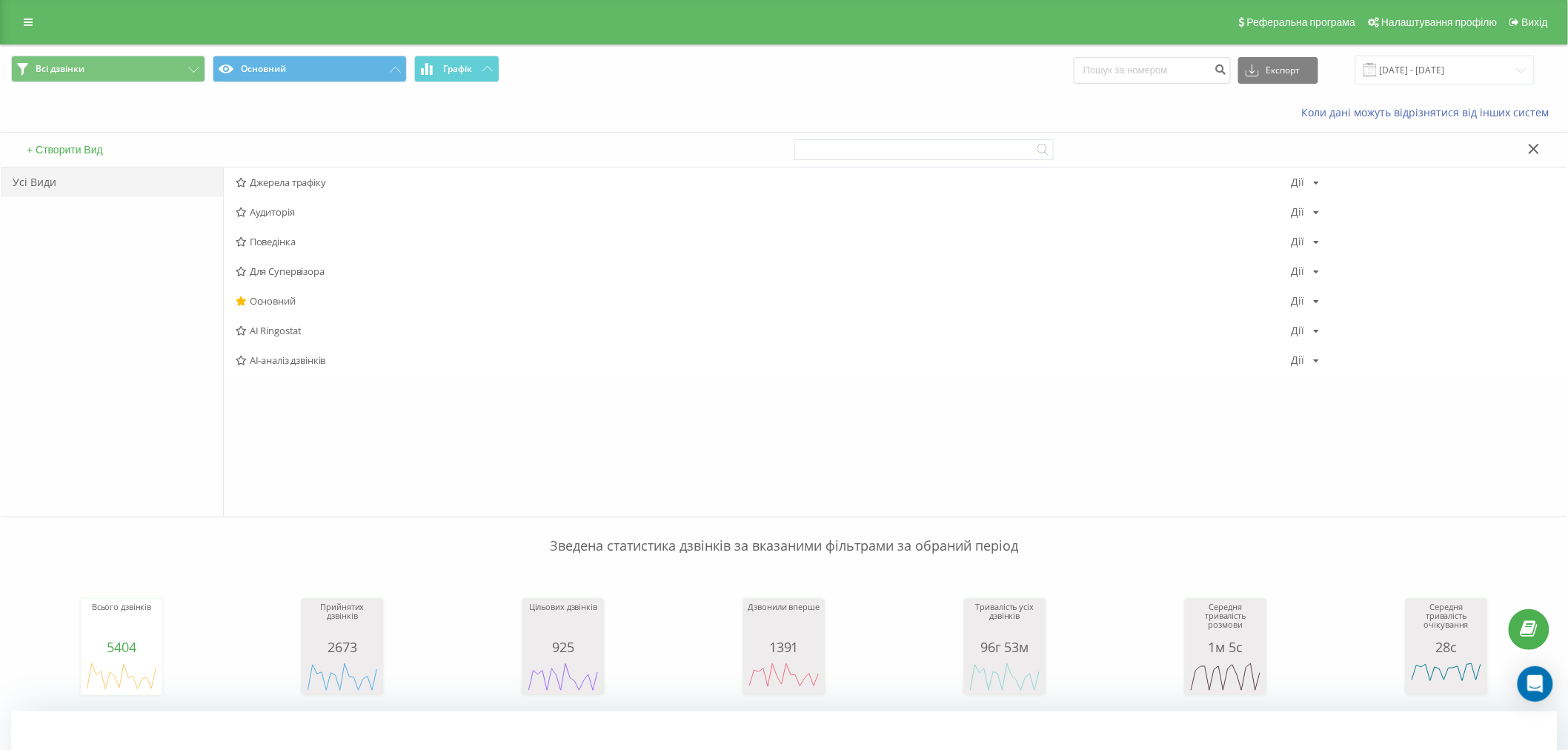
click at [316, 97] on div "Коли дані можуть відрізнятися вiд інших систем" at bounding box center [784, 112] width 1566 height 36
drag, startPoint x: 318, startPoint y: 86, endPoint x: 298, endPoint y: 61, distance: 32.0
click at [317, 86] on div "Всі дзвінки Основний Графік Експорт .csv .xls .xlsx [DATE] - [DATE]" at bounding box center [784, 70] width 1566 height 50
click at [298, 61] on button "Основний" at bounding box center [310, 69] width 195 height 27
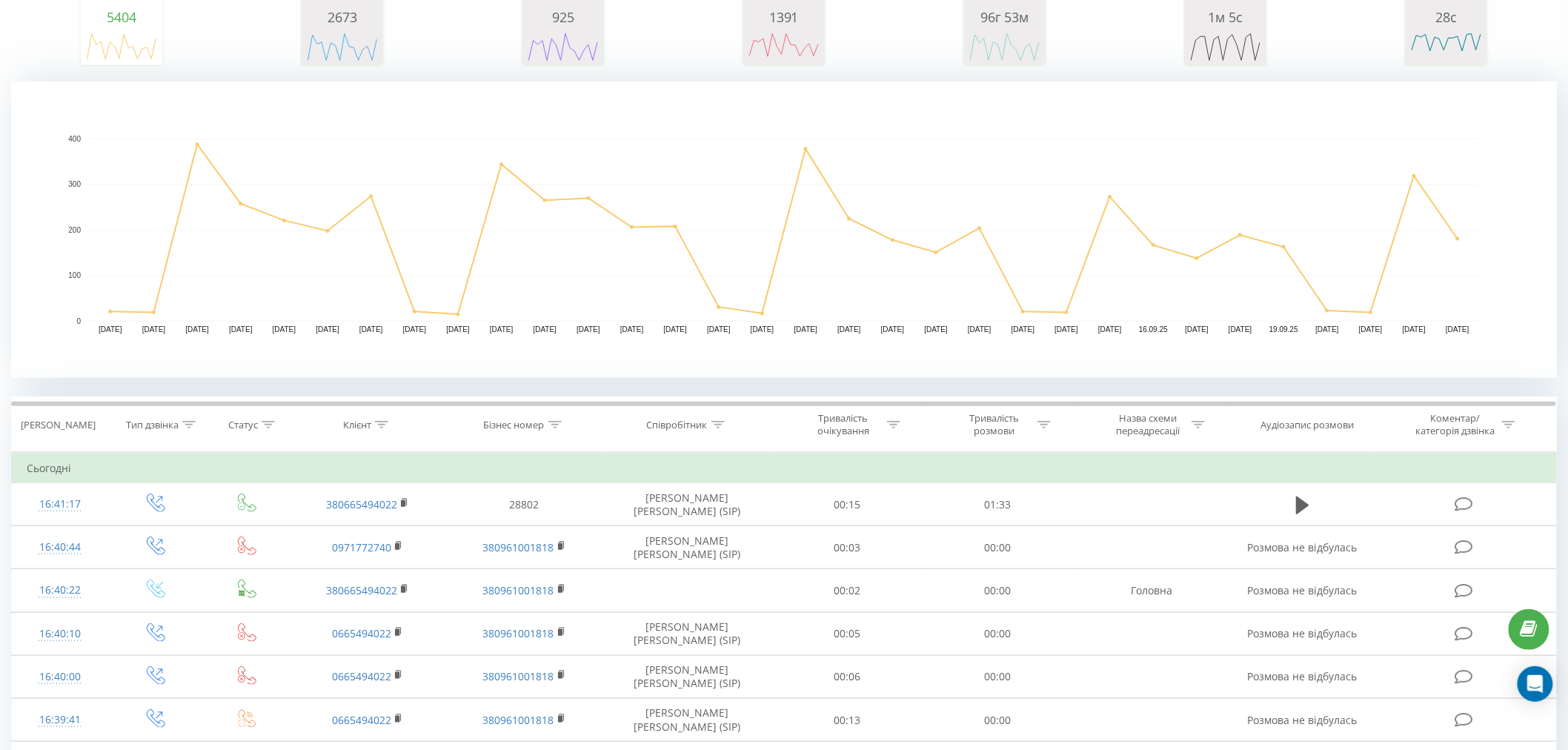
scroll to position [494, 0]
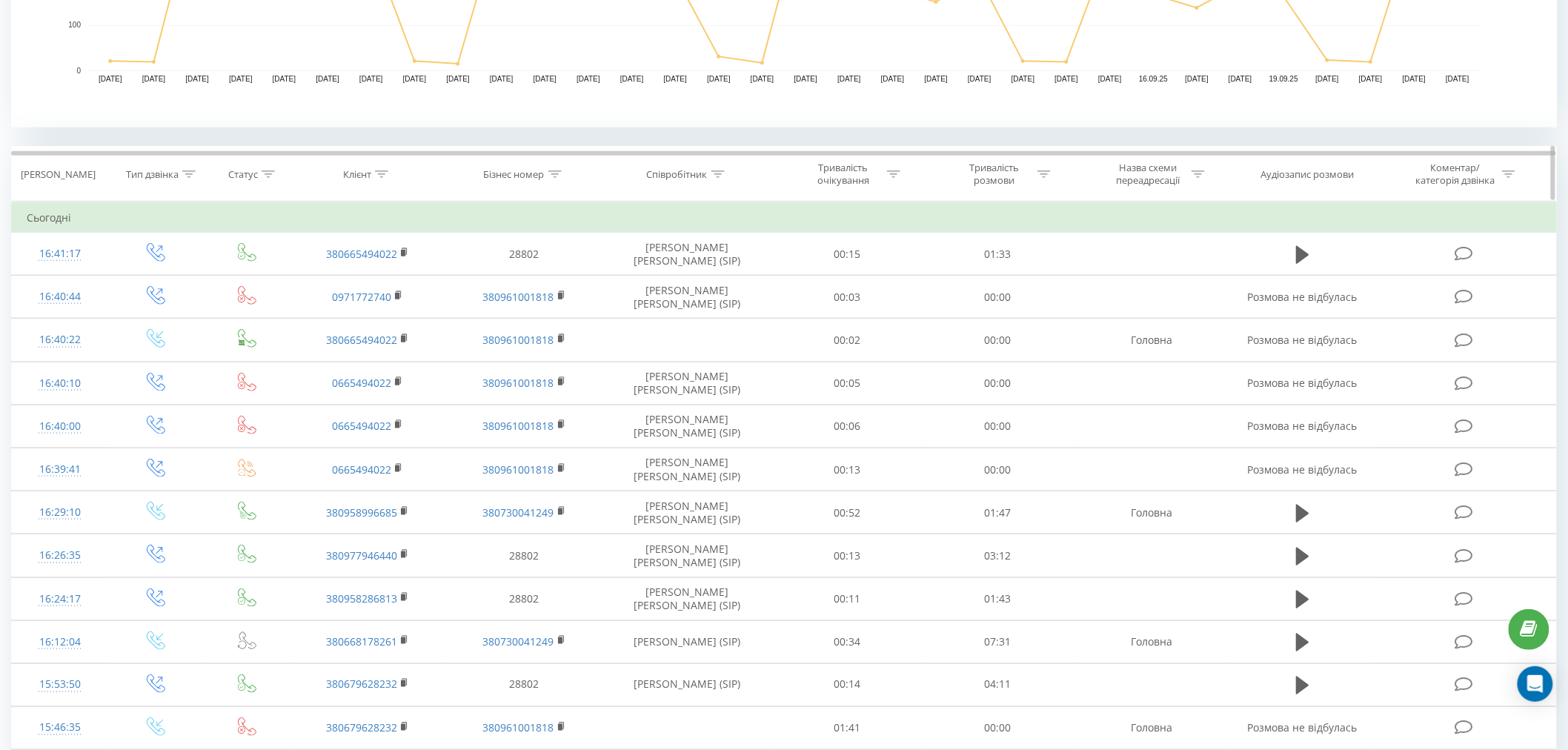
click at [680, 175] on div "Співробітник" at bounding box center [677, 174] width 61 height 12
click at [716, 255] on div "Містить" at bounding box center [688, 246] width 131 height 28
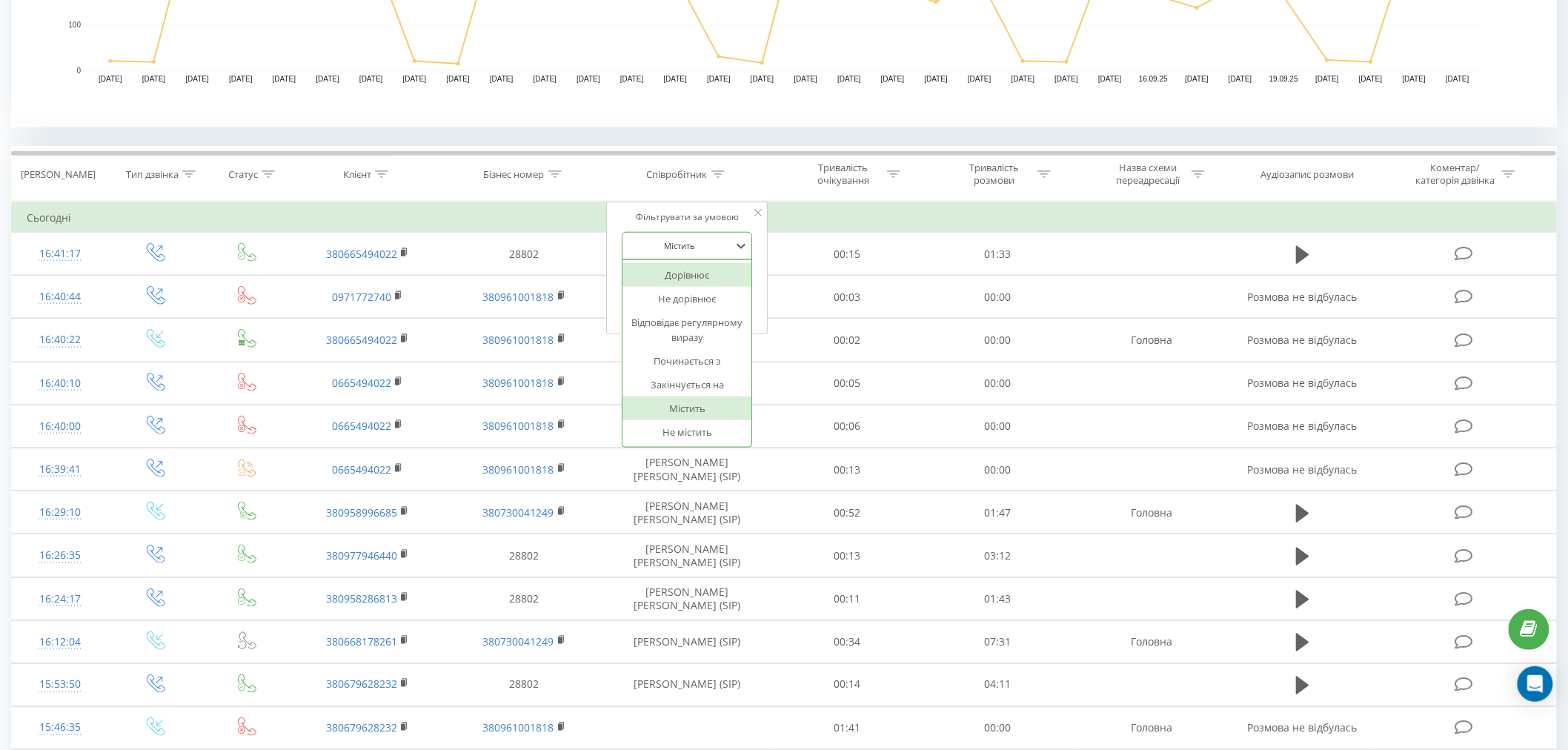
scroll to position [576, 0]
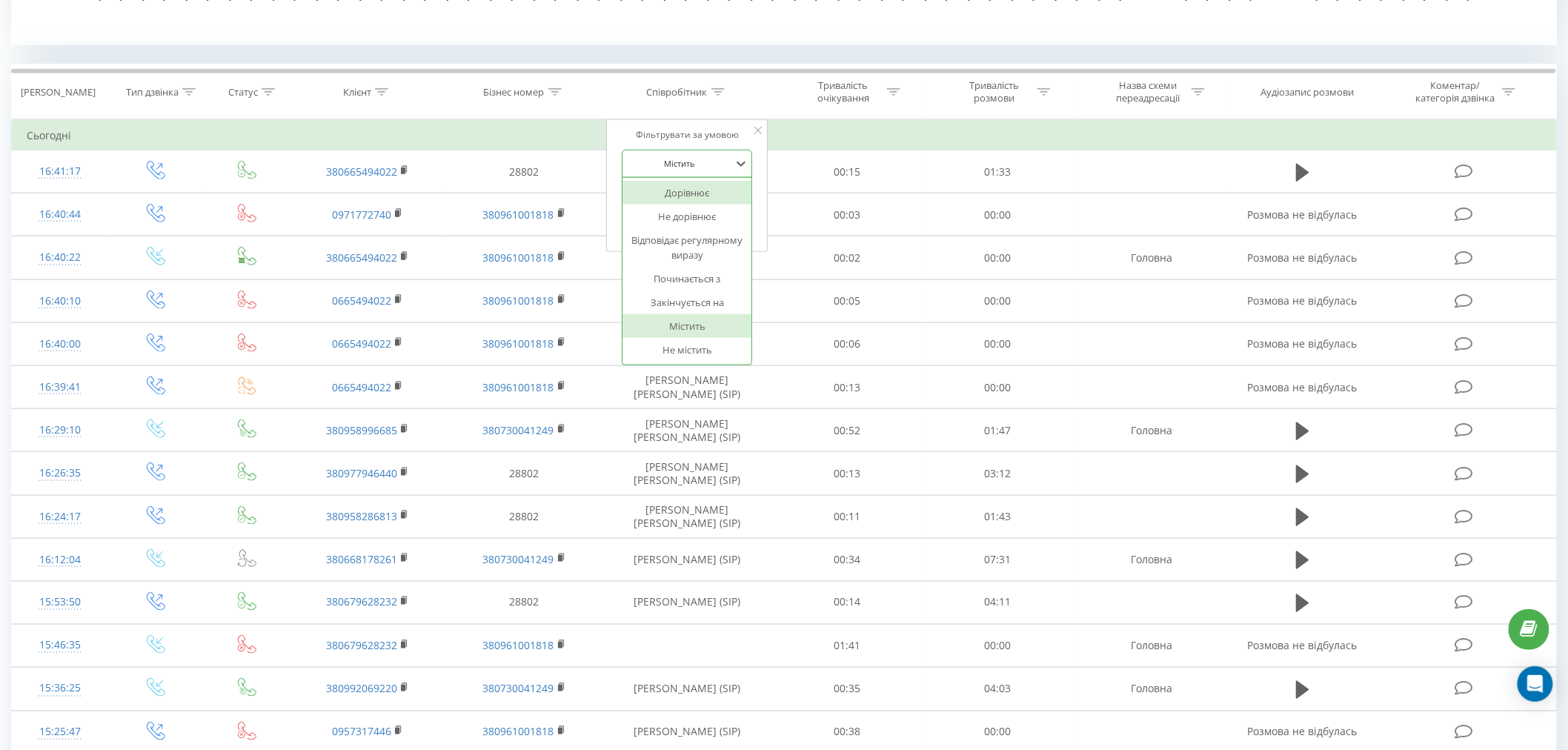
click at [708, 169] on div at bounding box center [679, 163] width 106 height 14
click at [668, 96] on div "Співробітник" at bounding box center [677, 91] width 61 height 12
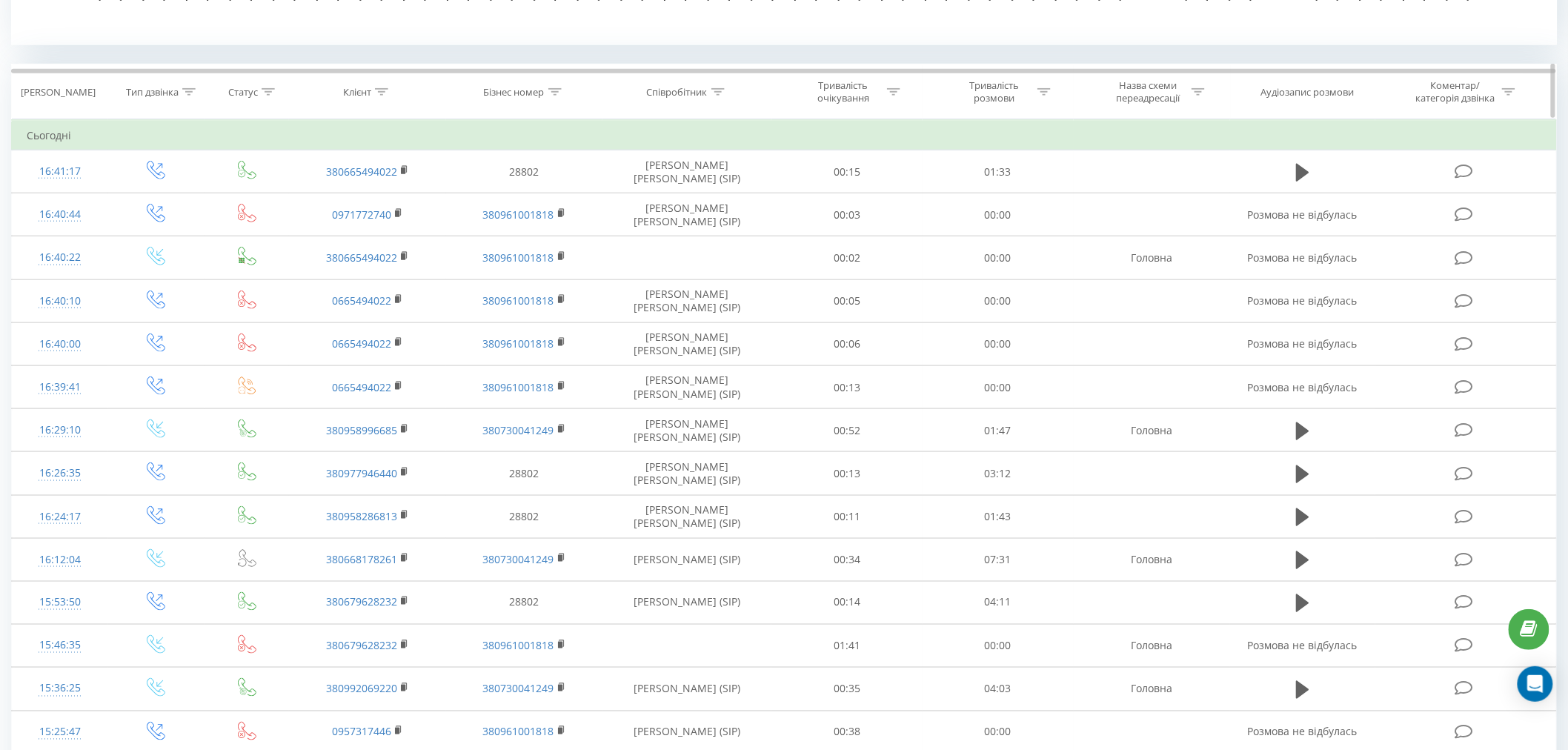
click at [668, 96] on div "Співробітник" at bounding box center [677, 91] width 61 height 12
click at [697, 150] on div "Містить" at bounding box center [688, 164] width 131 height 28
click at [685, 127] on div "Фільтрувати за умовою" at bounding box center [688, 135] width 131 height 15
click at [699, 202] on input "text" at bounding box center [688, 198] width 131 height 26
type input "жилова"
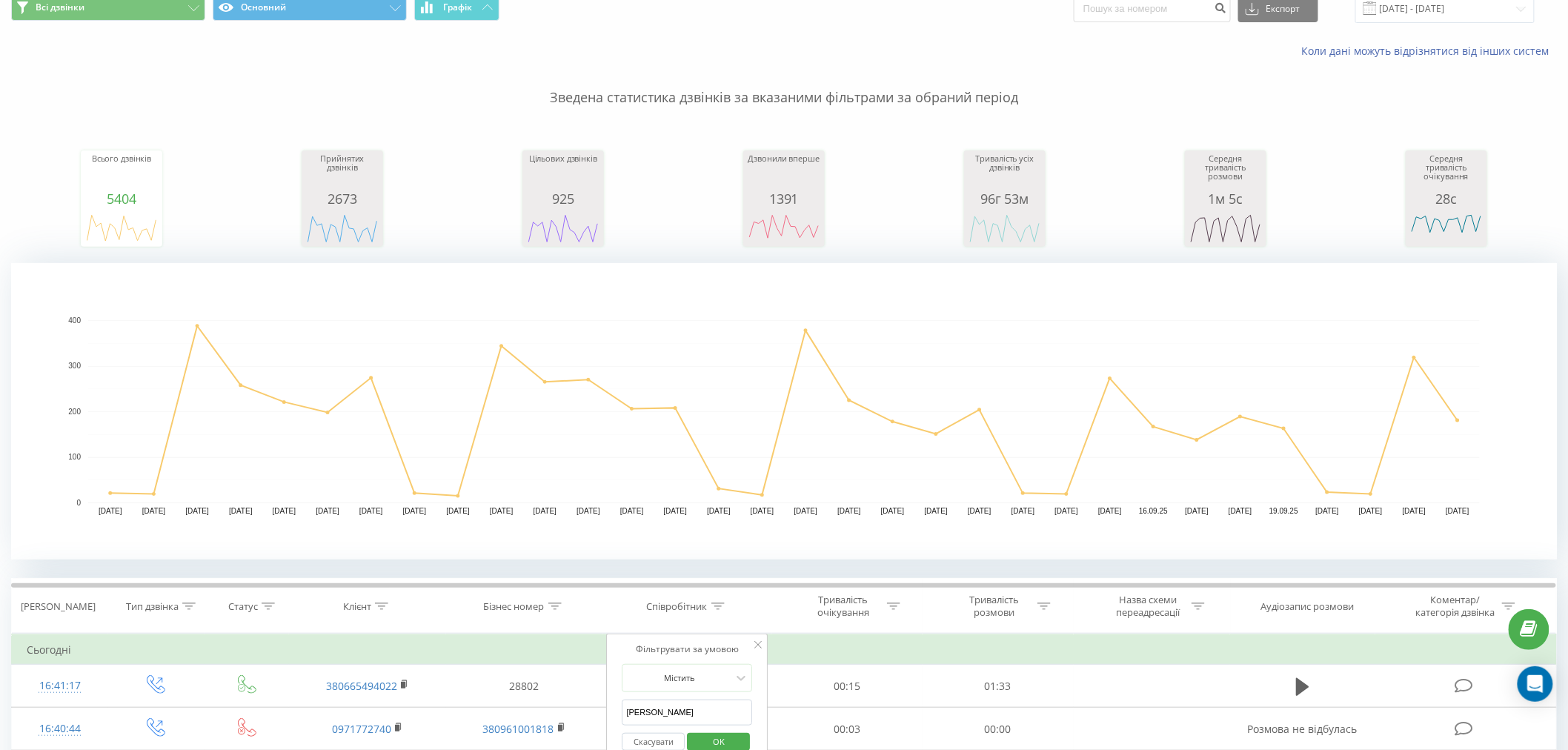
scroll to position [0, 0]
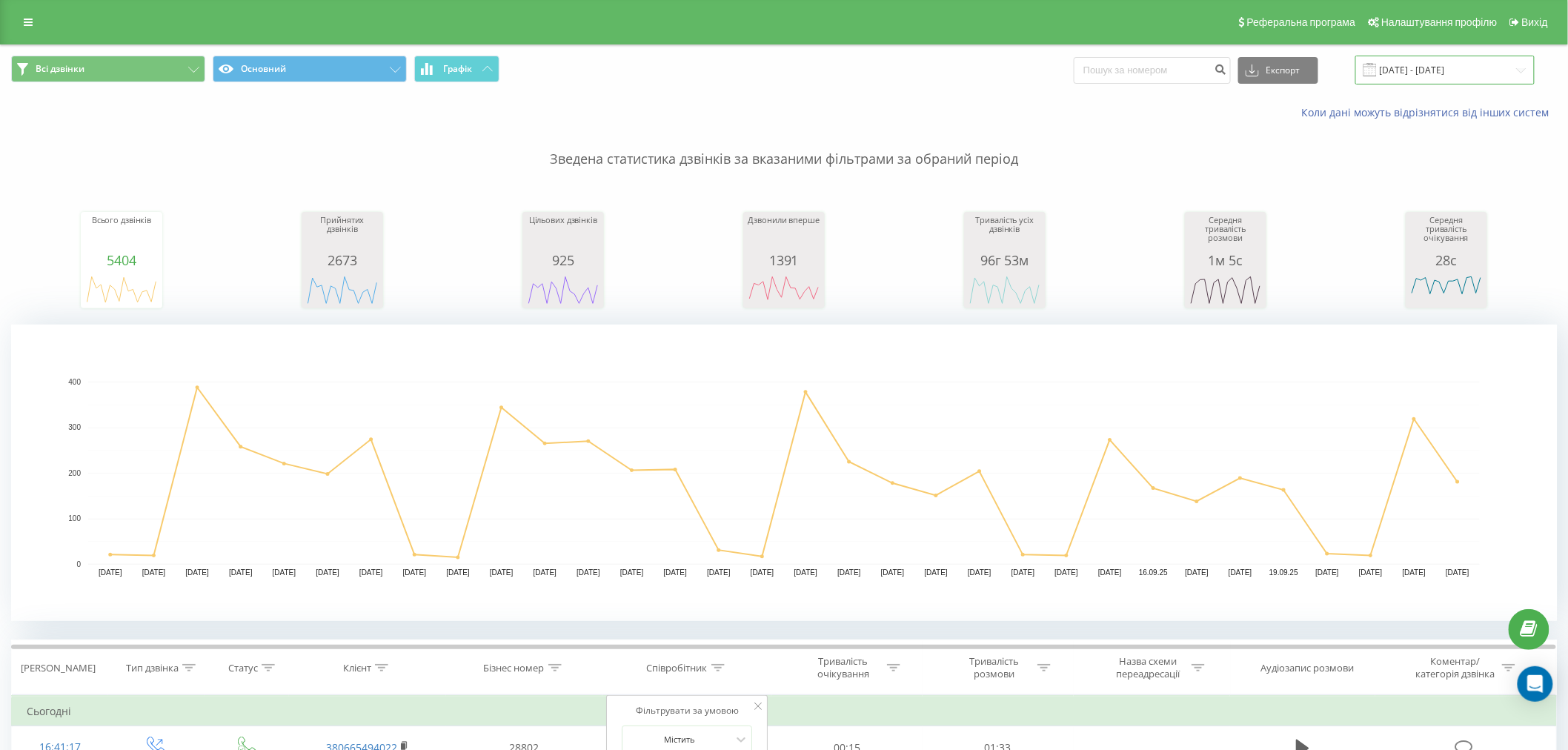
click at [1449, 79] on input "[DATE] - [DATE]" at bounding box center [1445, 70] width 180 height 29
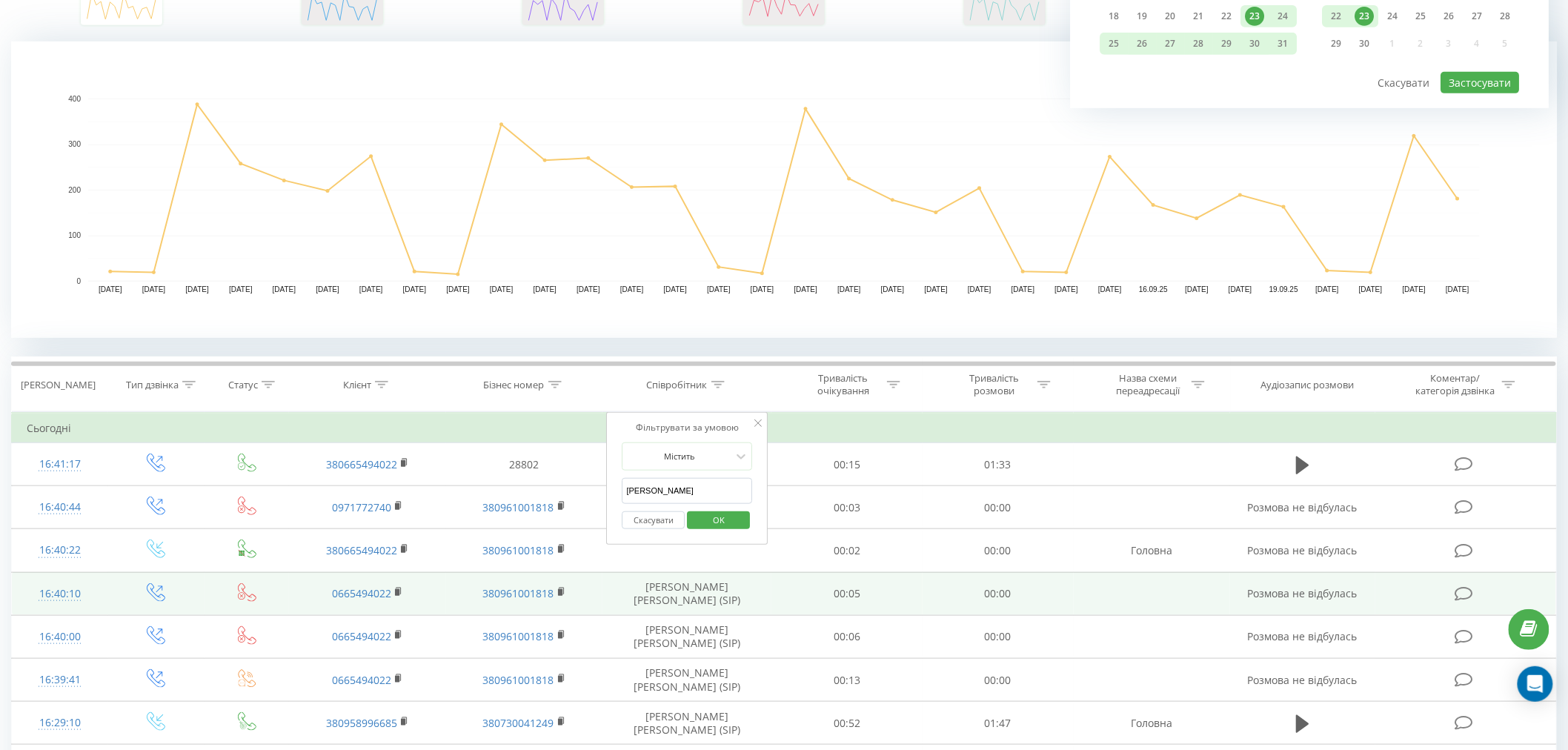
scroll to position [412, 0]
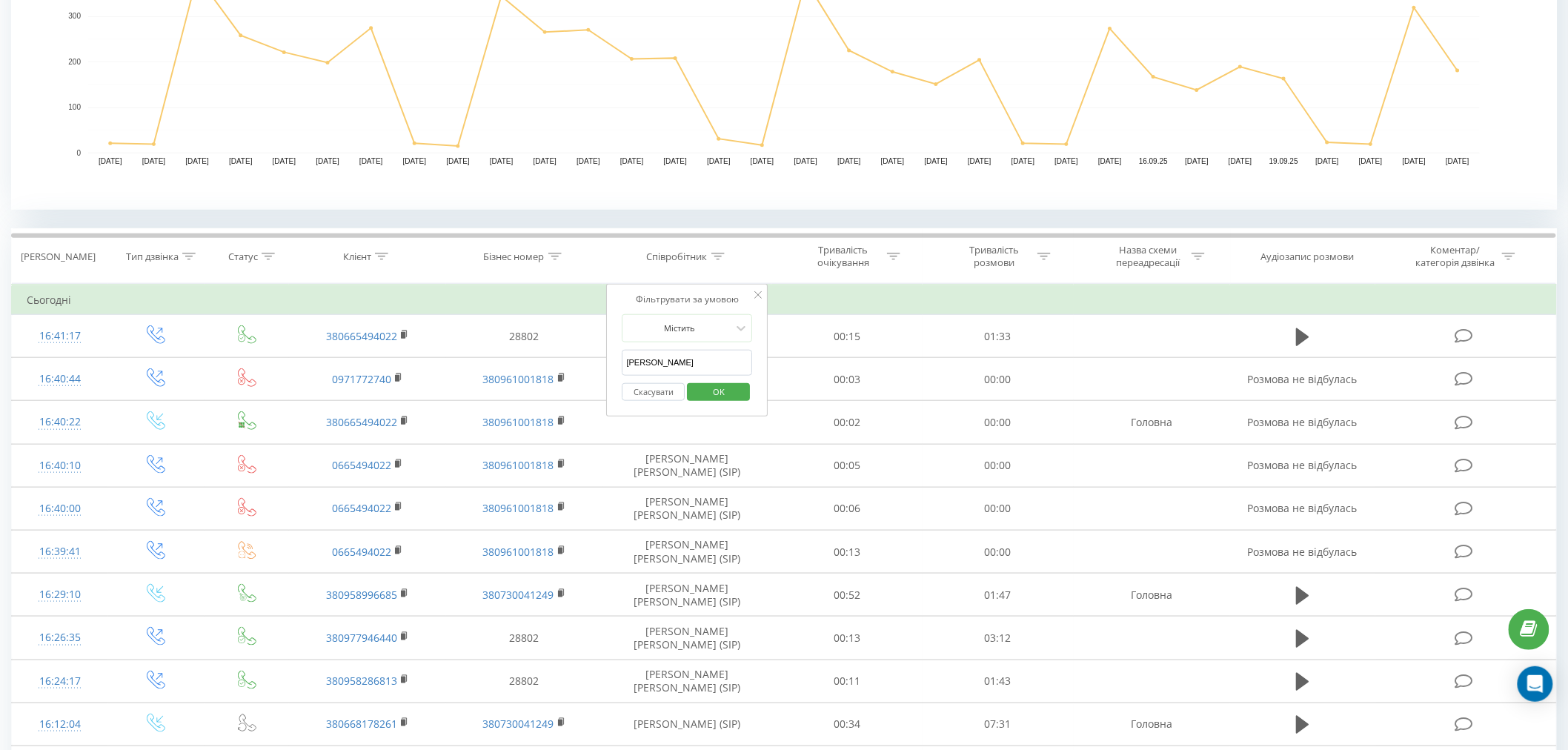
click at [735, 404] on div "Скасувати OK" at bounding box center [688, 392] width 131 height 33
click at [733, 403] on div "Скасувати OK" at bounding box center [688, 392] width 131 height 33
click at [728, 397] on span "OK" at bounding box center [719, 392] width 42 height 23
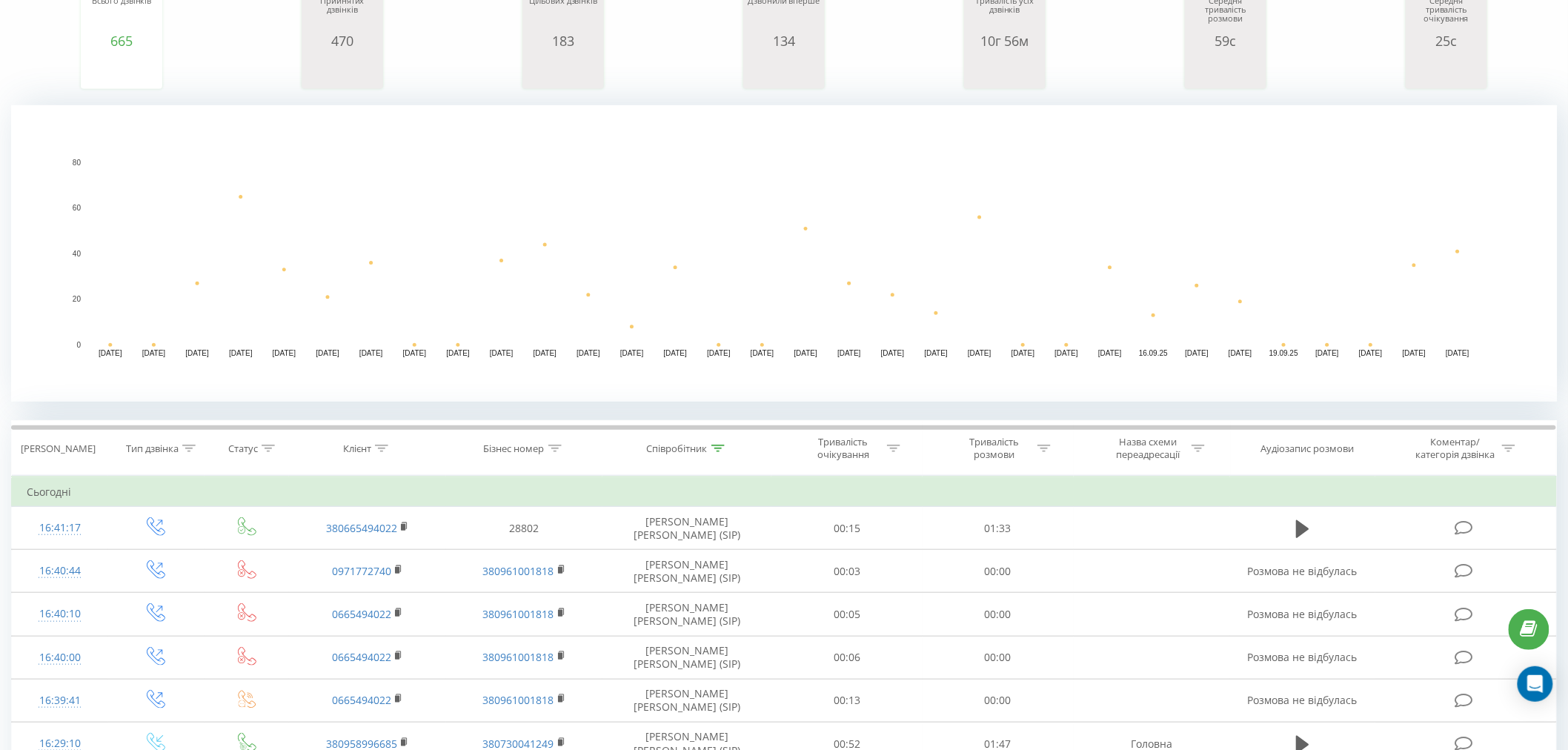
scroll to position [122, 0]
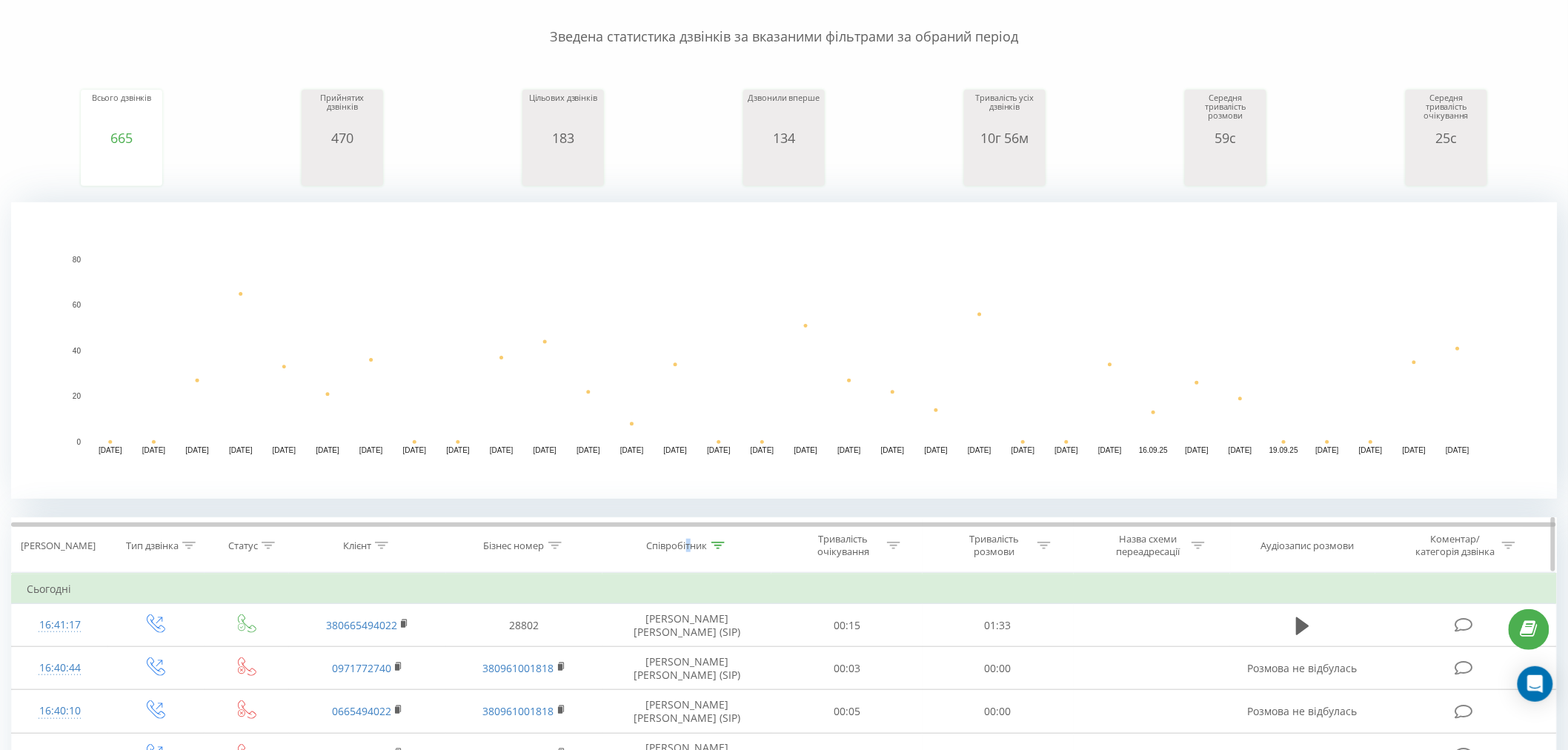
click at [688, 543] on div "Співробітник" at bounding box center [677, 545] width 61 height 12
click at [691, 631] on form "Містить жилова Скасувати OK" at bounding box center [688, 651] width 131 height 95
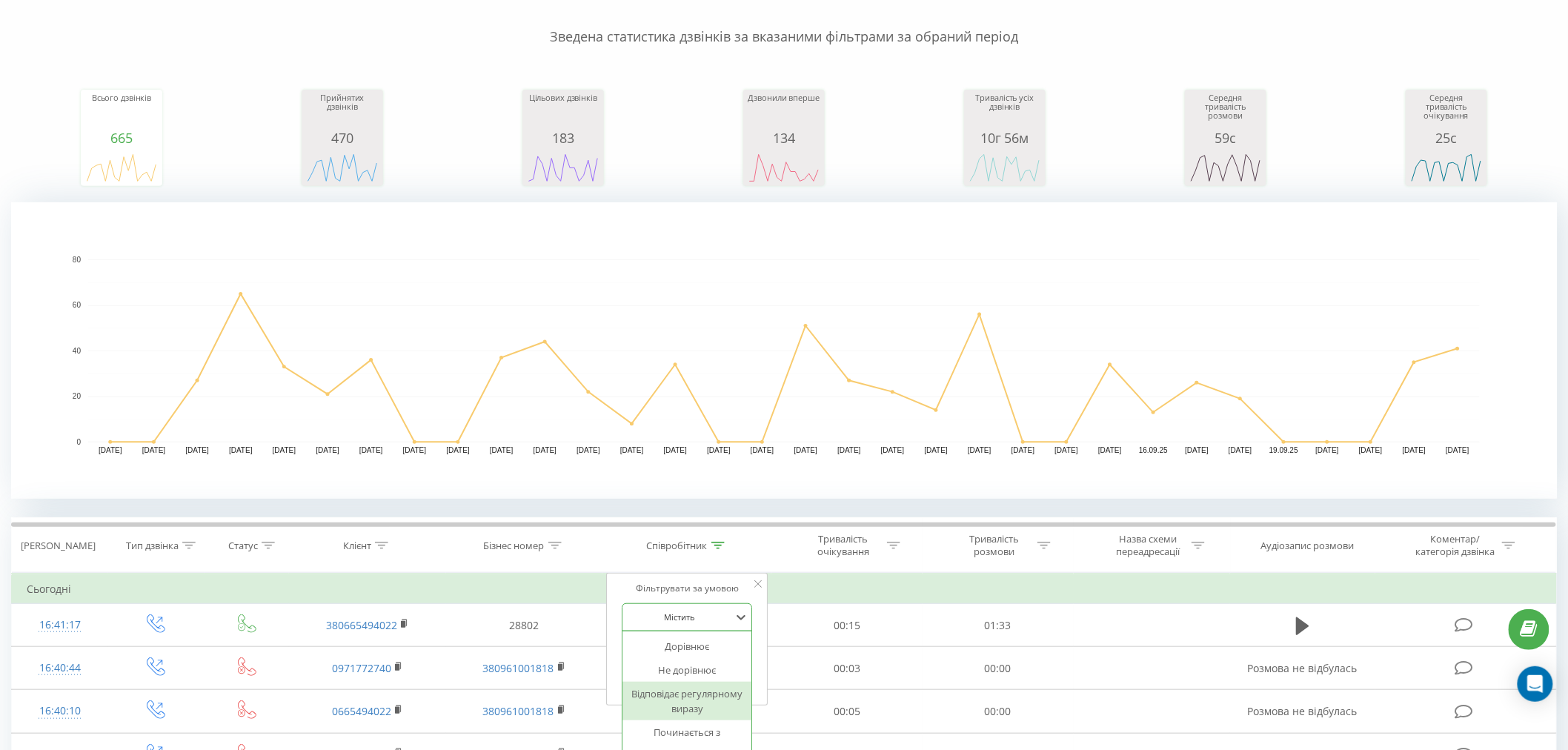
scroll to position [191, 0]
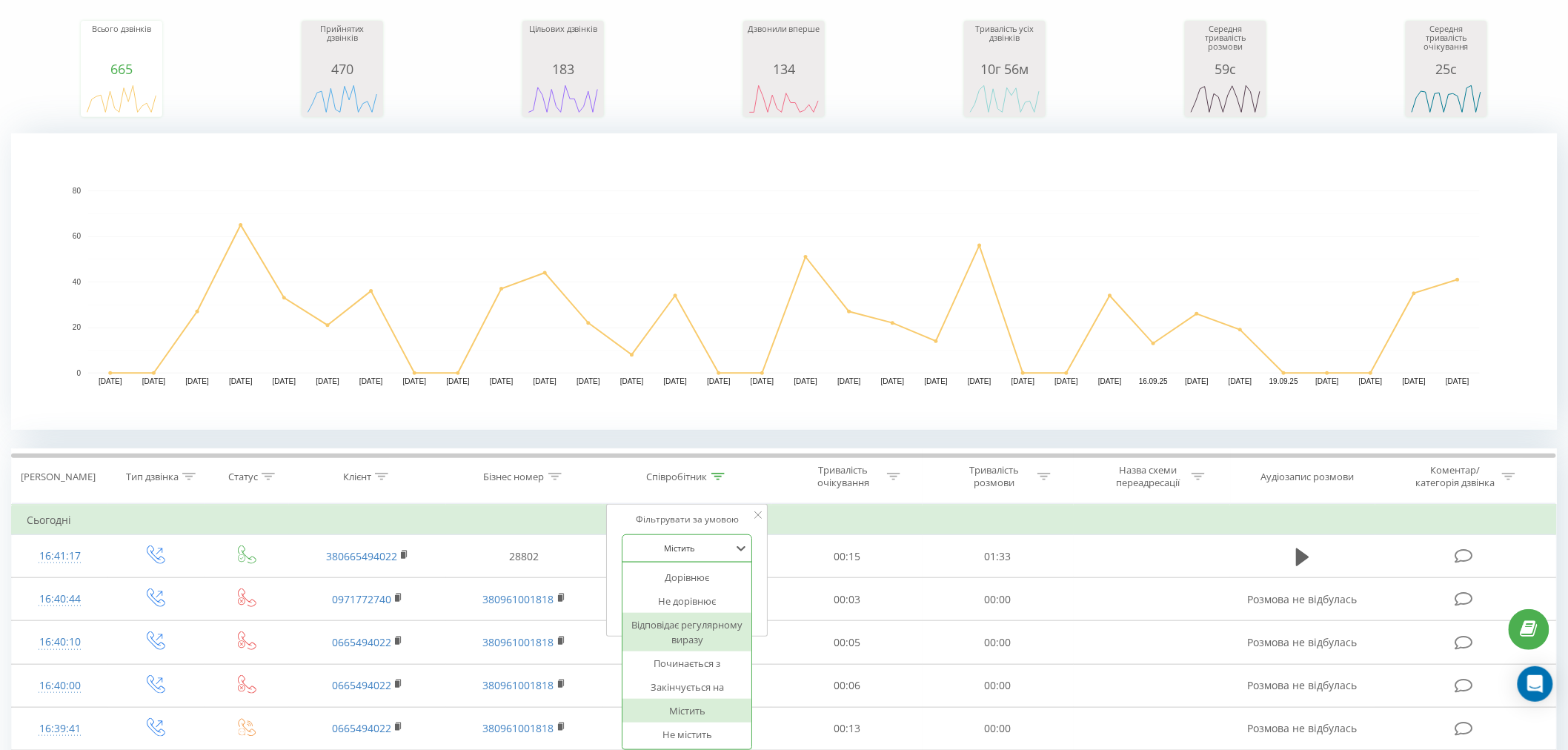
click at [679, 563] on div "7 results available. Use Up and Down to choose options, press Enter to select t…" at bounding box center [688, 549] width 131 height 28
click at [698, 546] on div at bounding box center [679, 548] width 106 height 14
click at [712, 586] on input "жилова" at bounding box center [688, 582] width 131 height 26
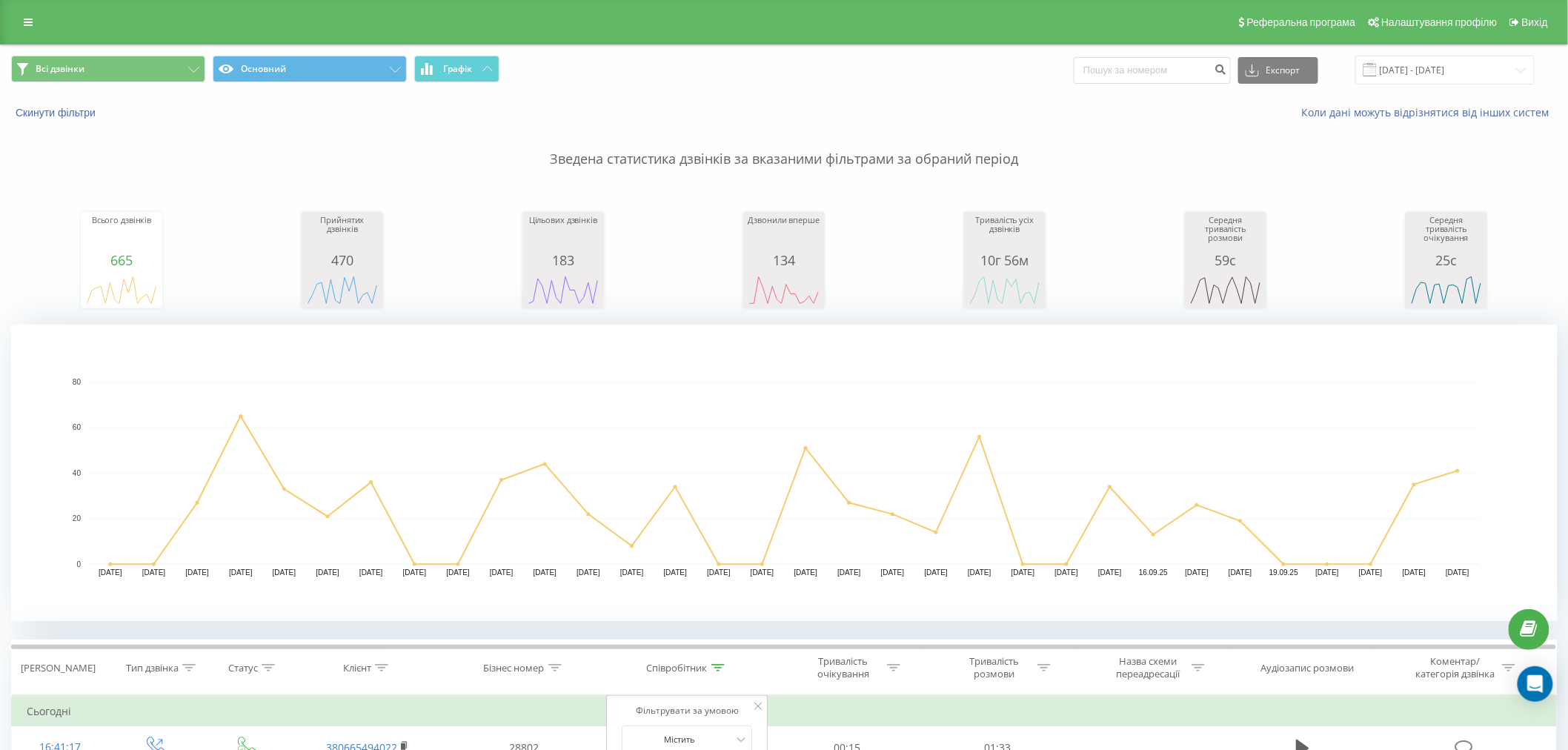
scroll to position [576, 0]
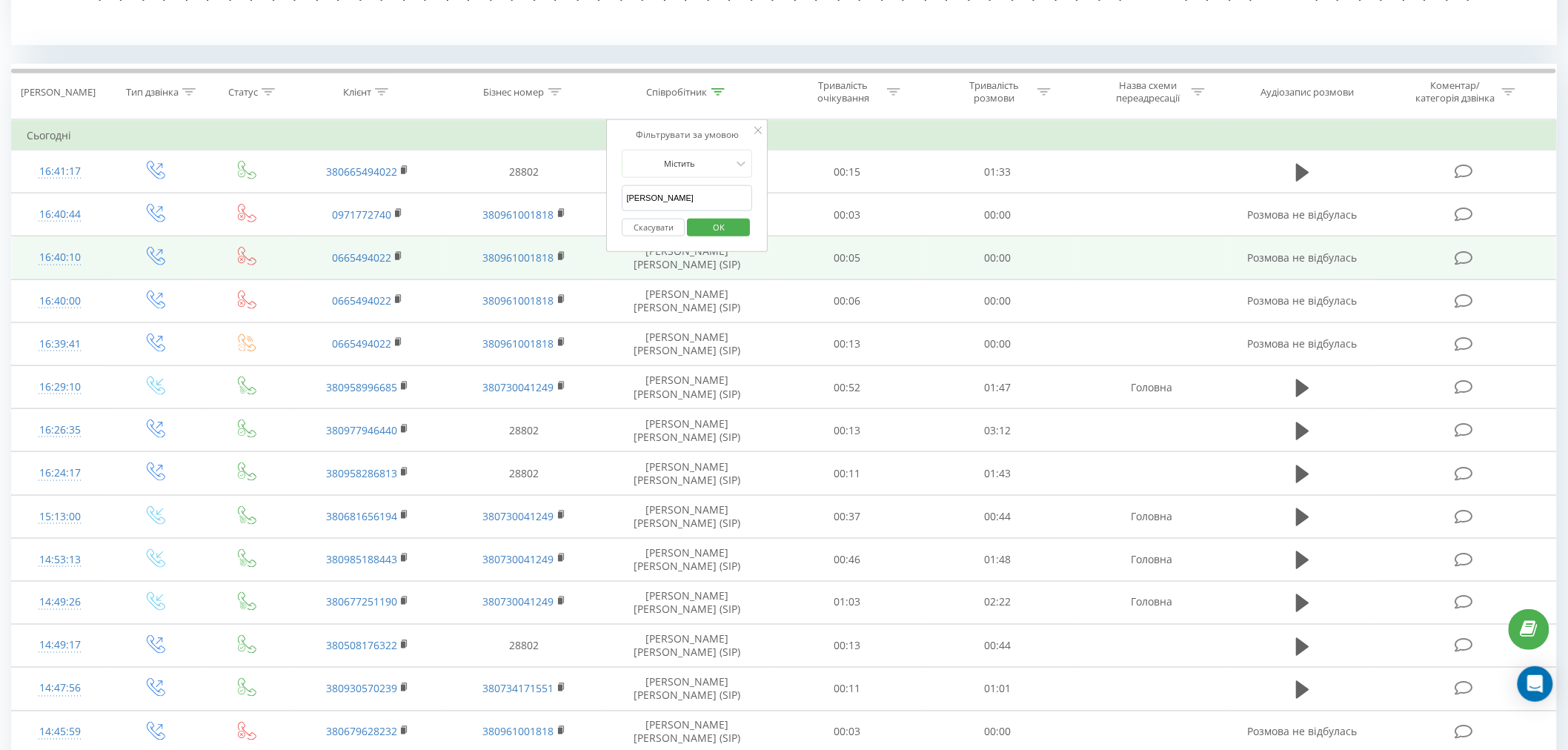
drag, startPoint x: 668, startPoint y: 198, endPoint x: 420, endPoint y: 242, distance: 251.9
click at [420, 242] on table "Фільтрувати за умовою Дорівнює Введіть значення Скасувати OK Фільтрувати за умо…" at bounding box center [783, 674] width 1546 height 1109
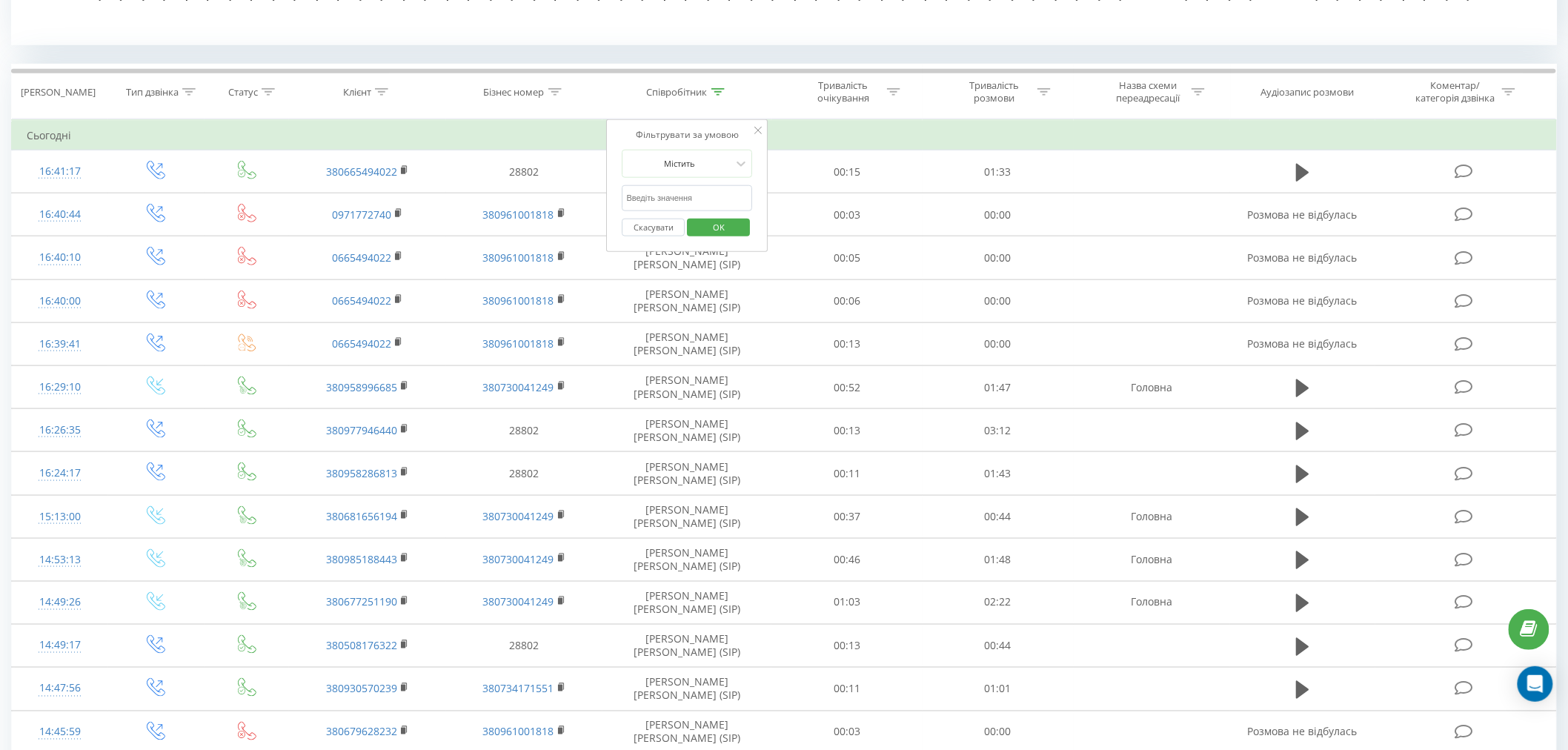
click at [646, 205] on input "text" at bounding box center [688, 198] width 131 height 26
type input "чирва"
click at [717, 233] on span "OK" at bounding box center [719, 227] width 42 height 23
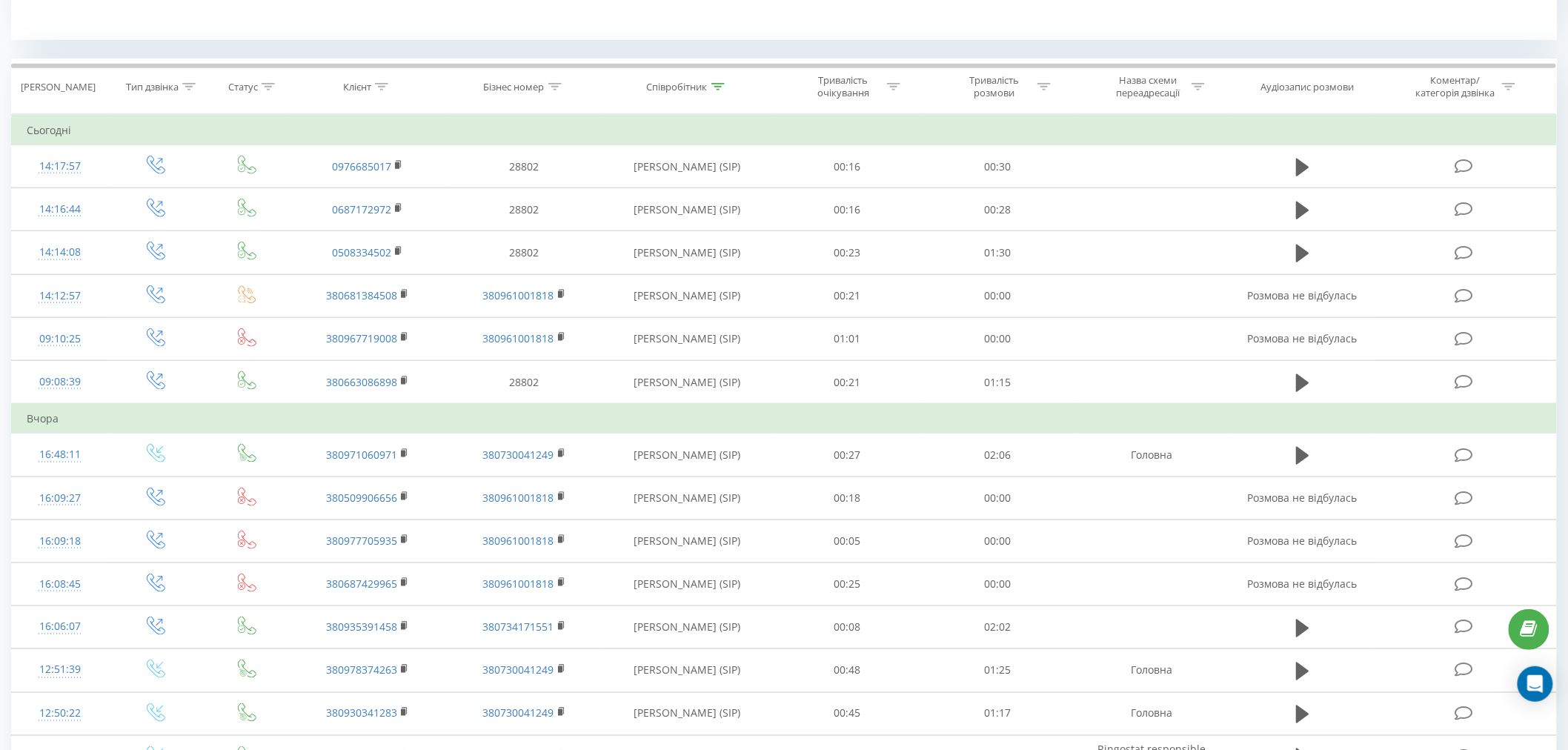
scroll to position [1140, 0]
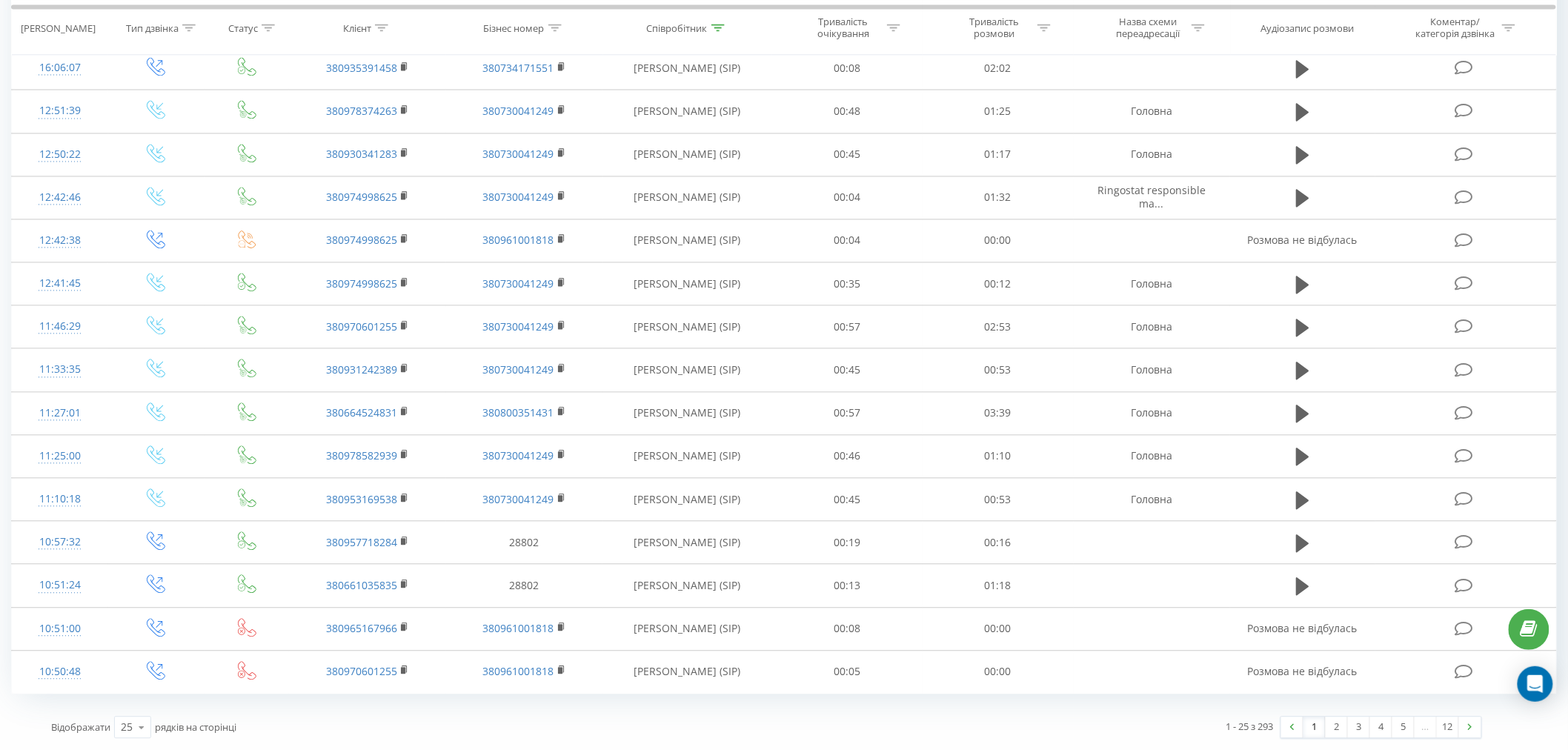
click at [965, 728] on div "1 - 25 з 293 1 2 3 4 5 … 12" at bounding box center [1130, 728] width 726 height 43
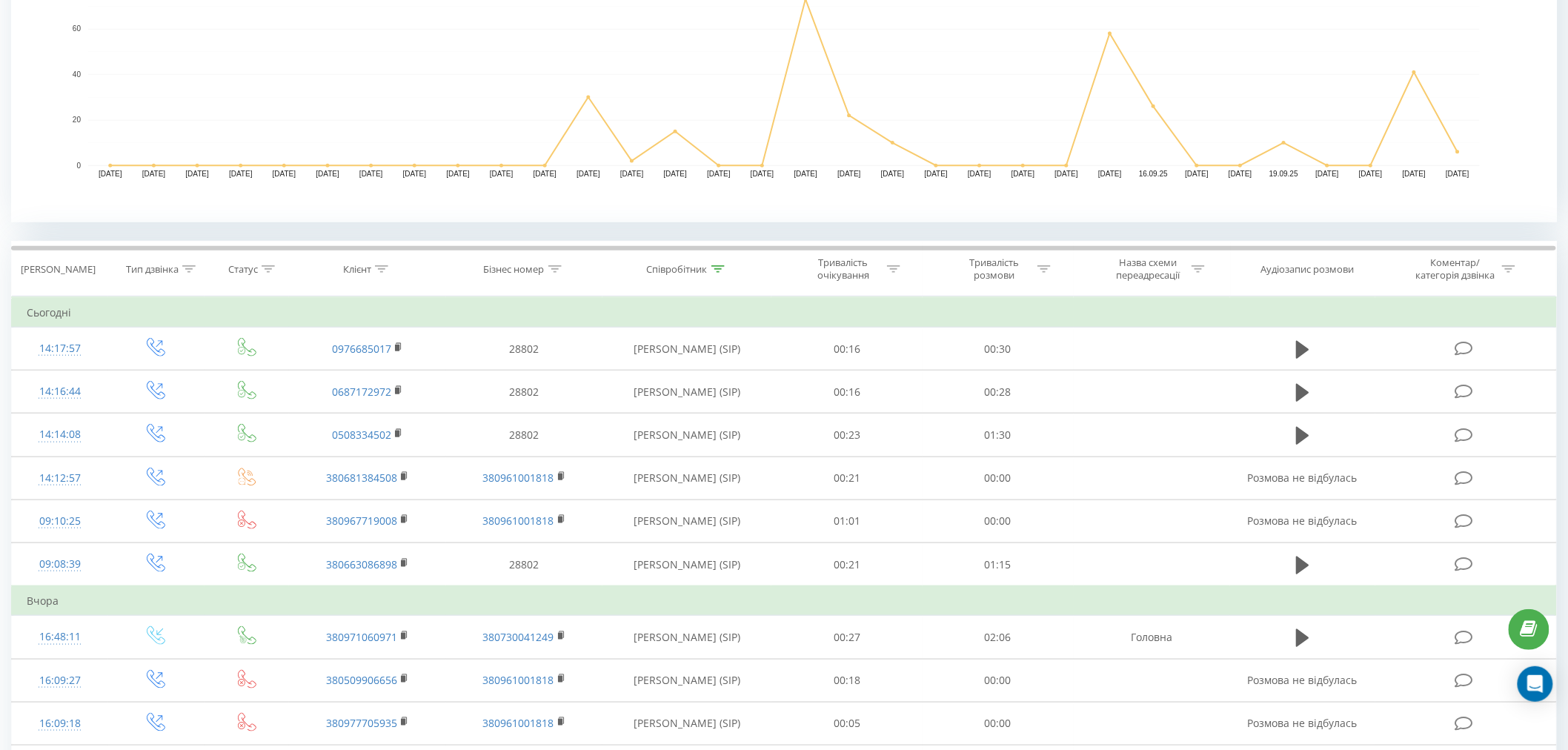
scroll to position [0, 0]
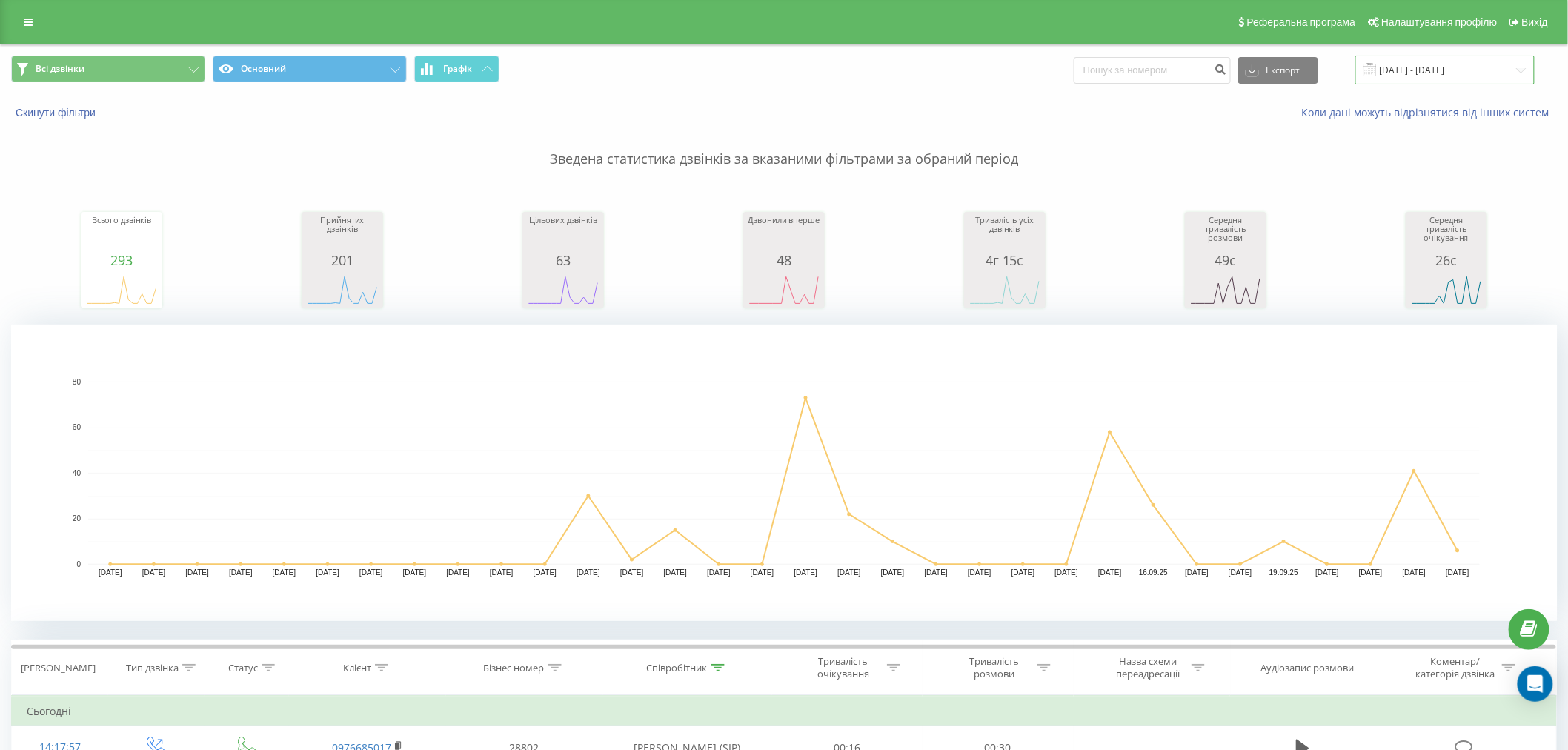
click at [1462, 69] on input "[DATE] - [DATE]" at bounding box center [1445, 70] width 180 height 29
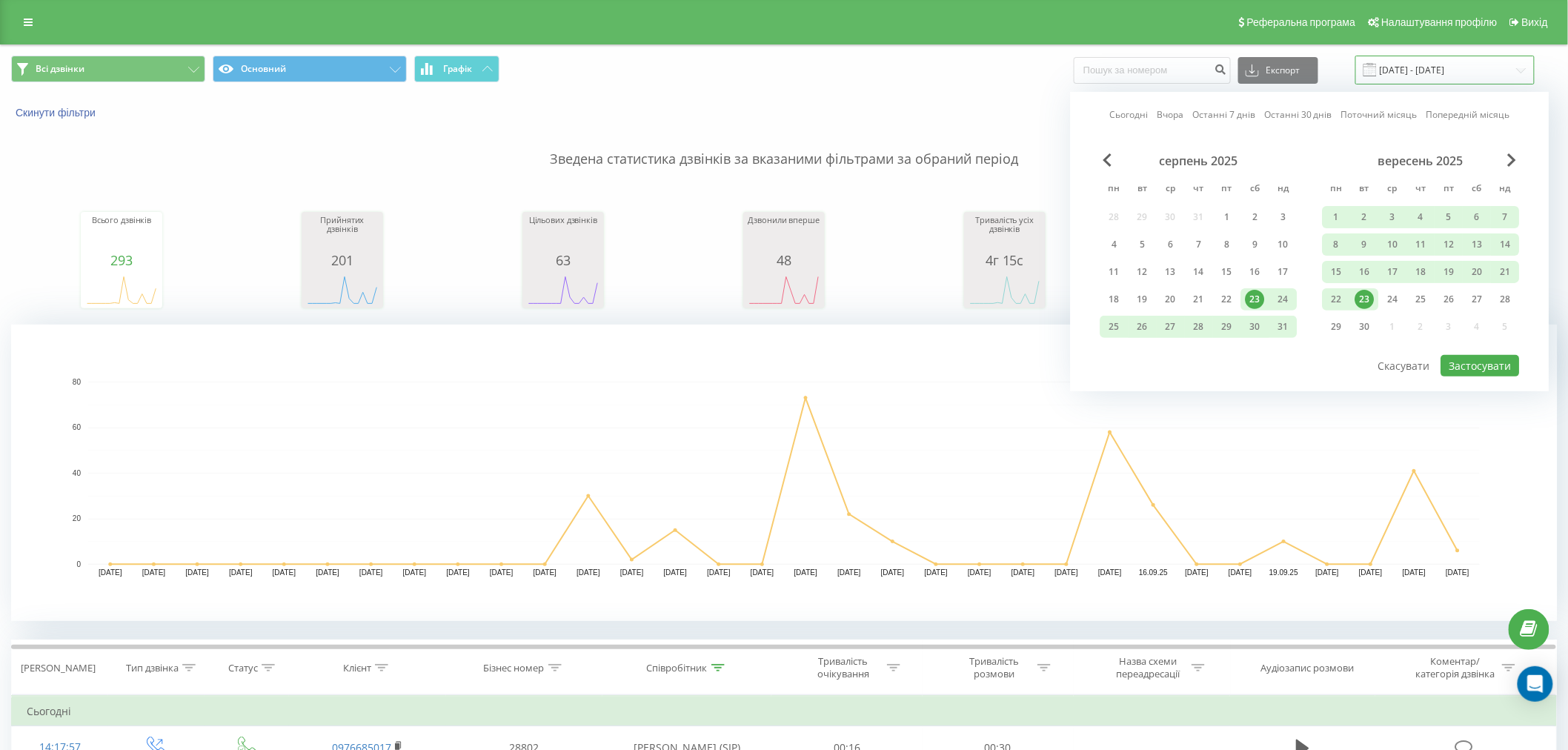
click at [1457, 65] on input "[DATE] - [DATE]" at bounding box center [1445, 70] width 180 height 29
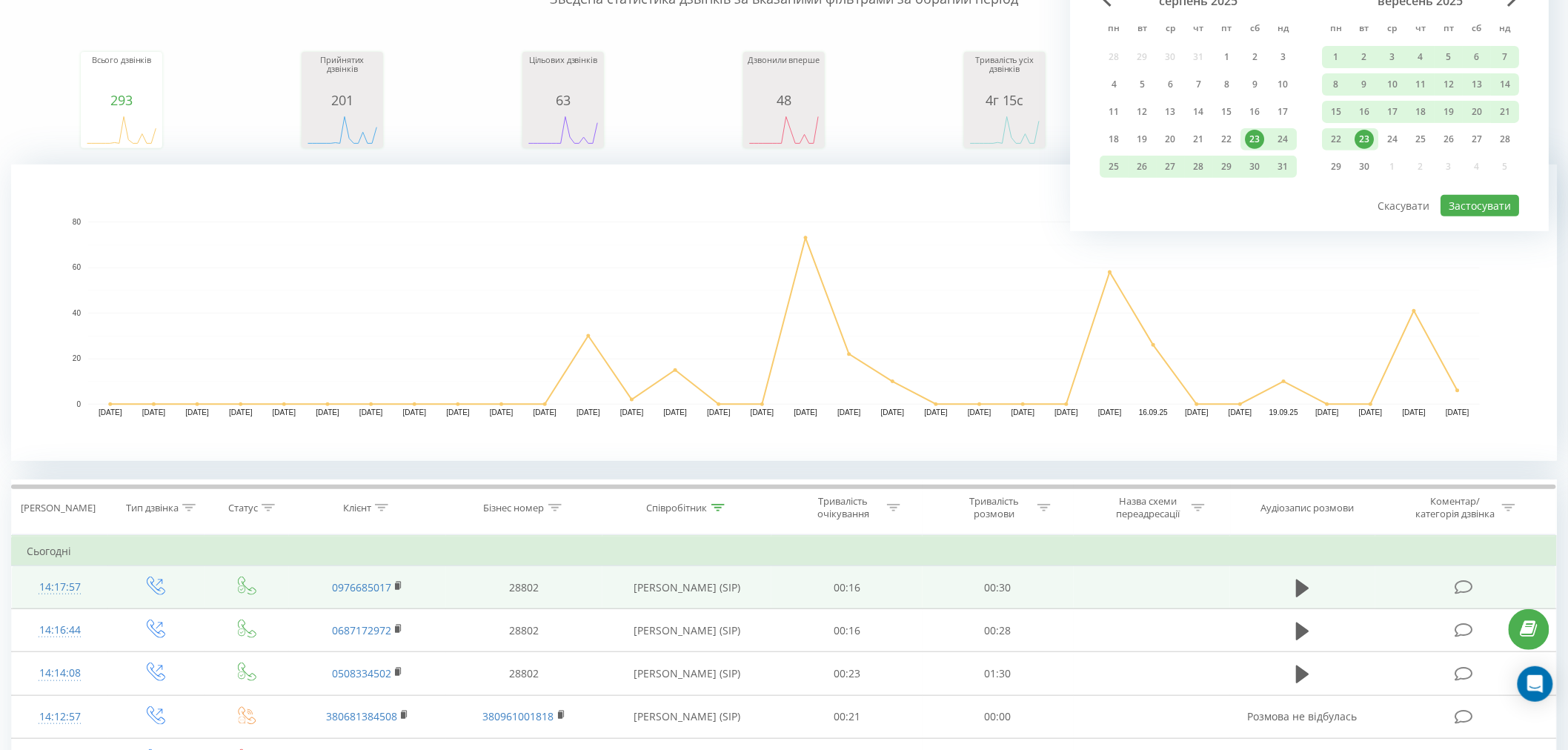
scroll to position [412, 0]
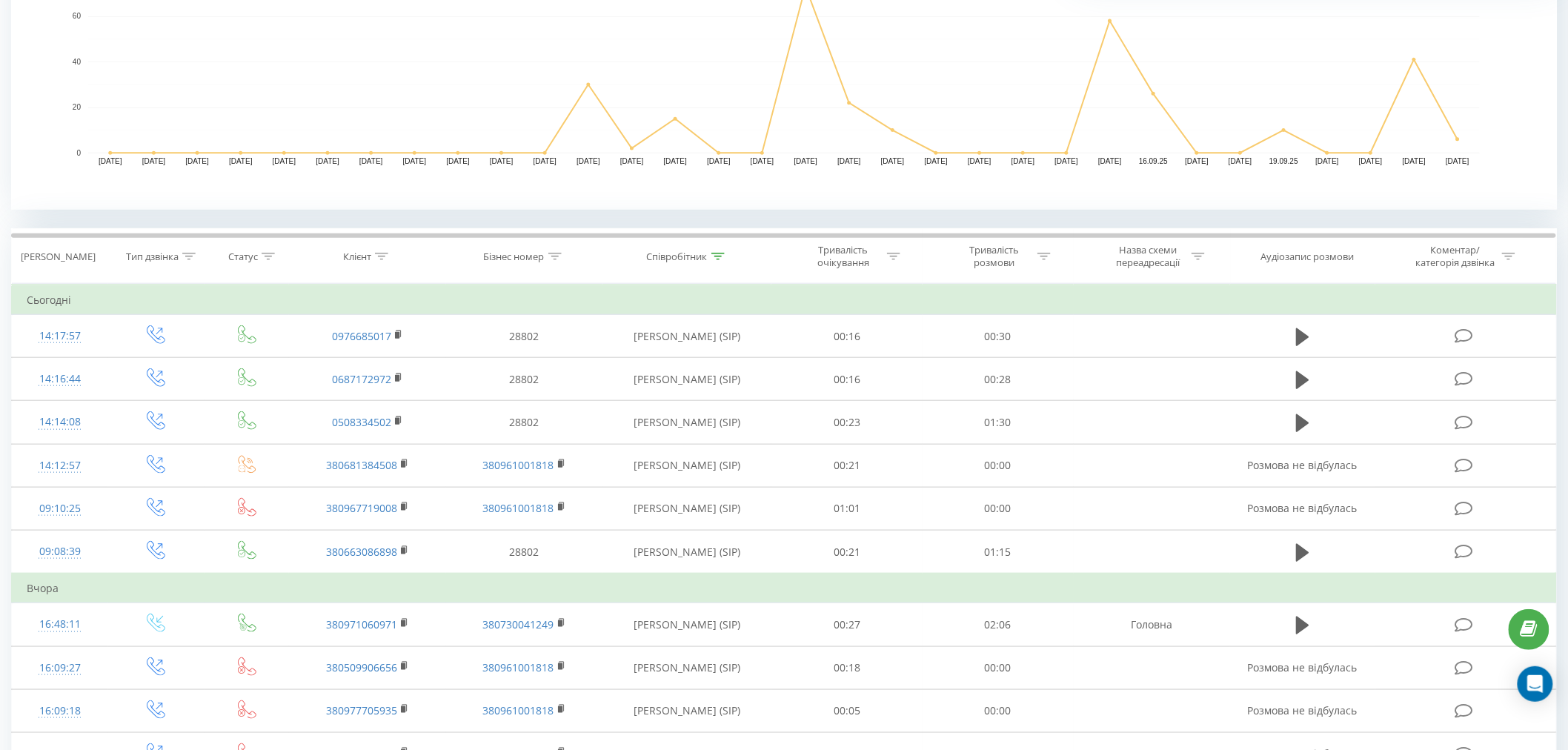
click at [673, 226] on div "Всі дзвінки Основний Графік Експорт .csv .xls .xlsx 23.08.2025 - 23.09.2025 Сьо…" at bounding box center [783, 556] width 1546 height 1844
click at [679, 250] on div "Співробітник" at bounding box center [677, 256] width 61 height 12
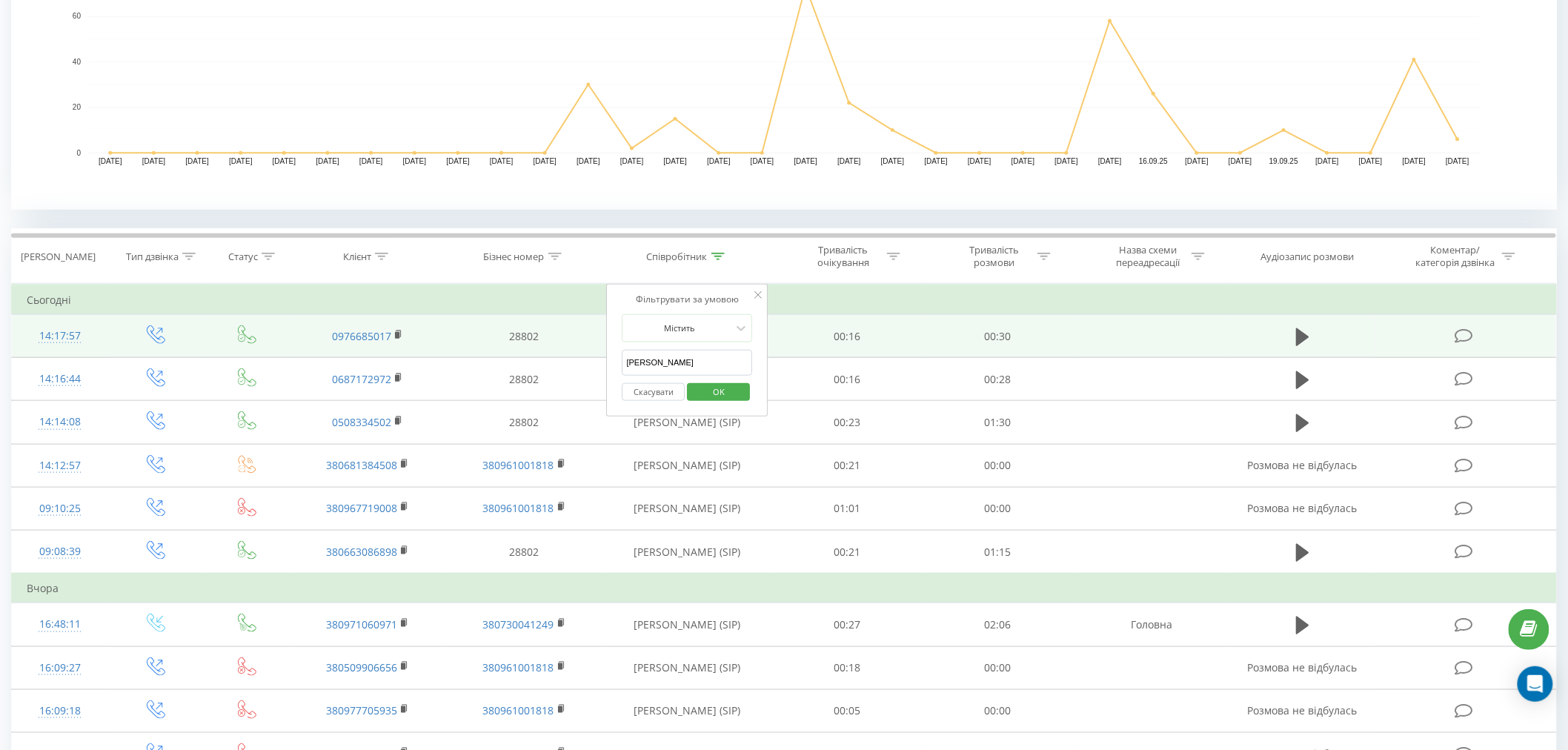
drag, startPoint x: 656, startPoint y: 344, endPoint x: 556, endPoint y: 351, distance: 100.2
click button "OK" at bounding box center [718, 392] width 63 height 18
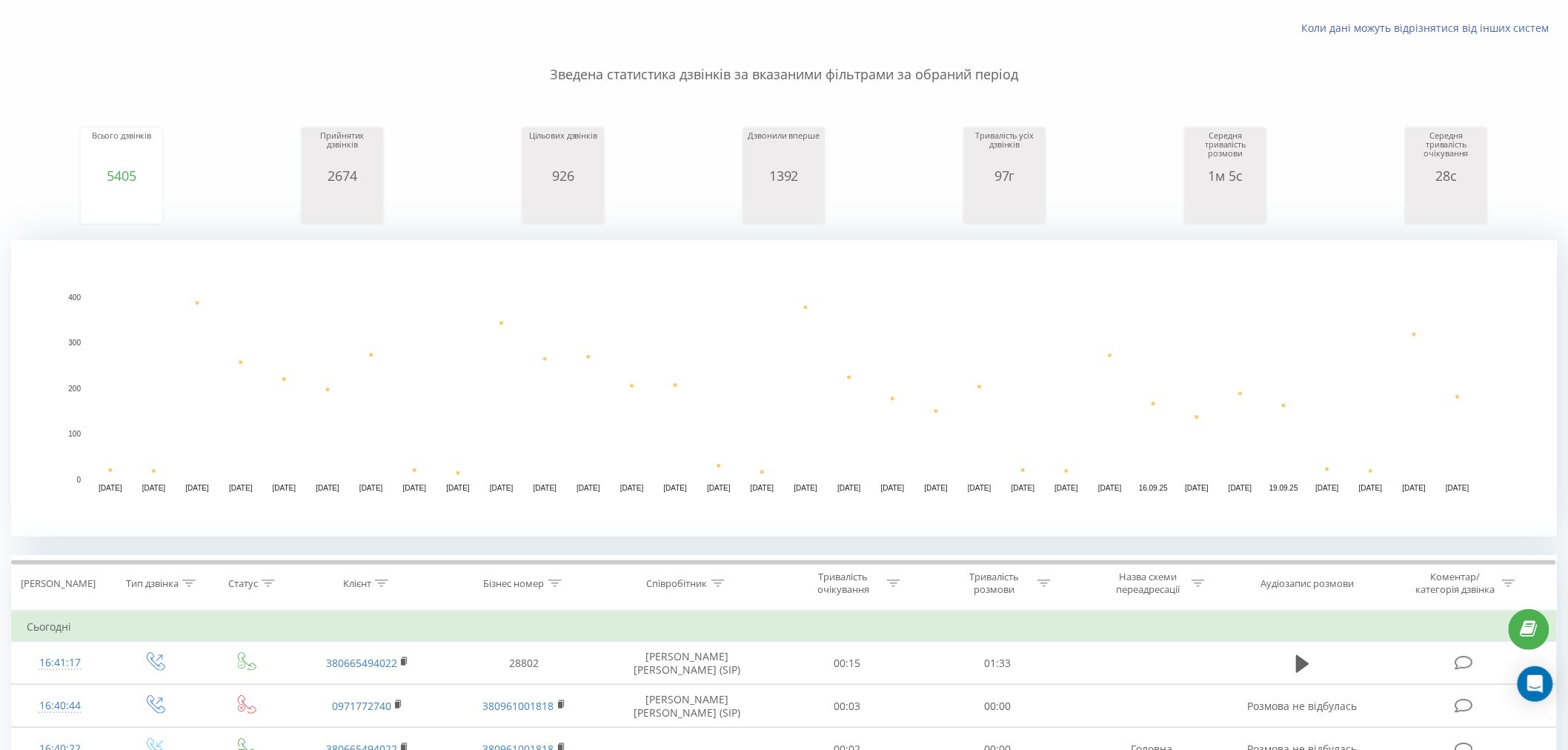
scroll to position [82, 0]
click at [685, 585] on div "Співробітник" at bounding box center [677, 585] width 61 height 12
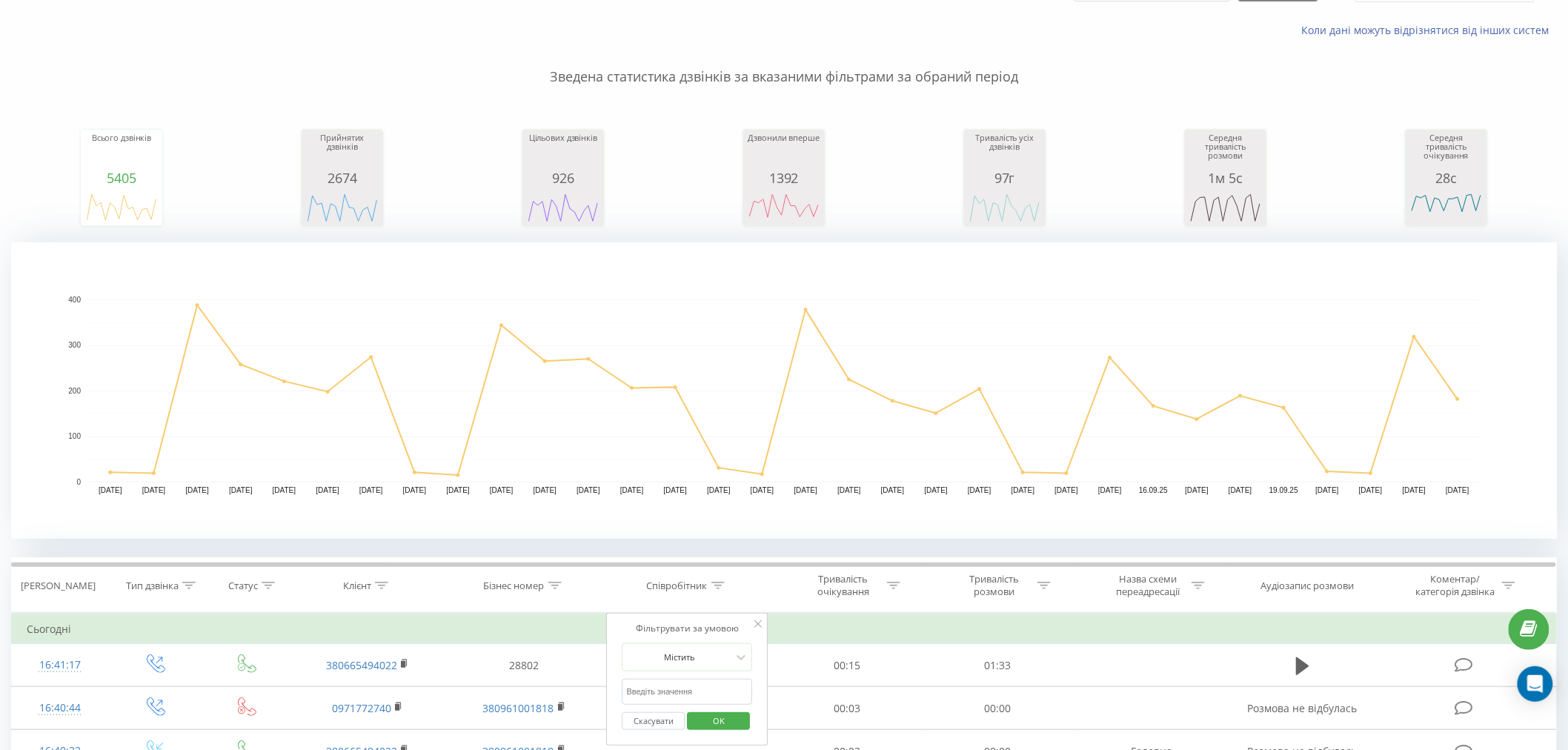
click at [685, 688] on input "text" at bounding box center [688, 691] width 131 height 26
type input "жилова"
click at [713, 716] on span "OK" at bounding box center [719, 721] width 42 height 23
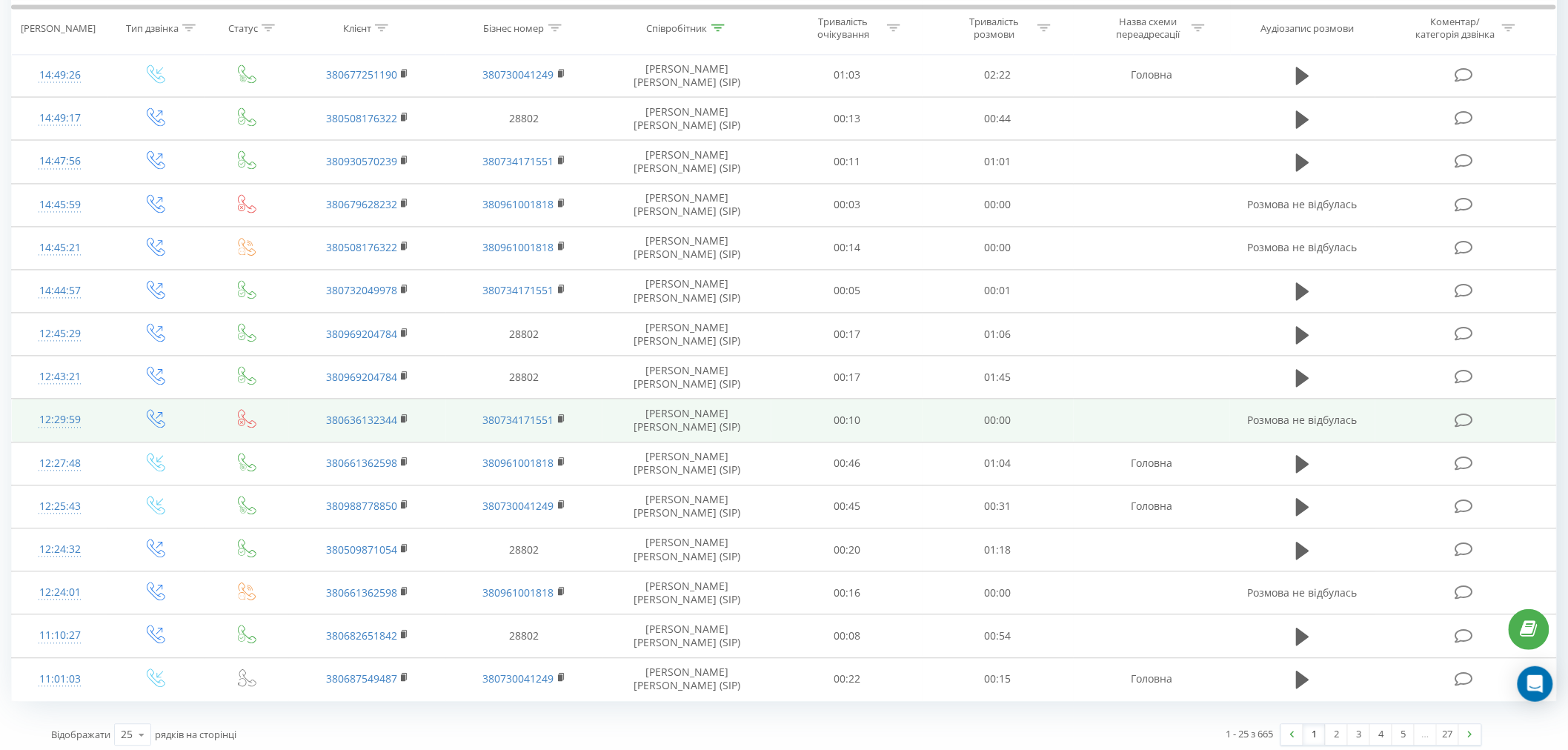
scroll to position [1110, 0]
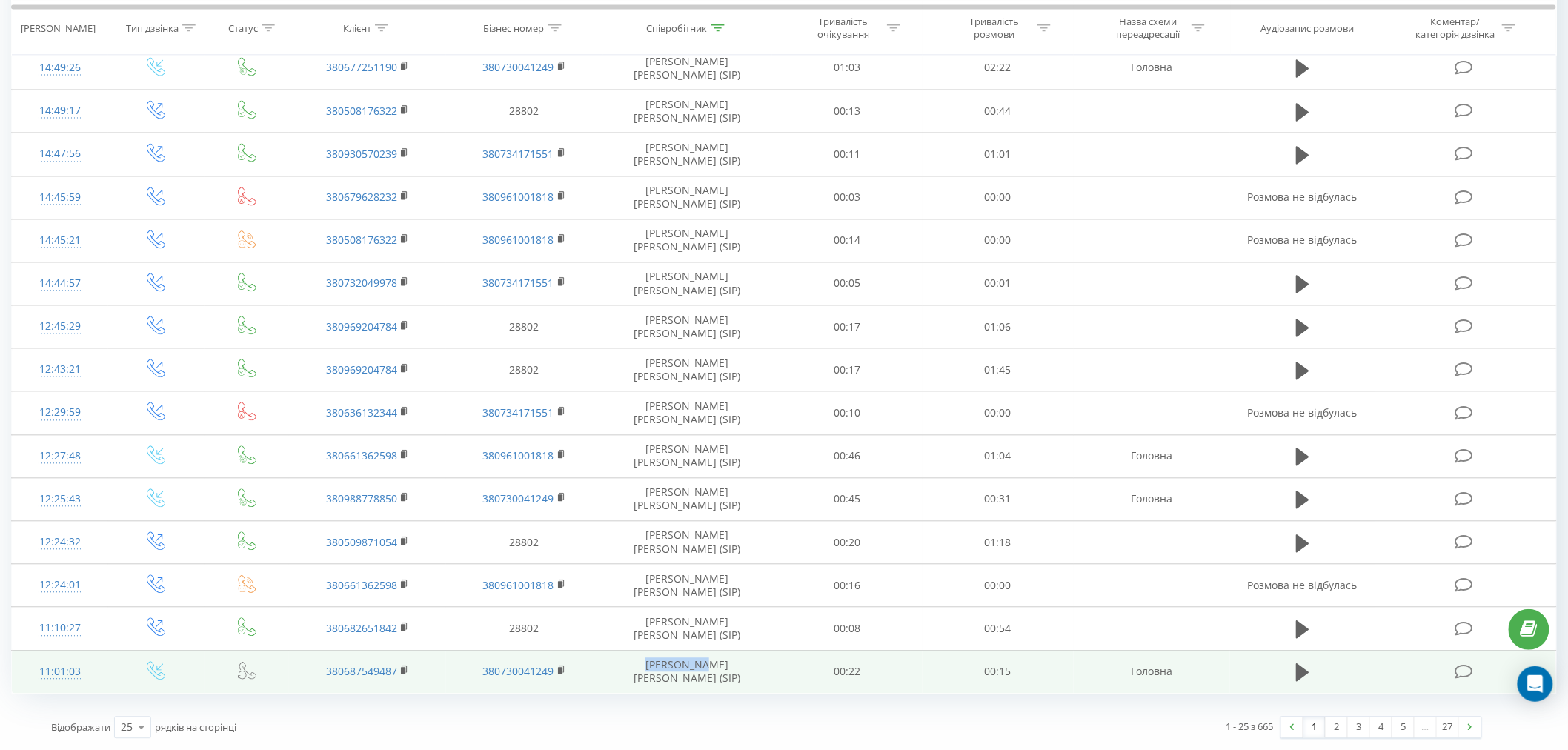
drag, startPoint x: 617, startPoint y: 654, endPoint x: 693, endPoint y: 651, distance: 76.1
click at [693, 651] on td "Жилова Вельтер Єва Ігорівна (SIP)" at bounding box center [687, 673] width 169 height 43
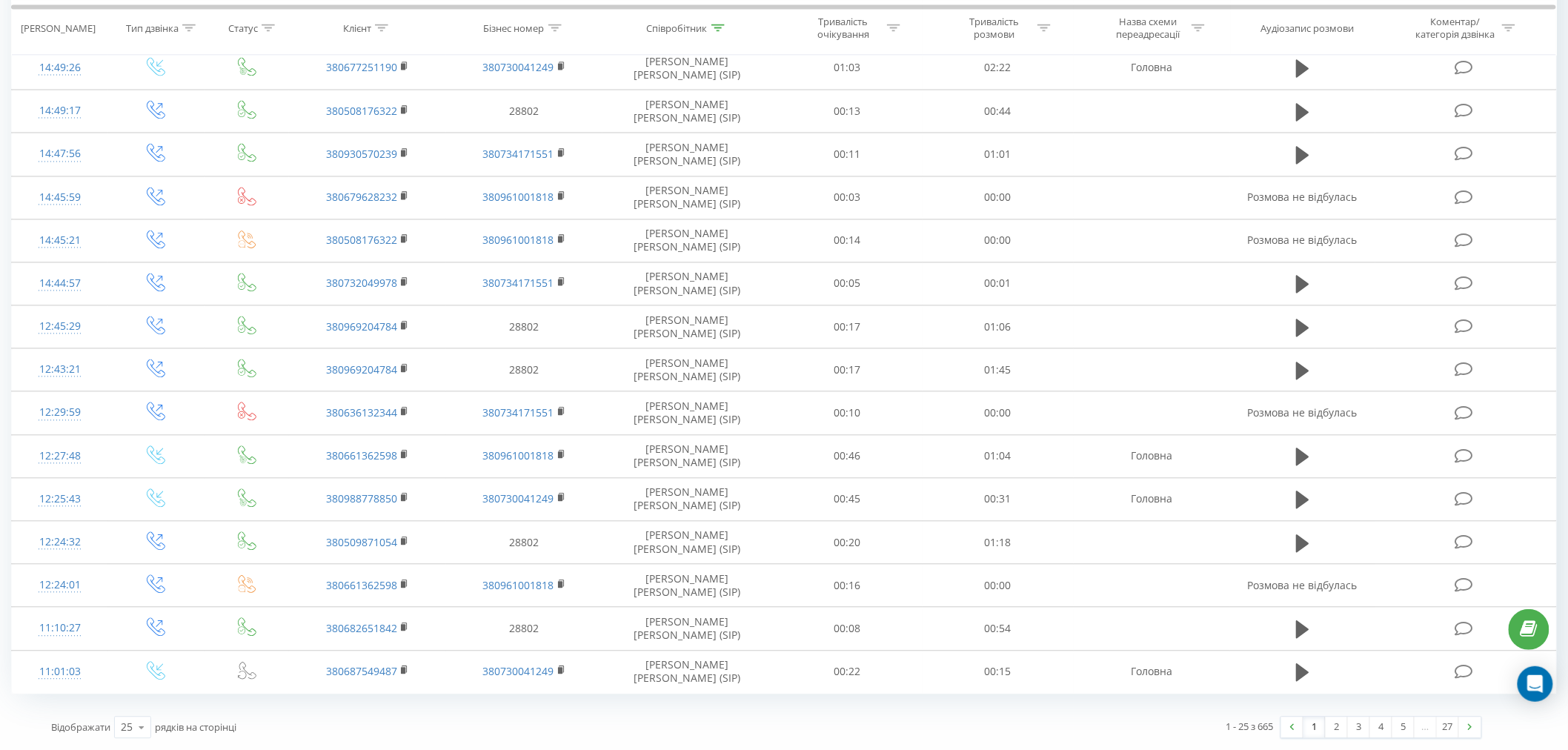
click at [905, 713] on div "1 - 25 з 665 1 2 3 4 5 … 27" at bounding box center [1130, 728] width 726 height 43
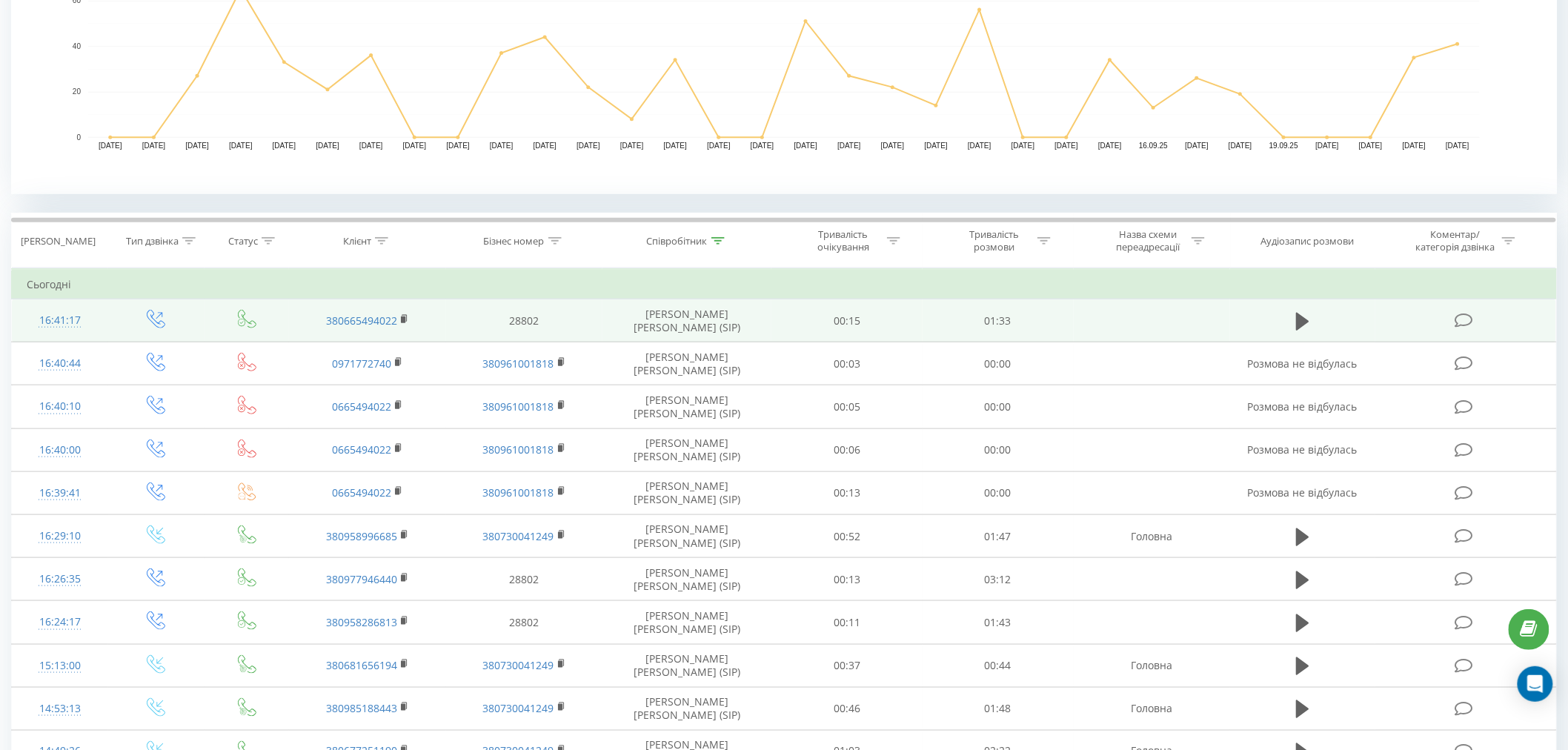
scroll to position [494, 0]
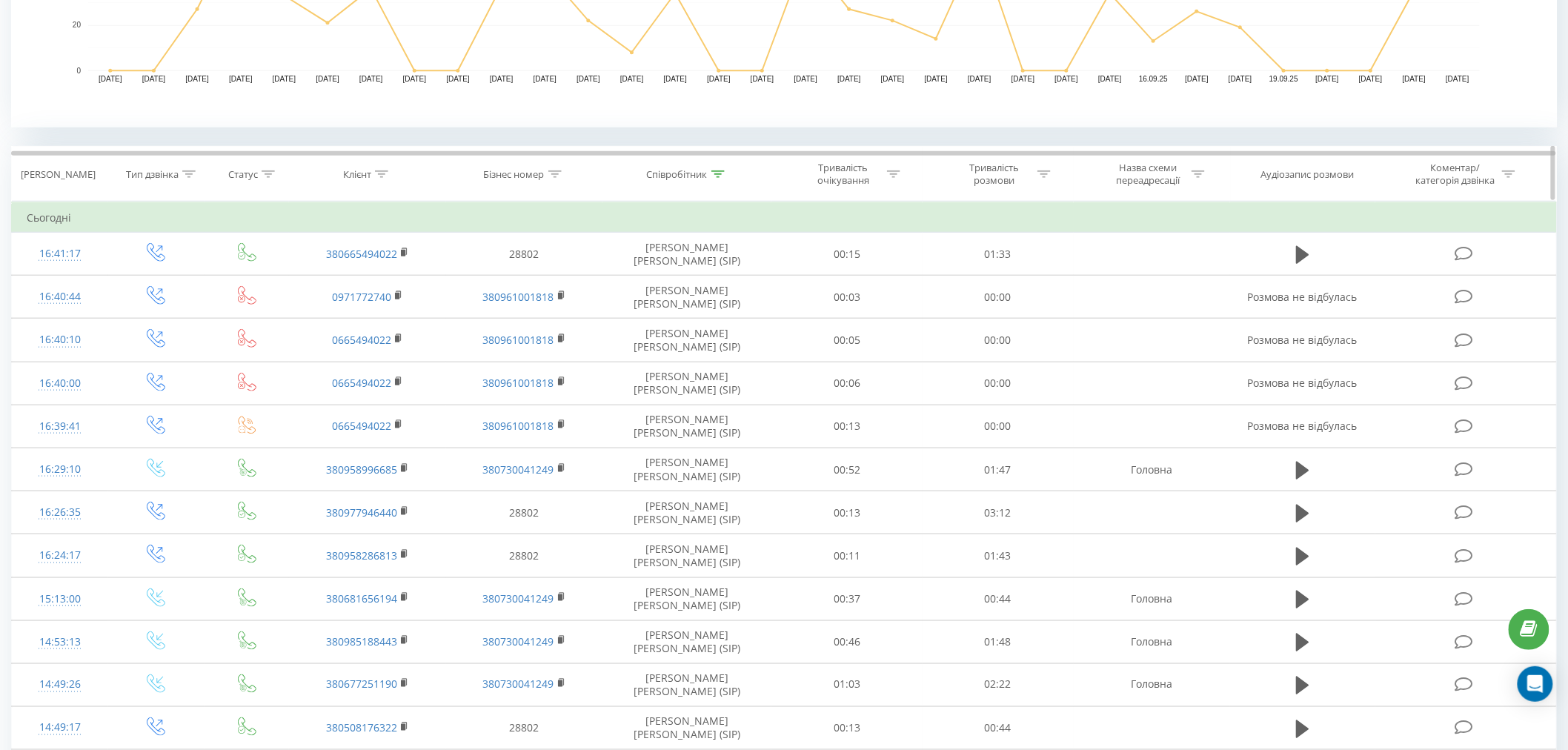
click at [692, 183] on th "Співробітник" at bounding box center [688, 174] width 169 height 55
click at [683, 175] on div "Співробітник" at bounding box center [677, 174] width 61 height 12
click at [691, 268] on input "жилова" at bounding box center [688, 280] width 131 height 26
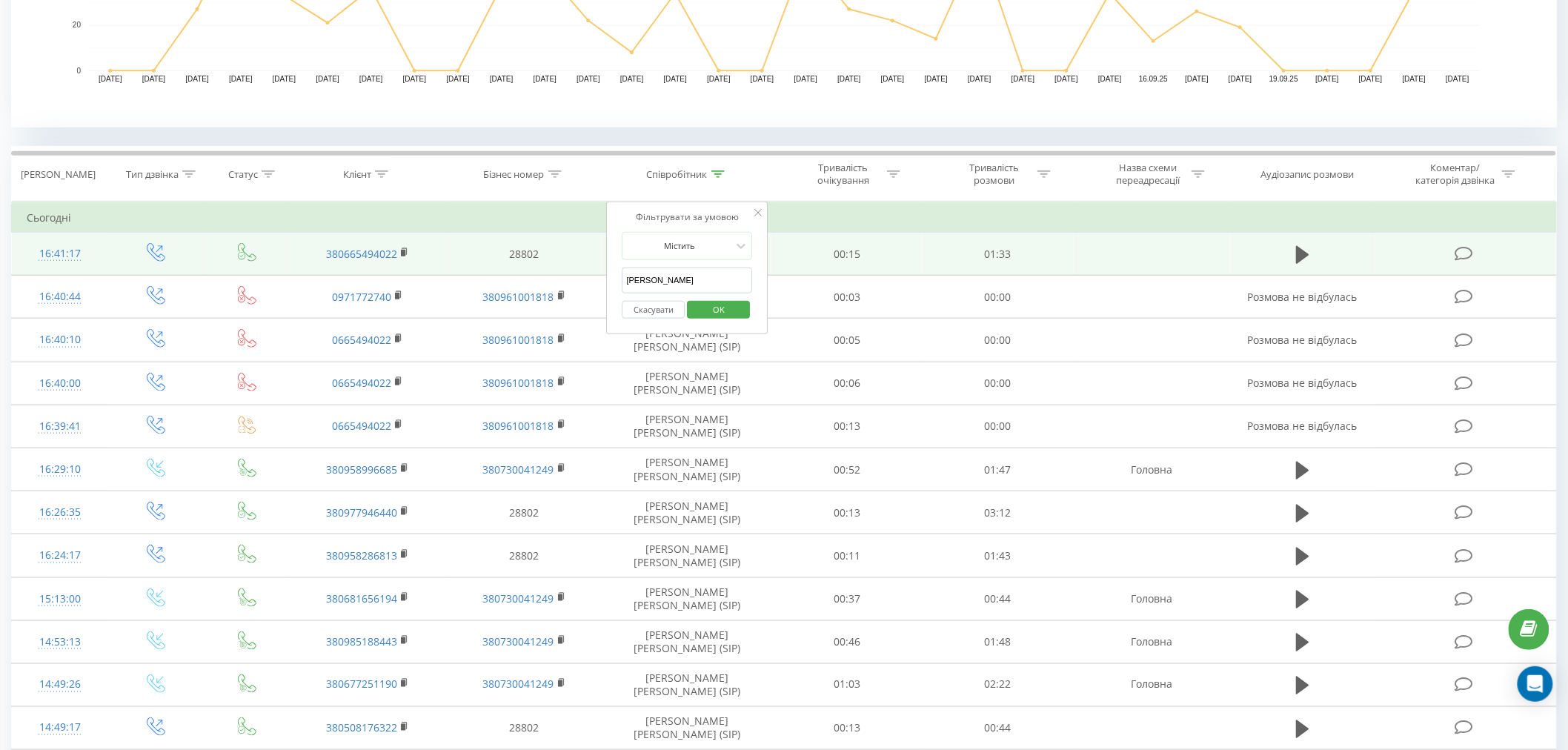
drag, startPoint x: 705, startPoint y: 292, endPoint x: 574, endPoint y: 258, distance: 135.3
click at [580, 264] on table "Фільтрувати за умовою Дорівнює Введіть значення Скасувати OK Фільтрувати за умо…" at bounding box center [783, 756] width 1546 height 1109
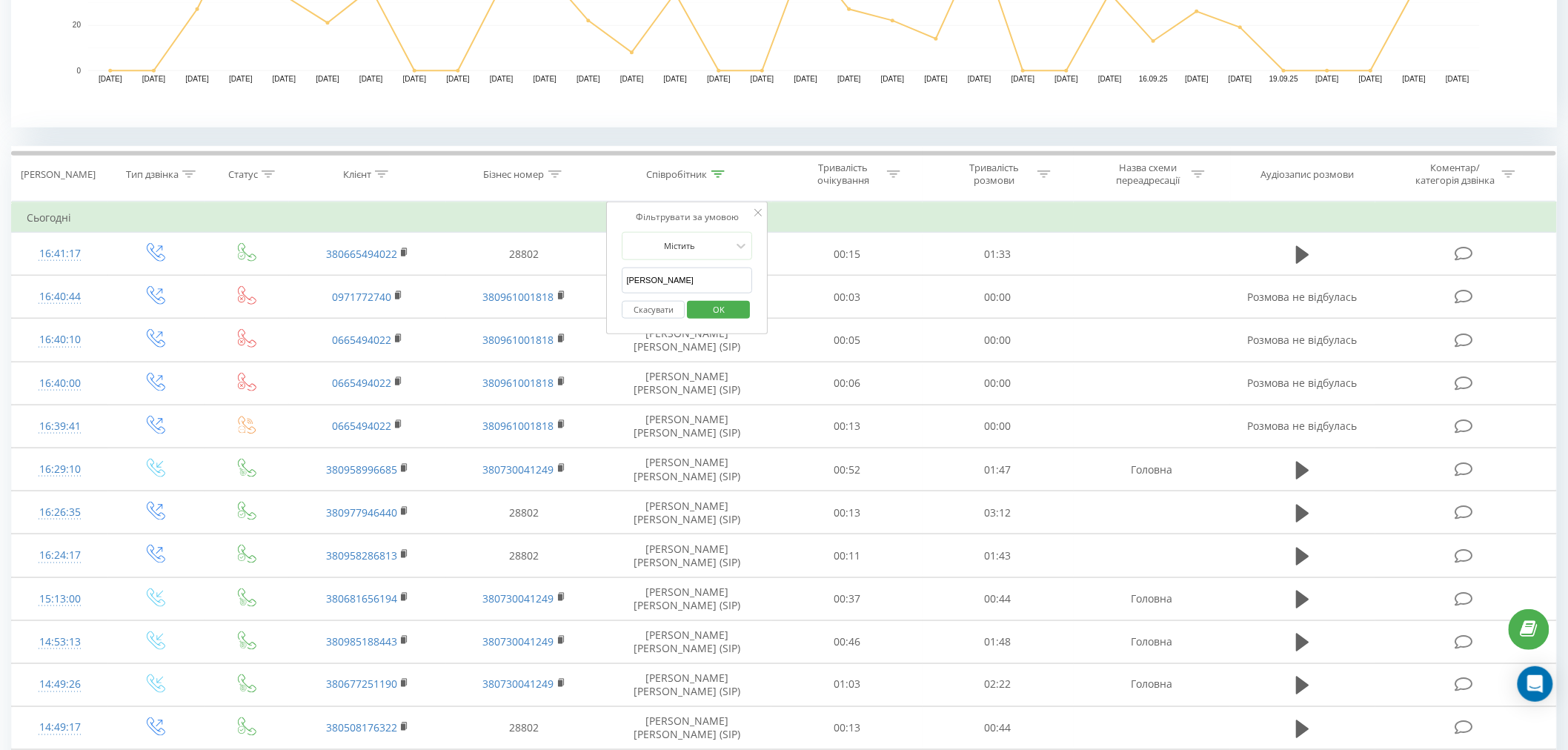
click at [694, 308] on button "OK" at bounding box center [718, 310] width 63 height 18
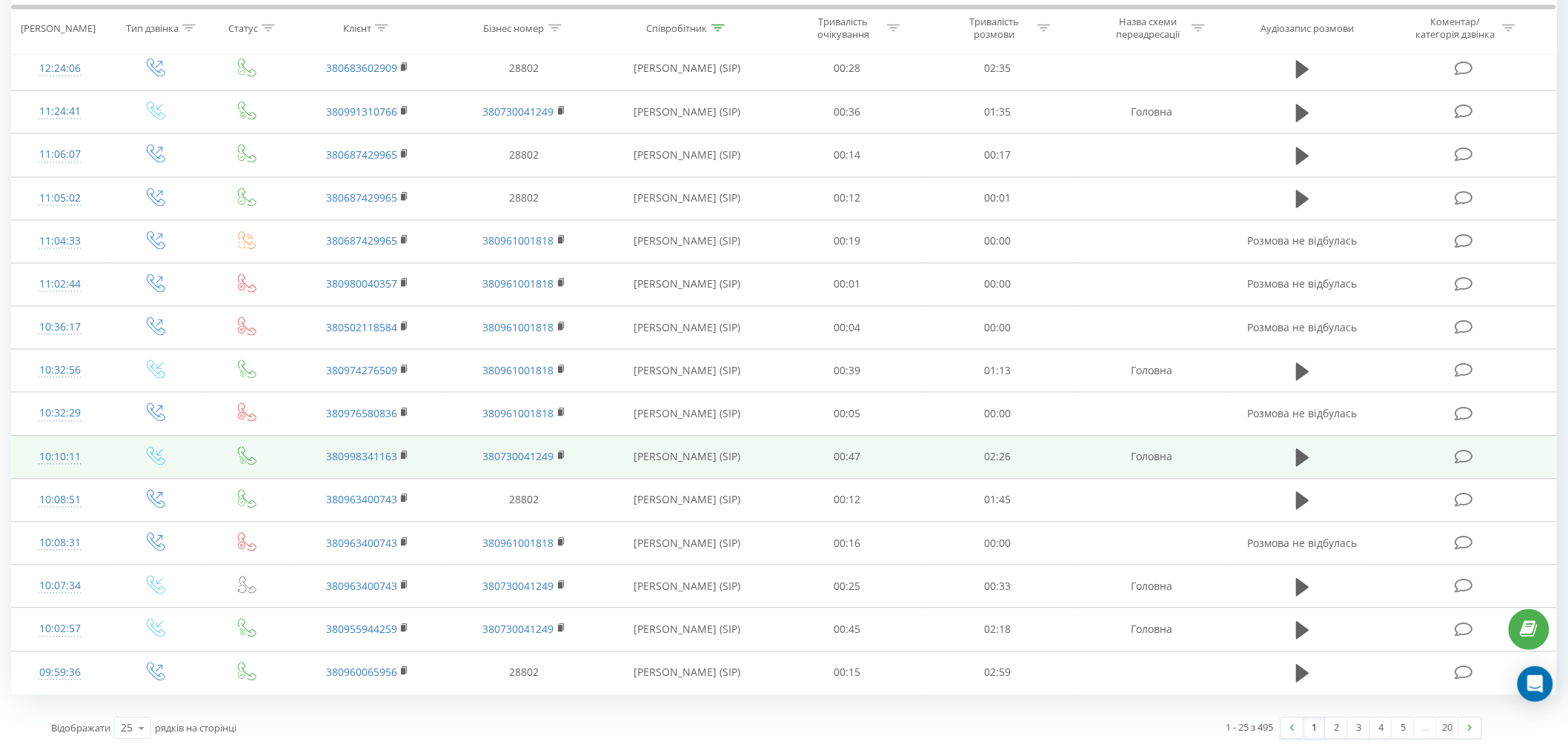
scroll to position [1110, 0]
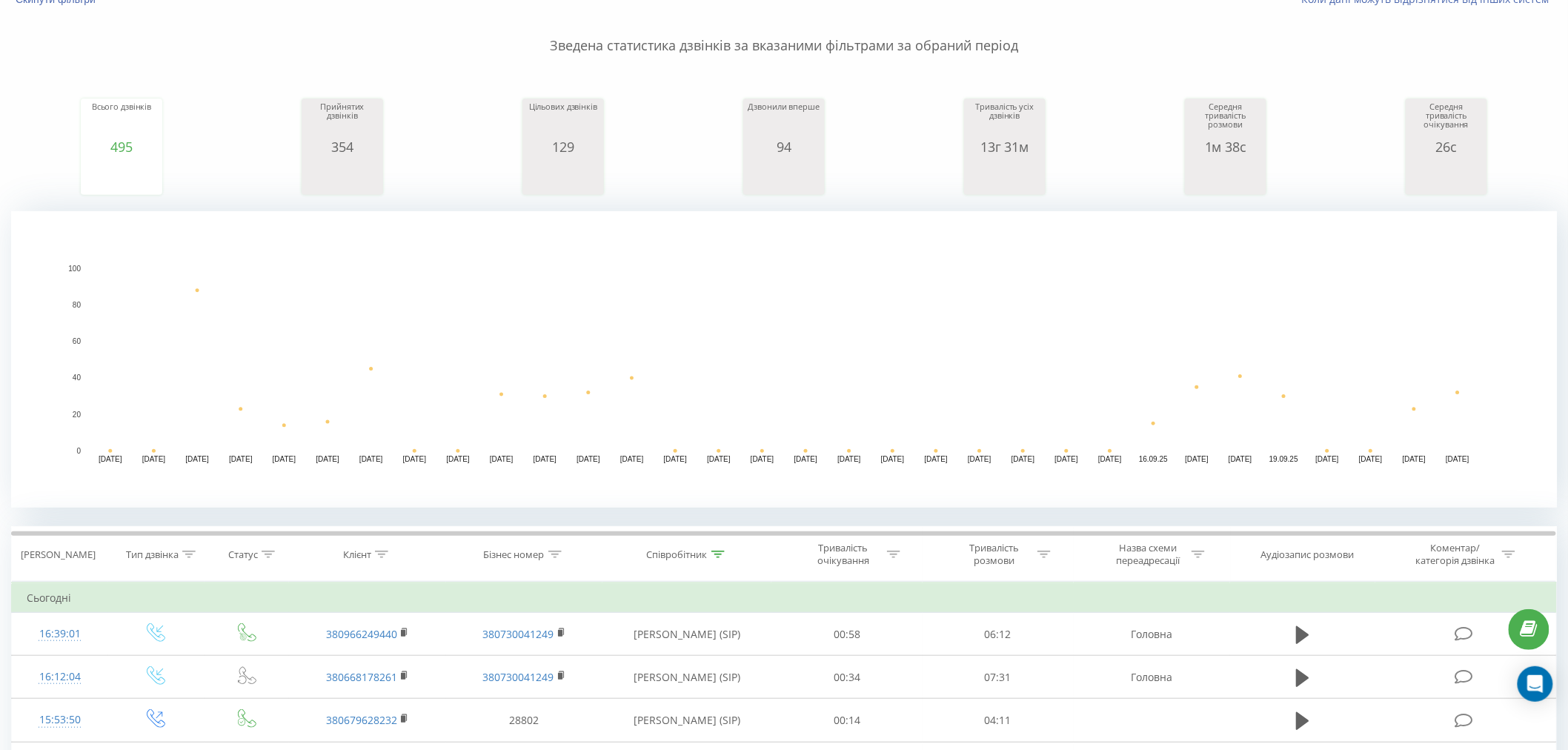
scroll to position [40, 0]
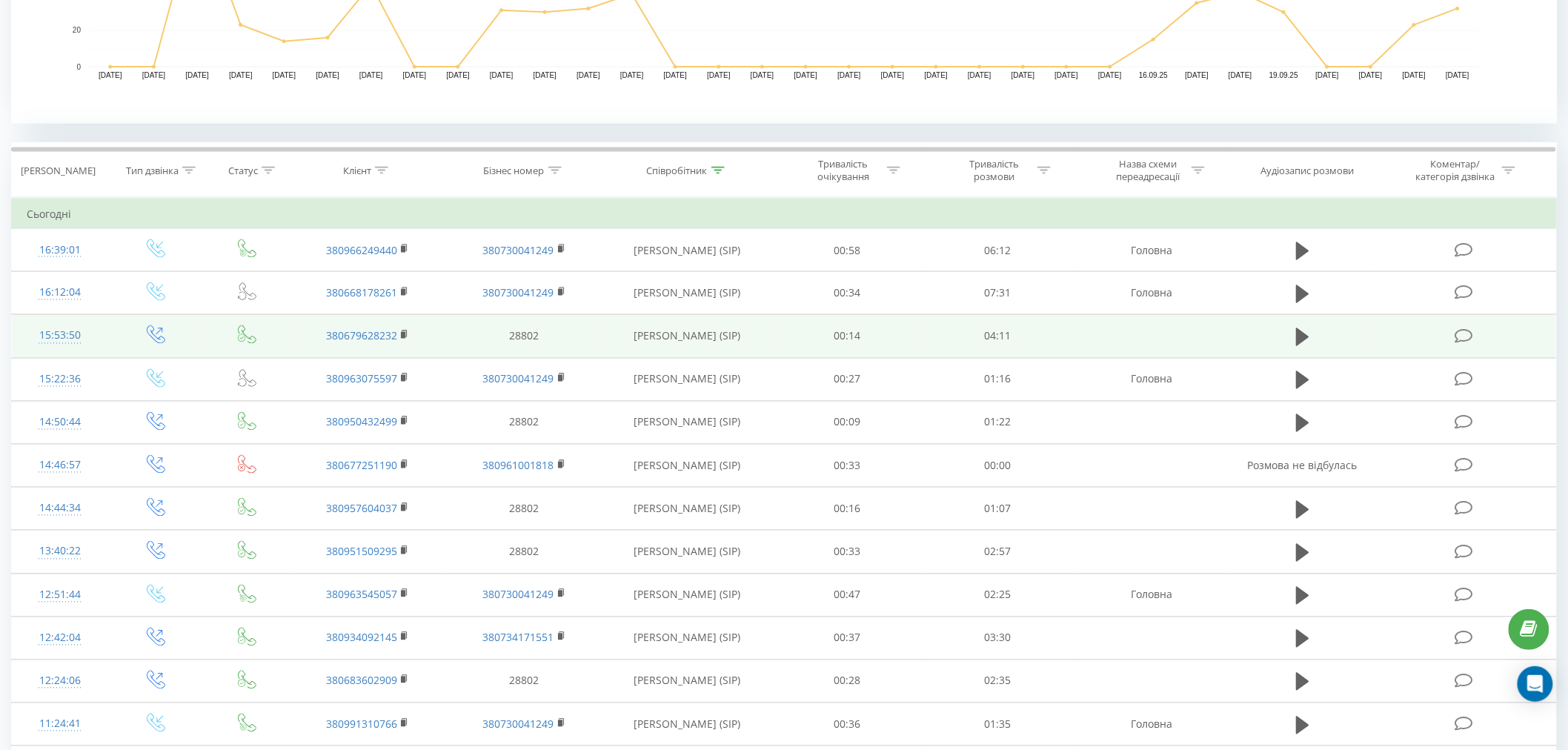
scroll to position [823, 0]
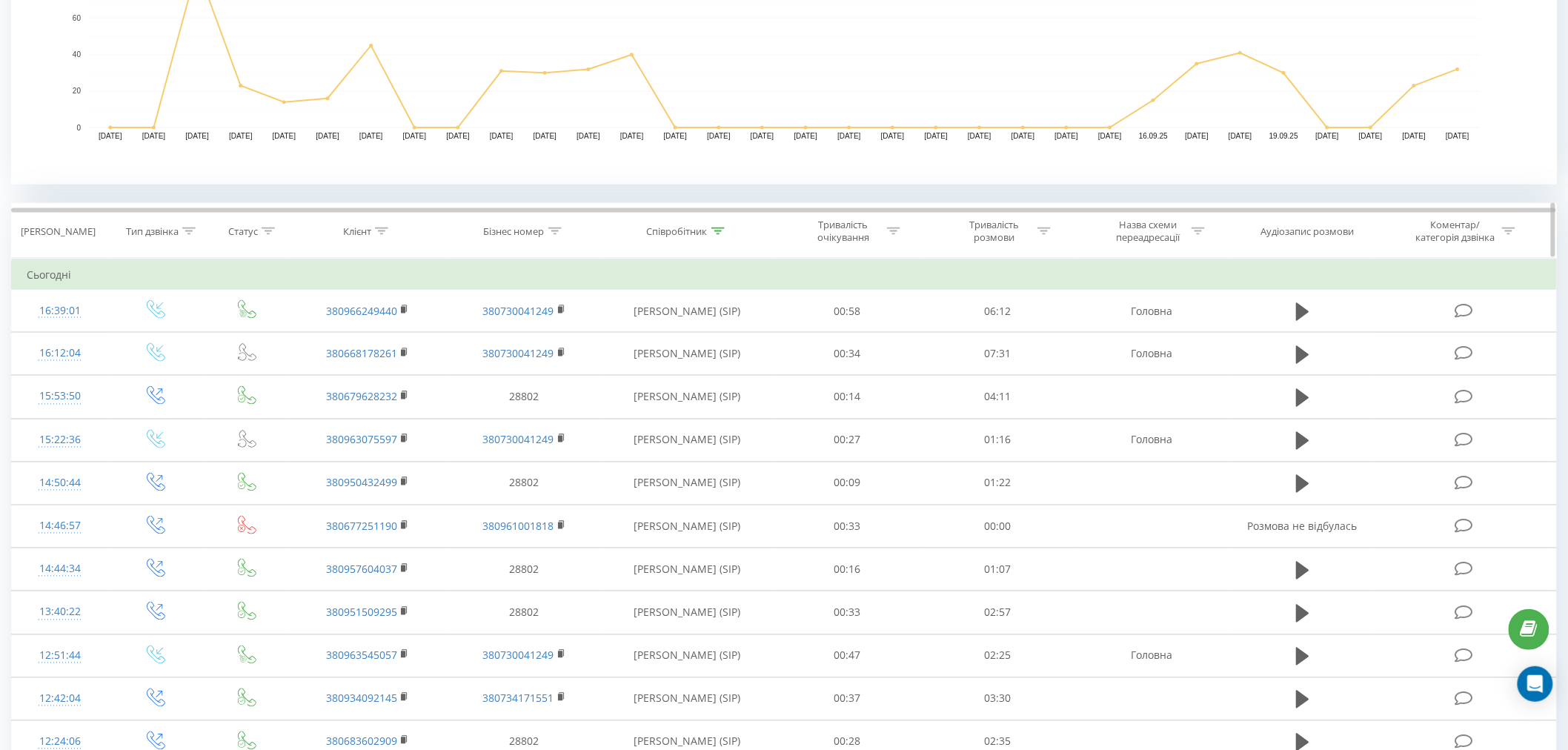
click at [679, 228] on div "Співробітник" at bounding box center [677, 231] width 61 height 12
click at [697, 314] on div "Містить" at bounding box center [679, 303] width 108 height 22
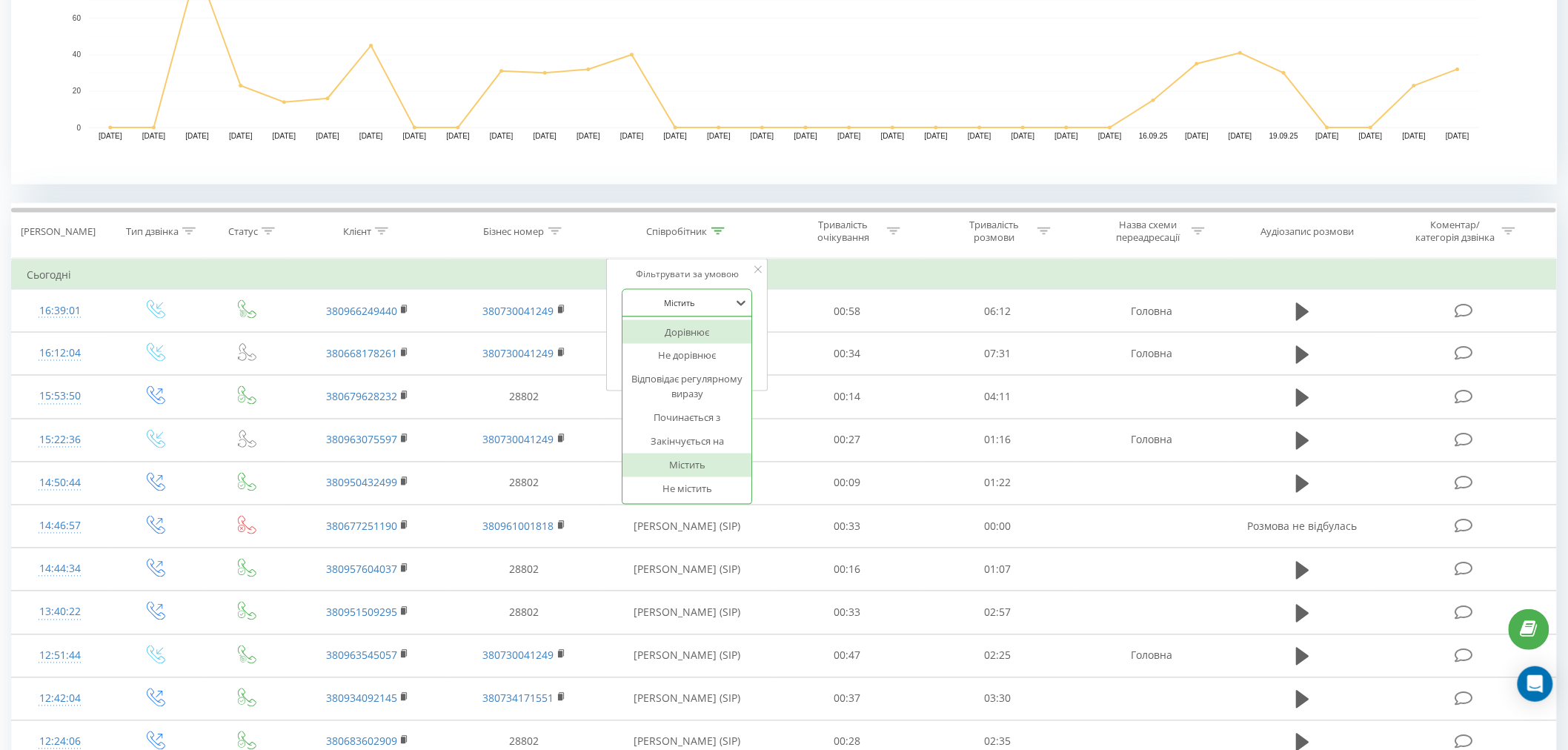
click at [688, 299] on div at bounding box center [679, 303] width 106 height 14
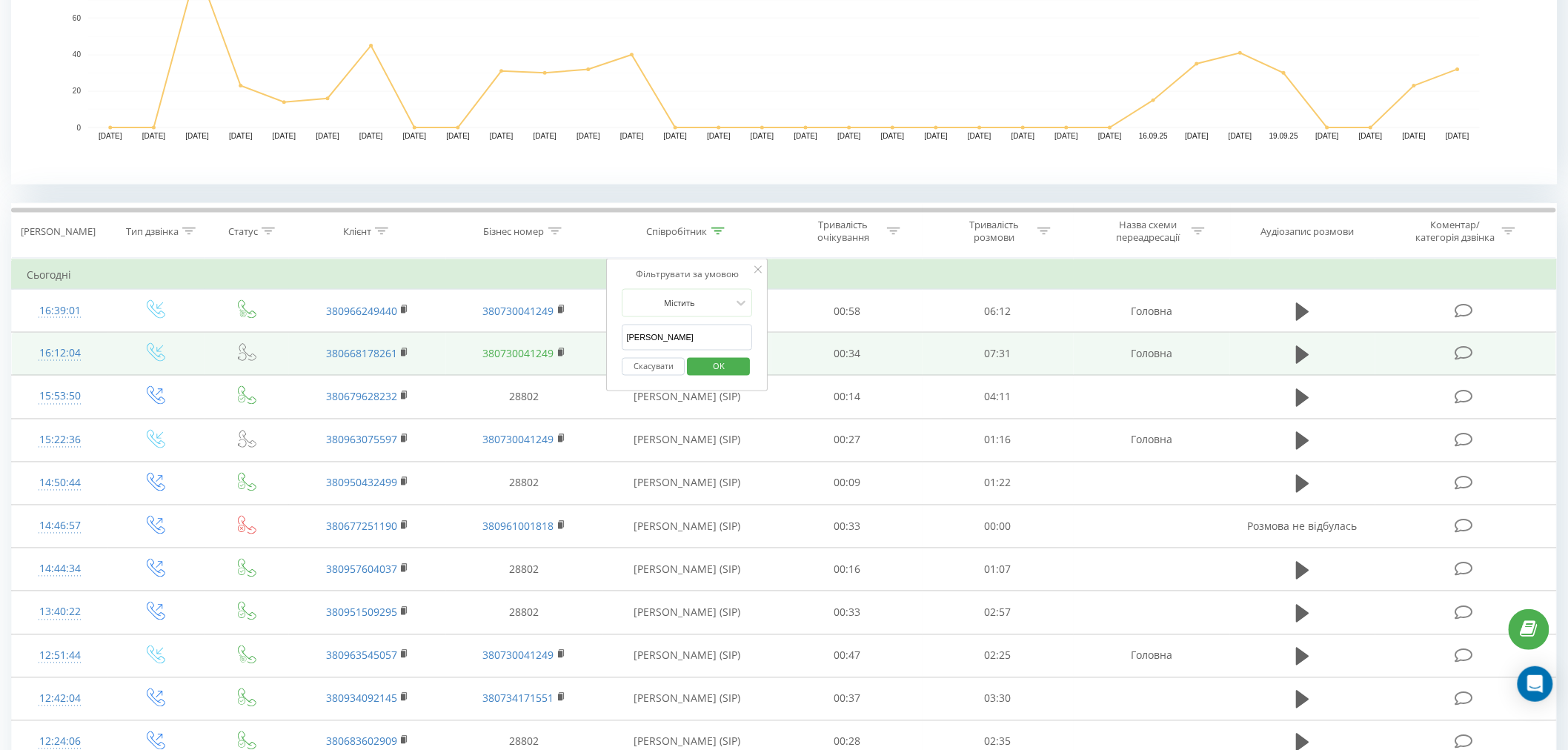
drag, startPoint x: 598, startPoint y: 343, endPoint x: 492, endPoint y: 351, distance: 106.3
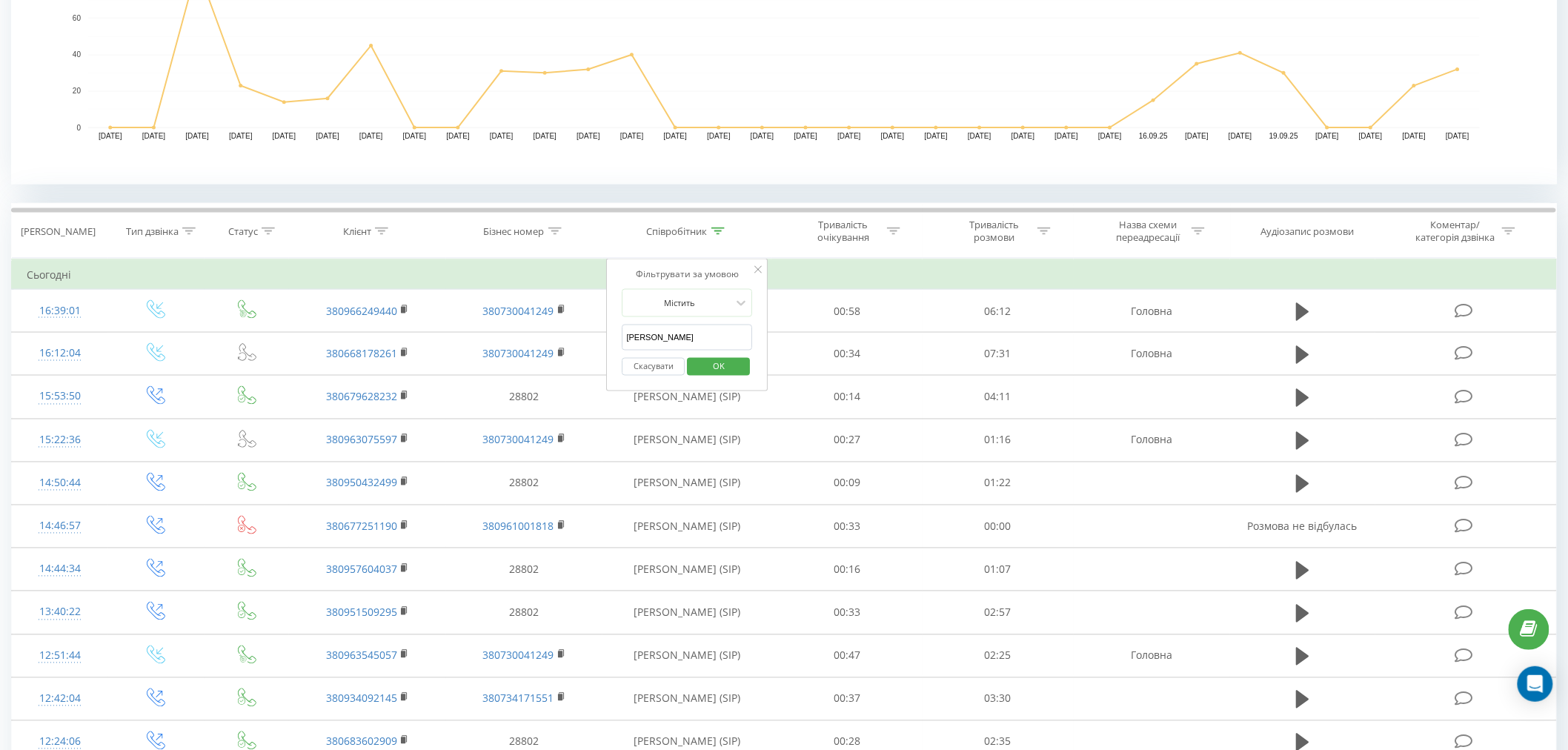
type input "красікова"
click at [716, 374] on span "OK" at bounding box center [719, 367] width 42 height 23
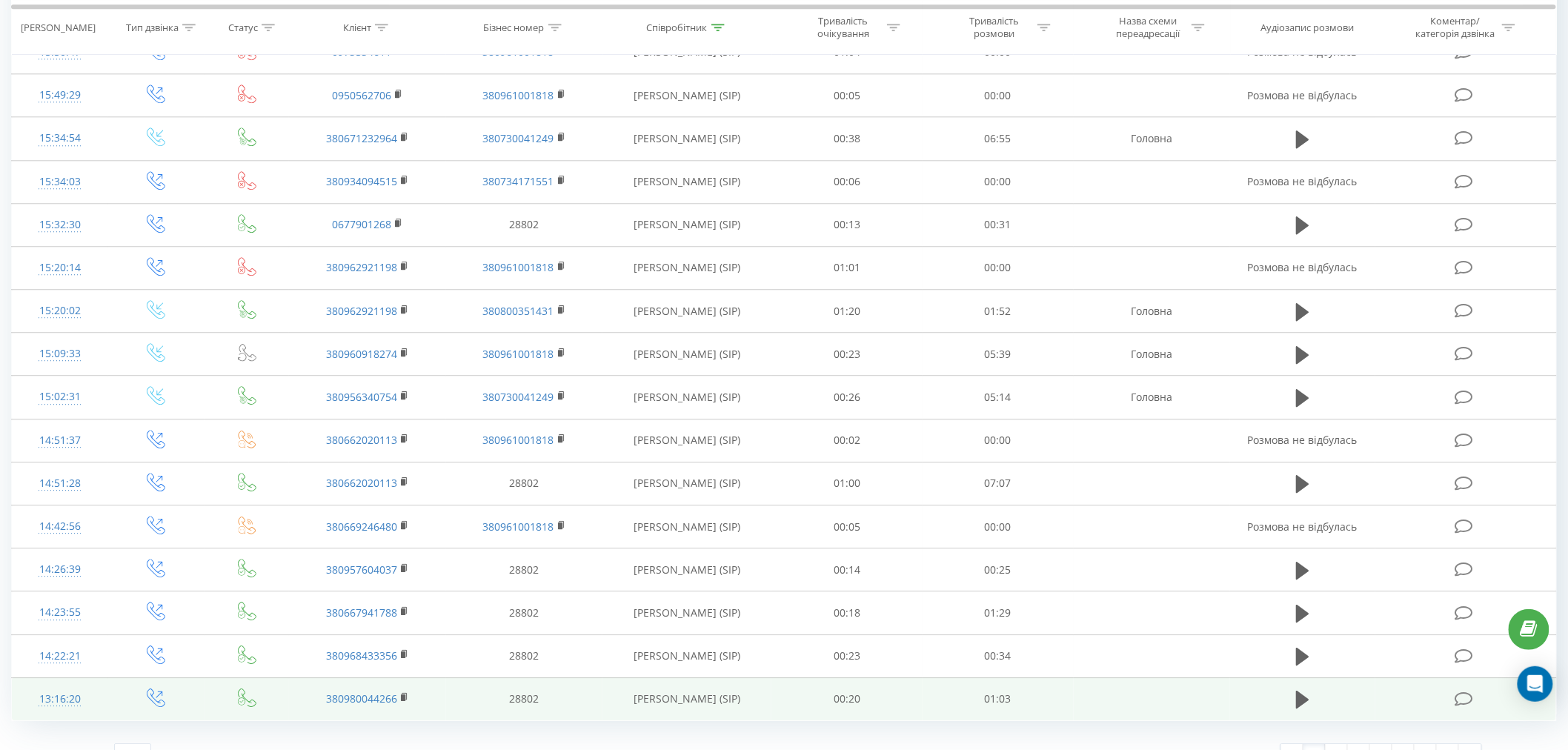
scroll to position [1527, 0]
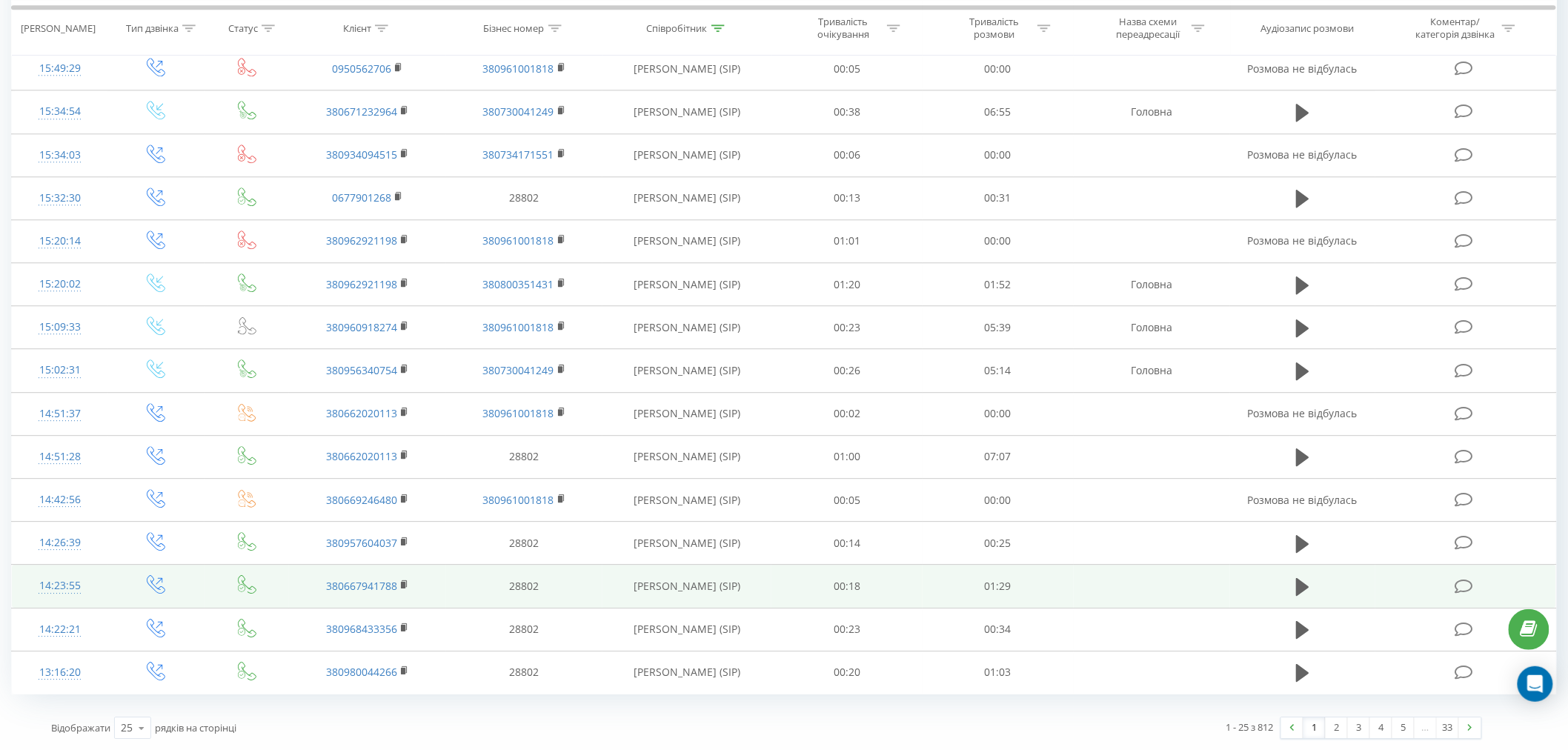
click at [1363, 590] on td at bounding box center [1303, 586] width 145 height 43
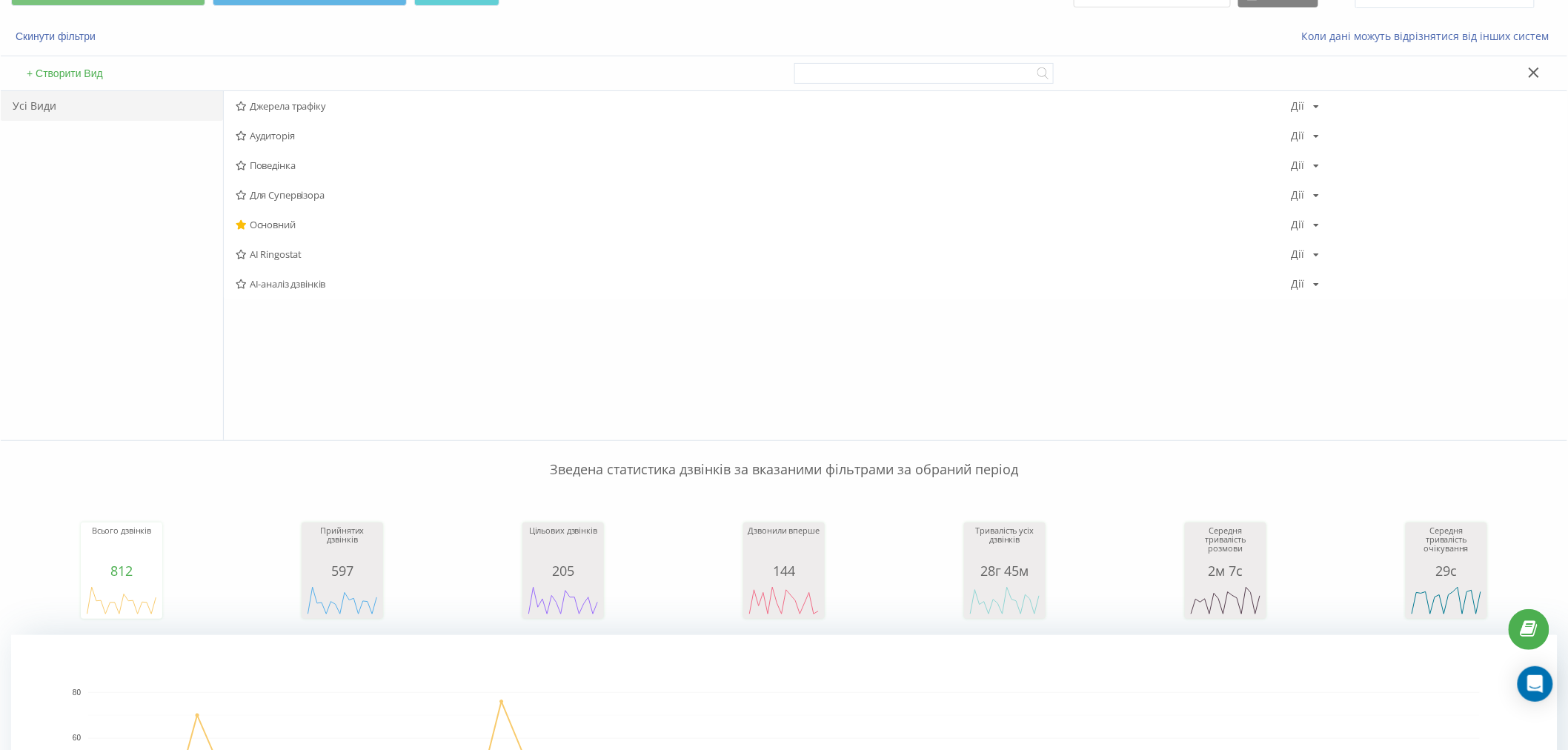
scroll to position [0, 0]
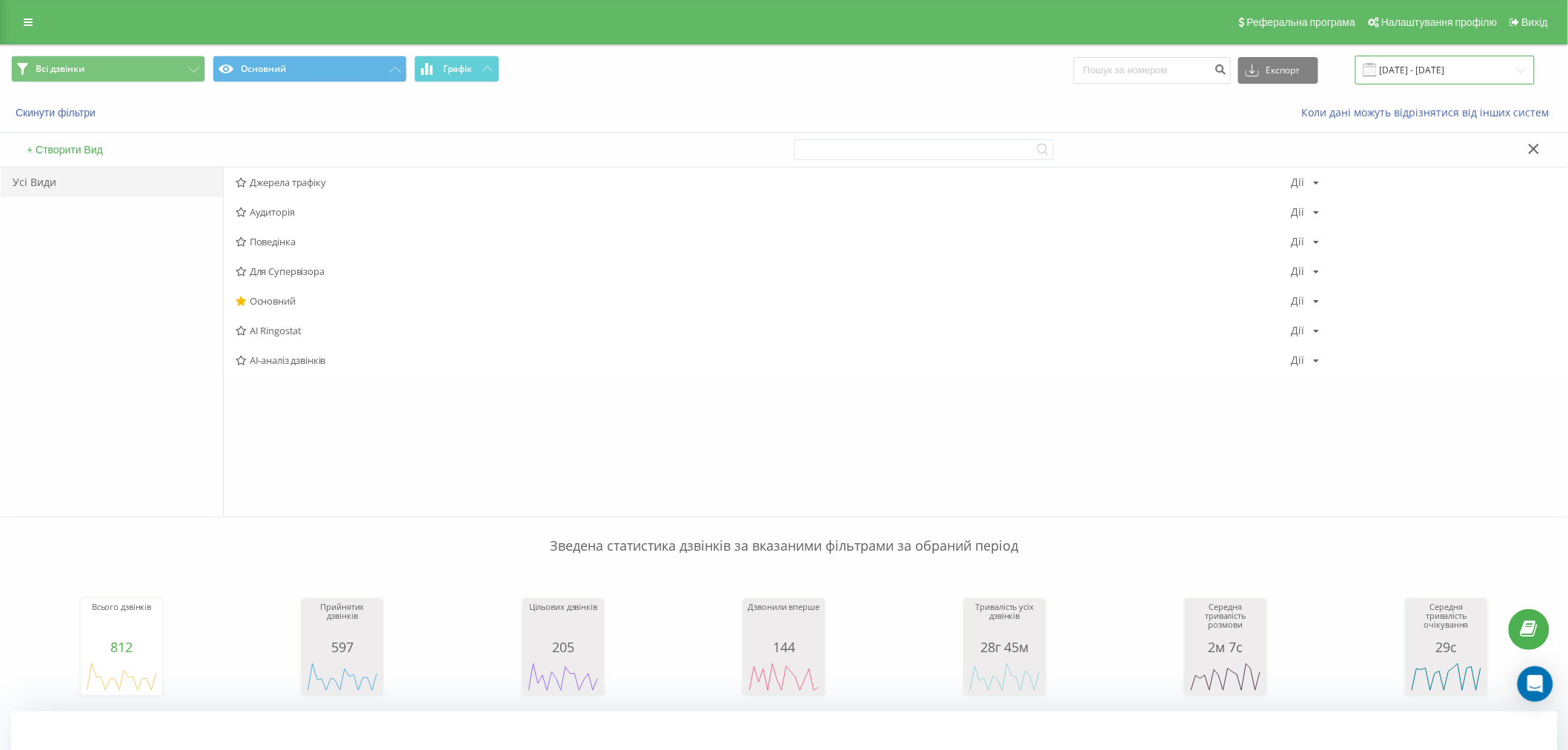
click at [1511, 57] on input "[DATE] - [DATE]" at bounding box center [1445, 70] width 180 height 29
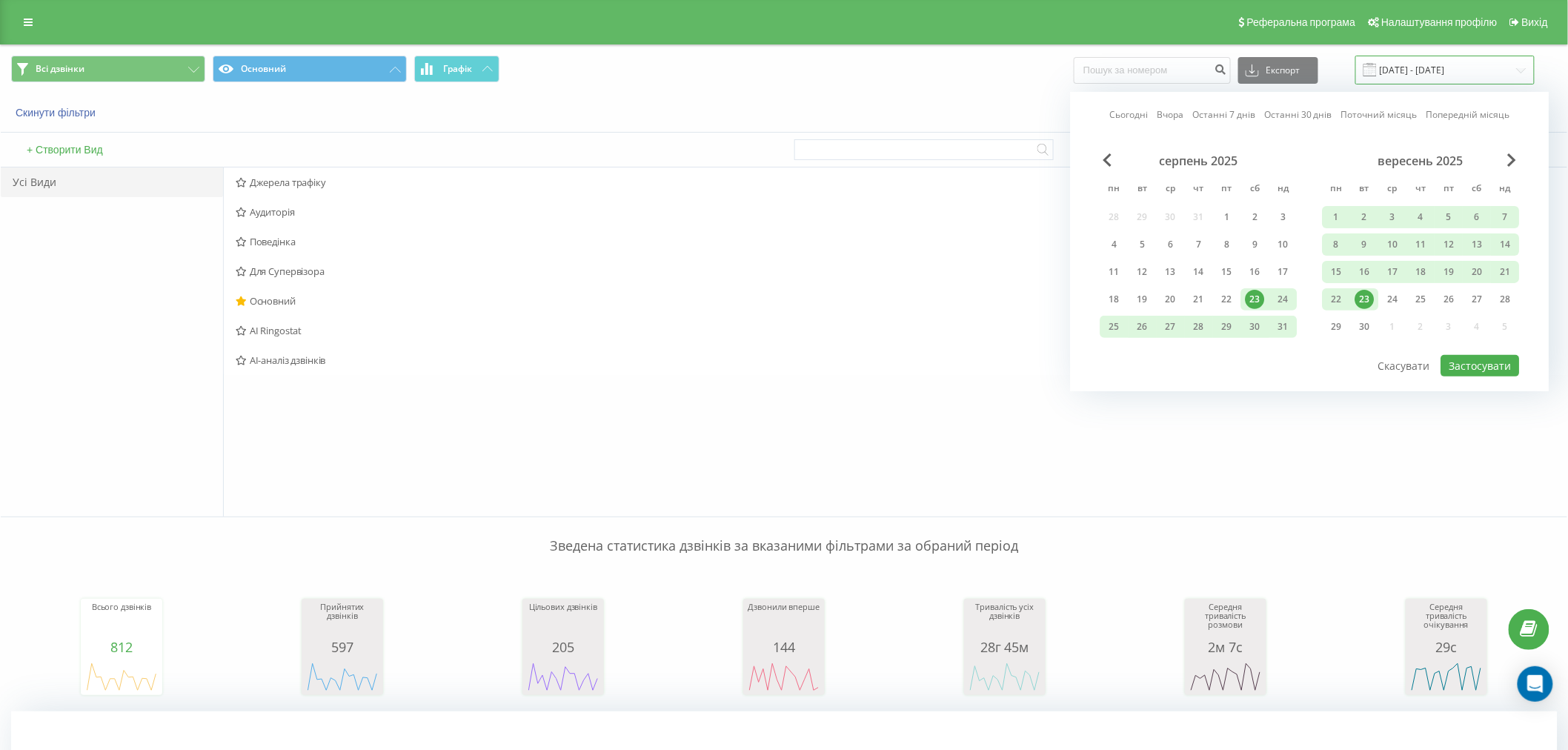
click at [1506, 84] on input "[DATE] - [DATE]" at bounding box center [1445, 70] width 180 height 29
click at [1028, 228] on div "Поведінка Дії Редагувати Копіювати Видалити За замовчуванням Поділитися" at bounding box center [895, 242] width 1344 height 30
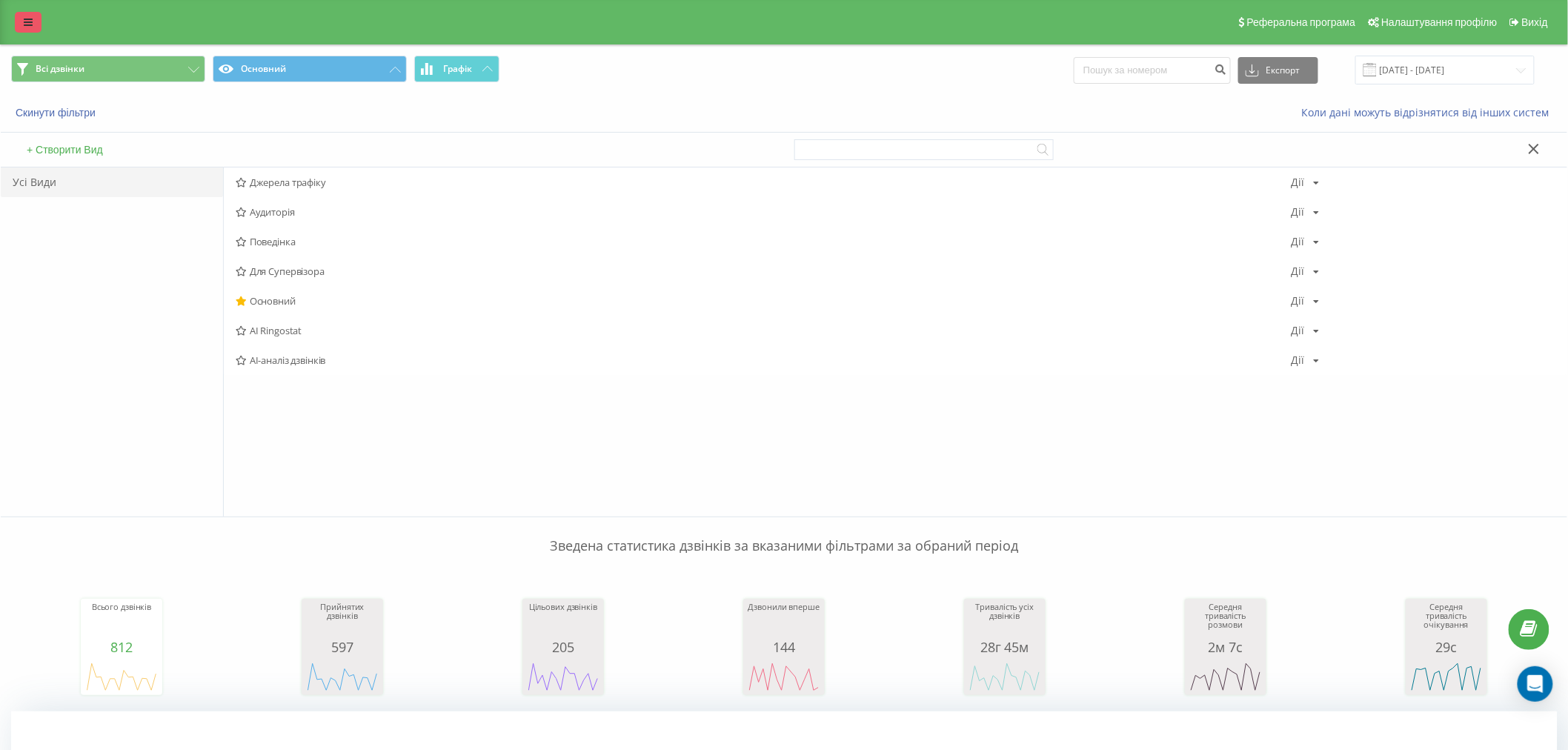
click at [35, 24] on link at bounding box center [28, 22] width 27 height 21
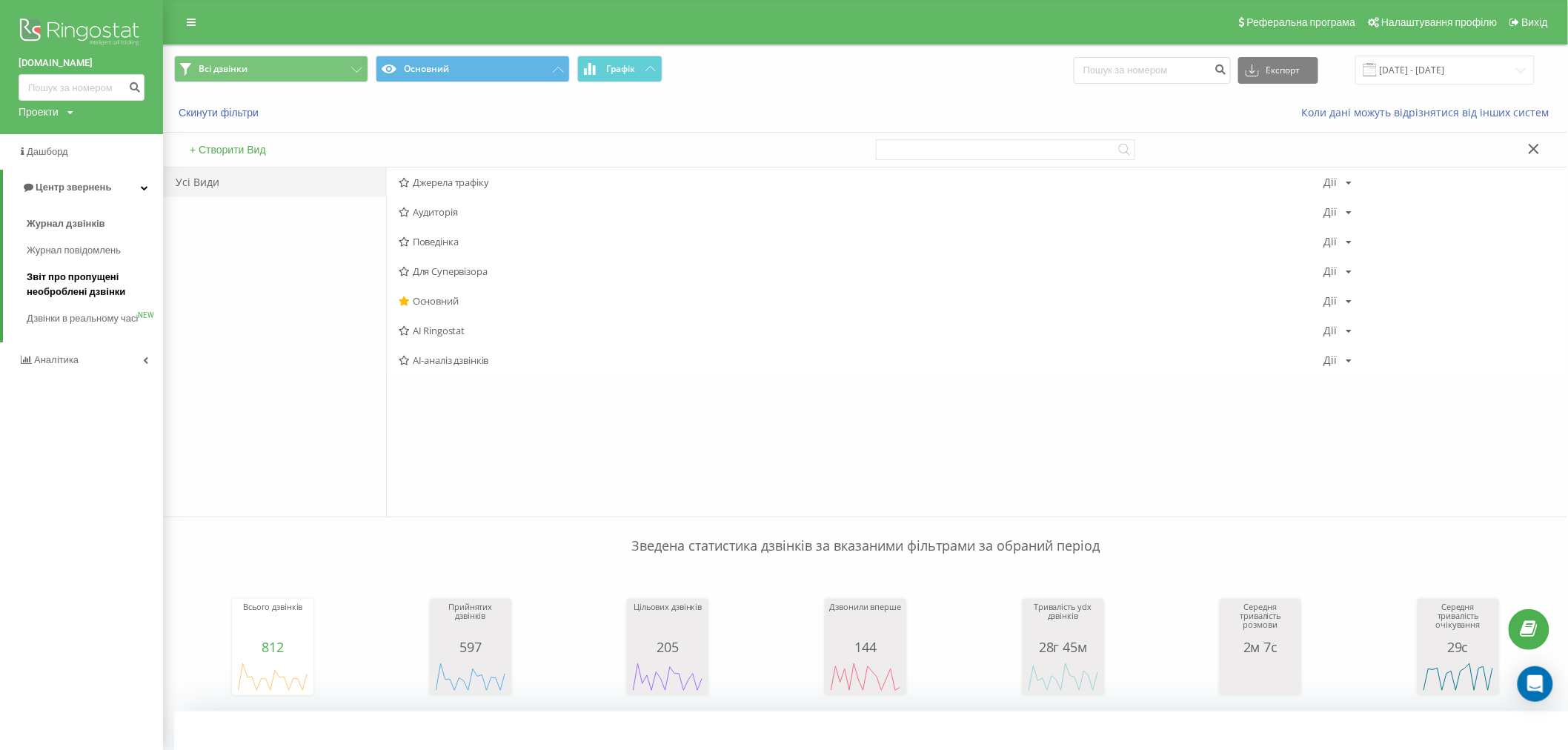
click at [65, 297] on span "Звіт про пропущені необроблені дзвінки" at bounding box center [91, 284] width 129 height 30
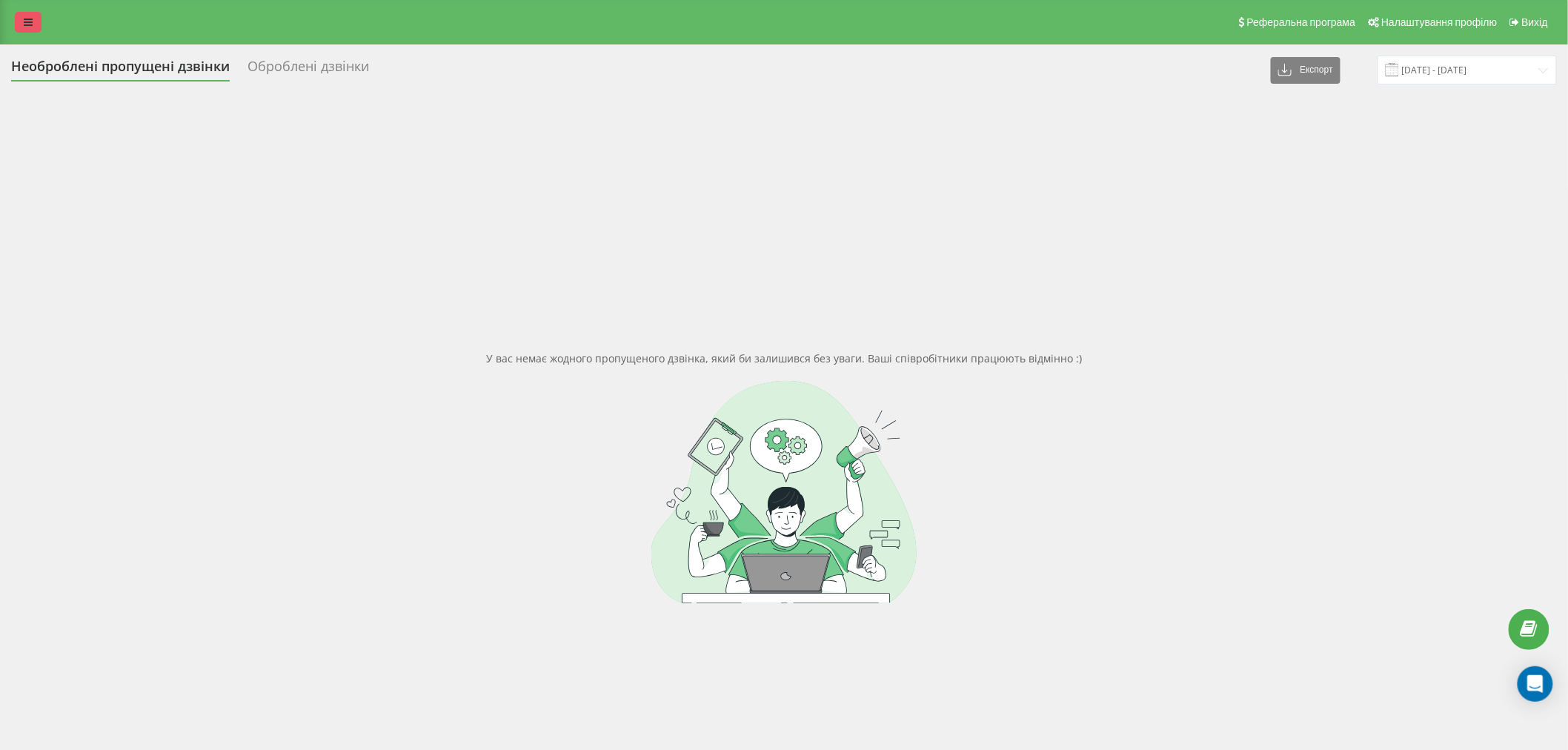
click at [32, 31] on link at bounding box center [28, 22] width 27 height 21
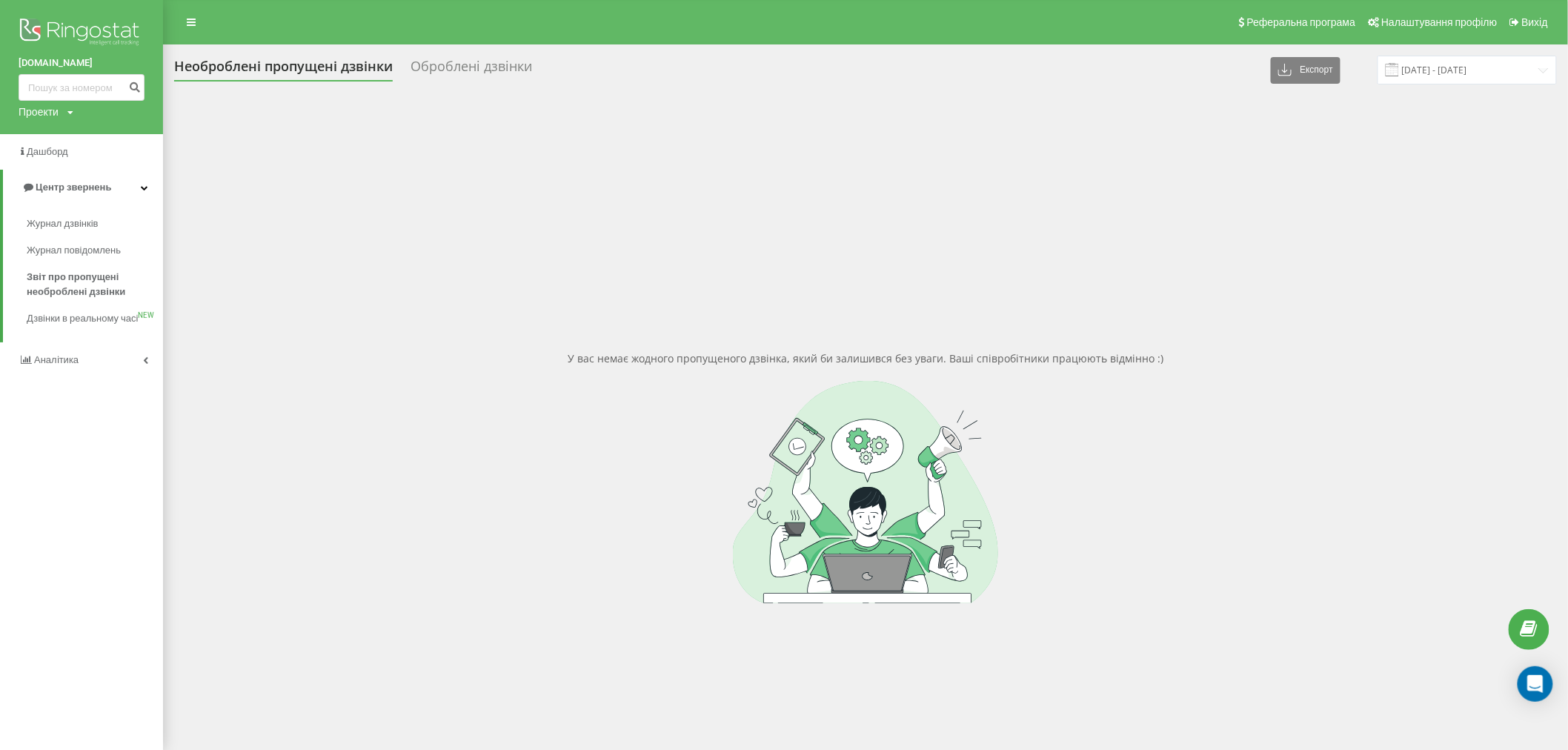
click at [317, 344] on div "У вас немає жодного пропущеного дзвінка, який би залишився без уваги. Ваші спів…" at bounding box center [865, 477] width 1383 height 750
